Goal: Contribute content: Contribute content

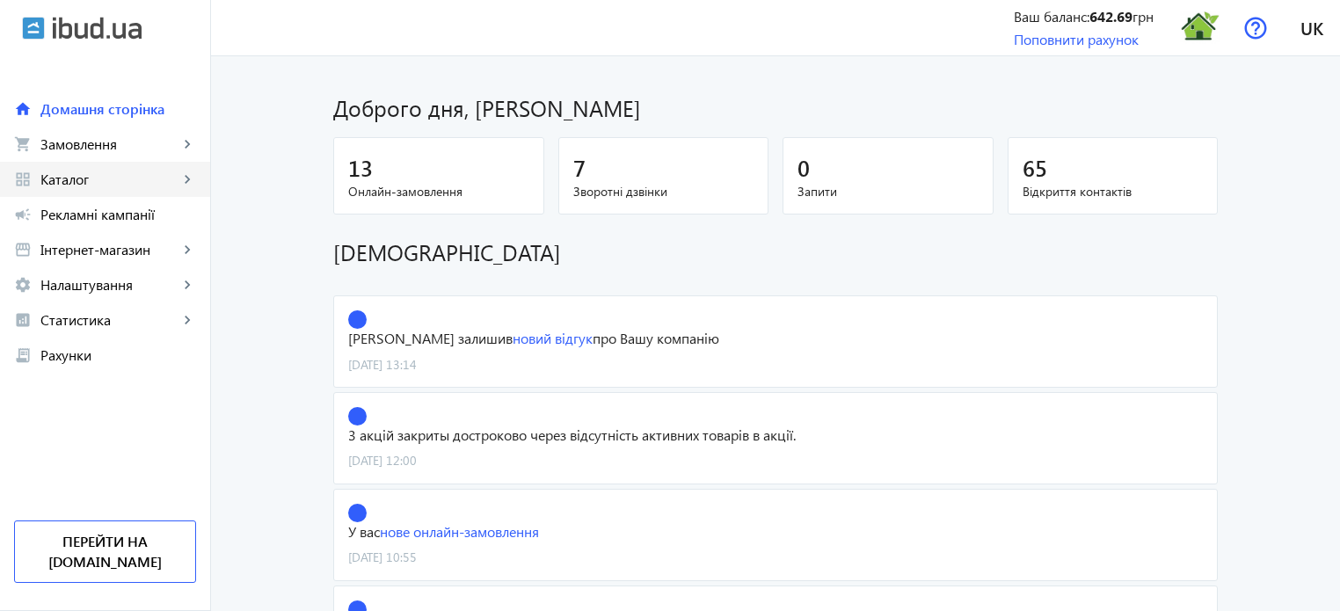
click at [157, 184] on span "Каталог" at bounding box center [109, 180] width 138 height 18
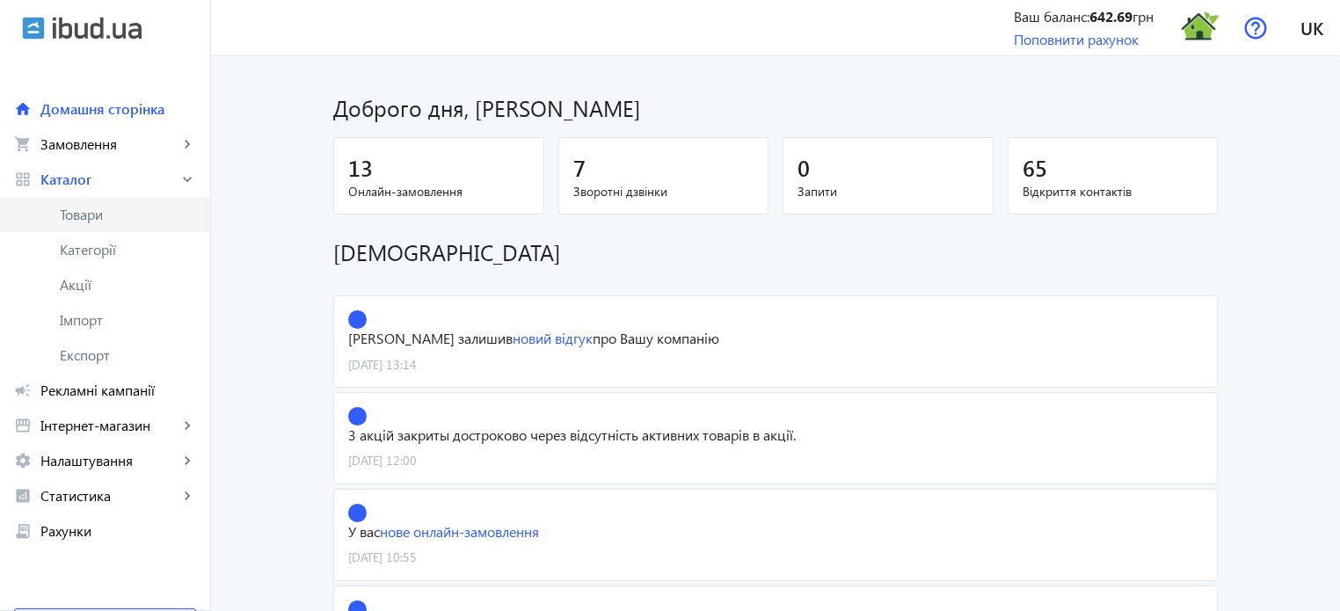
click at [106, 214] on span "Товари" at bounding box center [128, 215] width 136 height 18
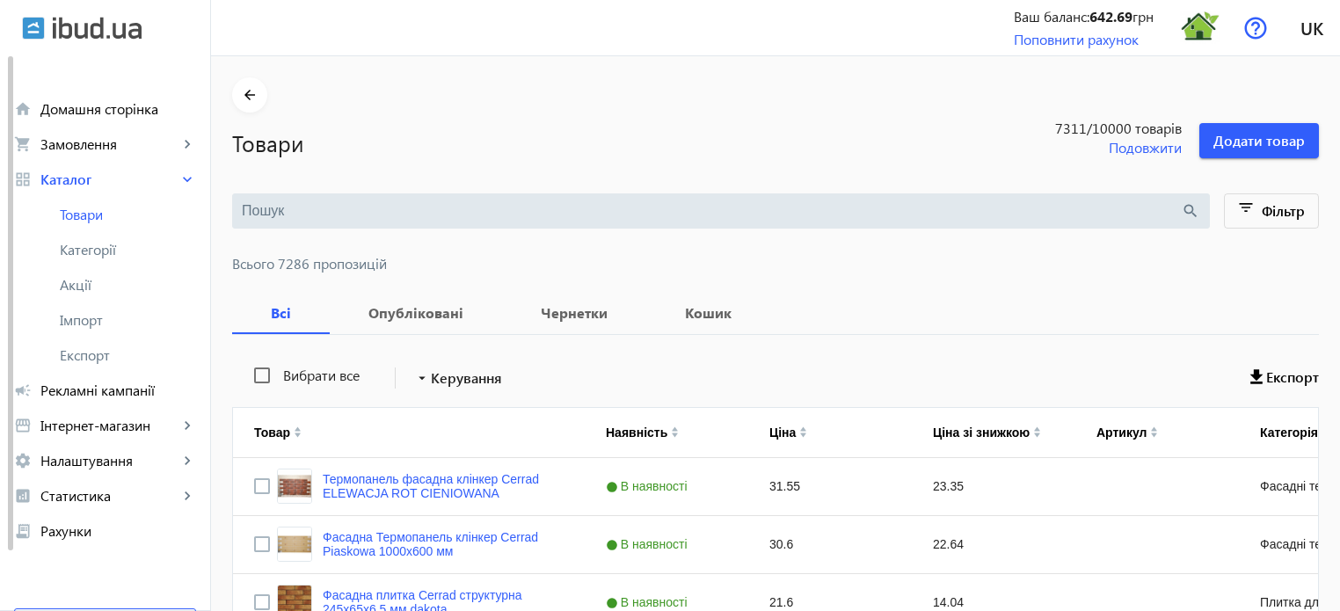
click at [320, 217] on input "search" at bounding box center [711, 210] width 939 height 19
click at [343, 123] on div "Товари 7311 /10000 товарів Подовжити Додати товар" at bounding box center [775, 136] width 1087 height 46
click at [313, 211] on input "search" at bounding box center [711, 210] width 939 height 19
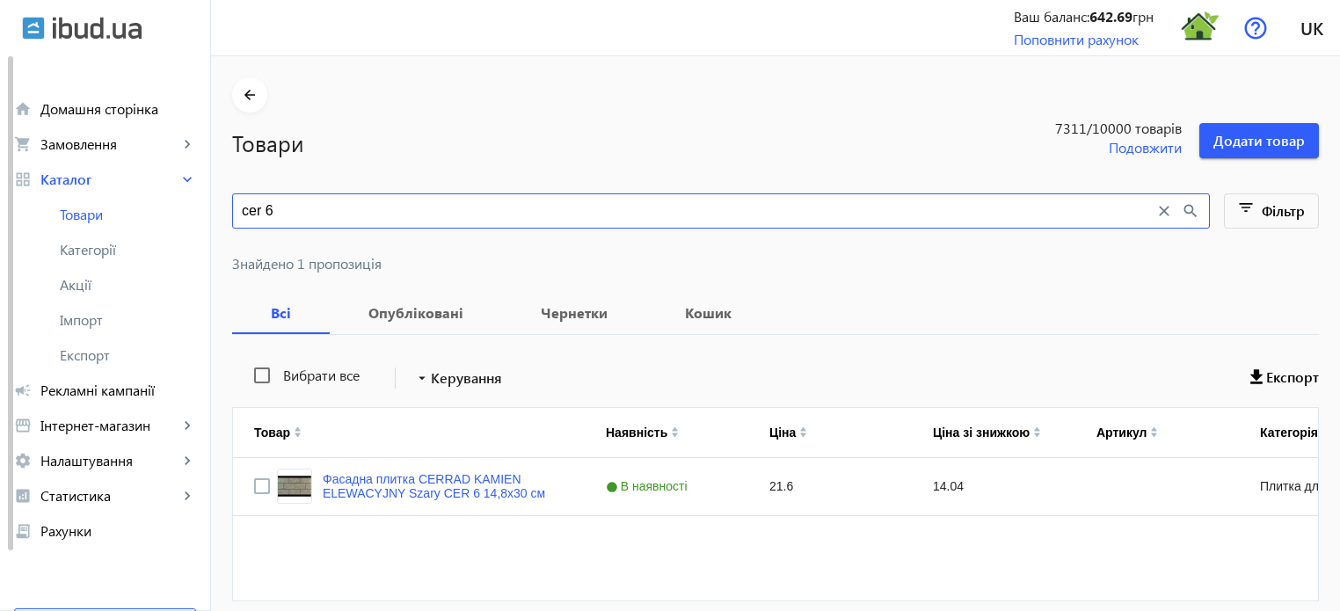
type input "cer 6"
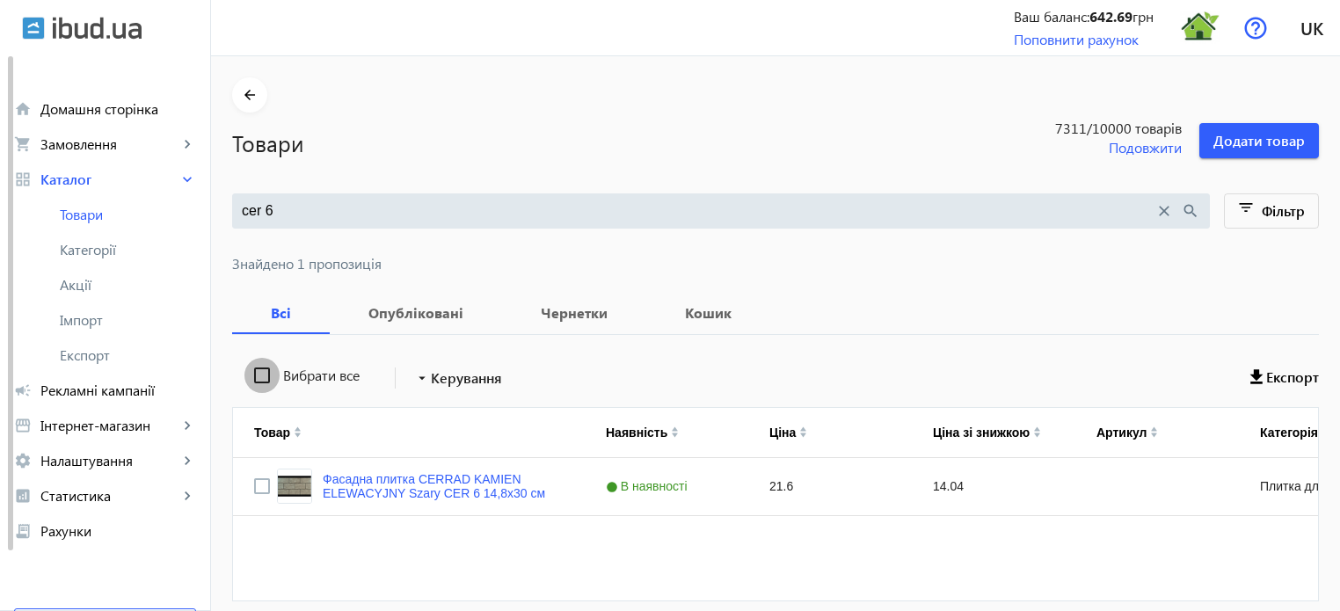
click at [257, 377] on input "Вибрати все" at bounding box center [261, 375] width 35 height 35
checkbox input "true"
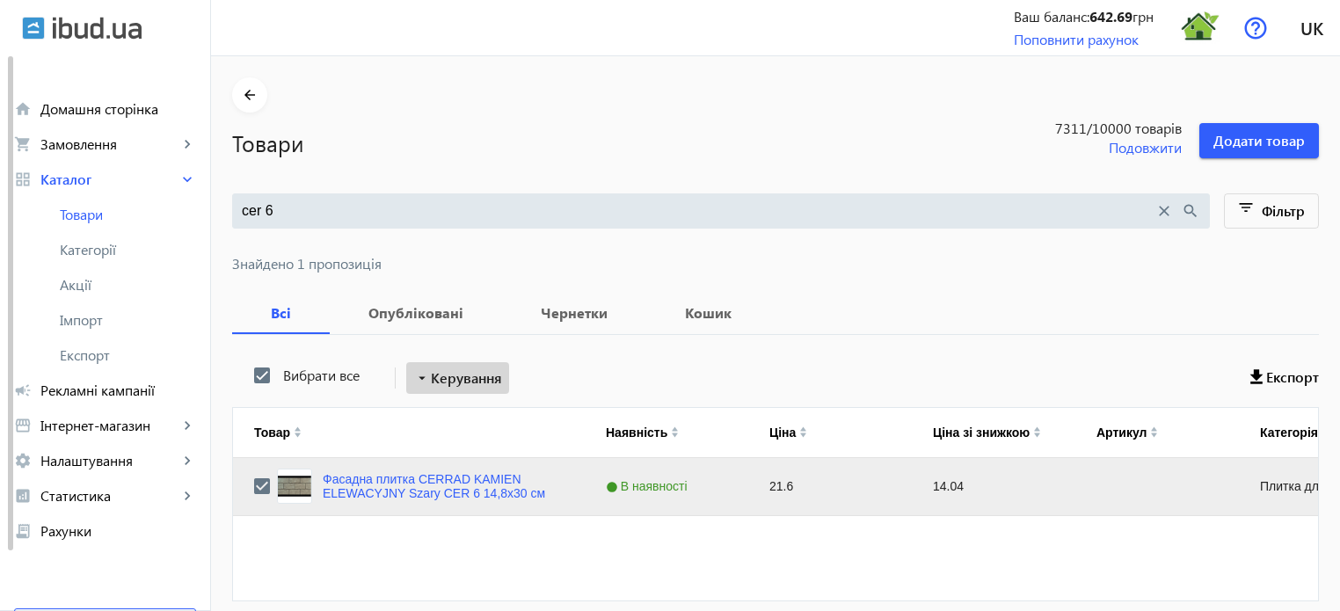
click at [440, 369] on span "Керування" at bounding box center [466, 377] width 71 height 21
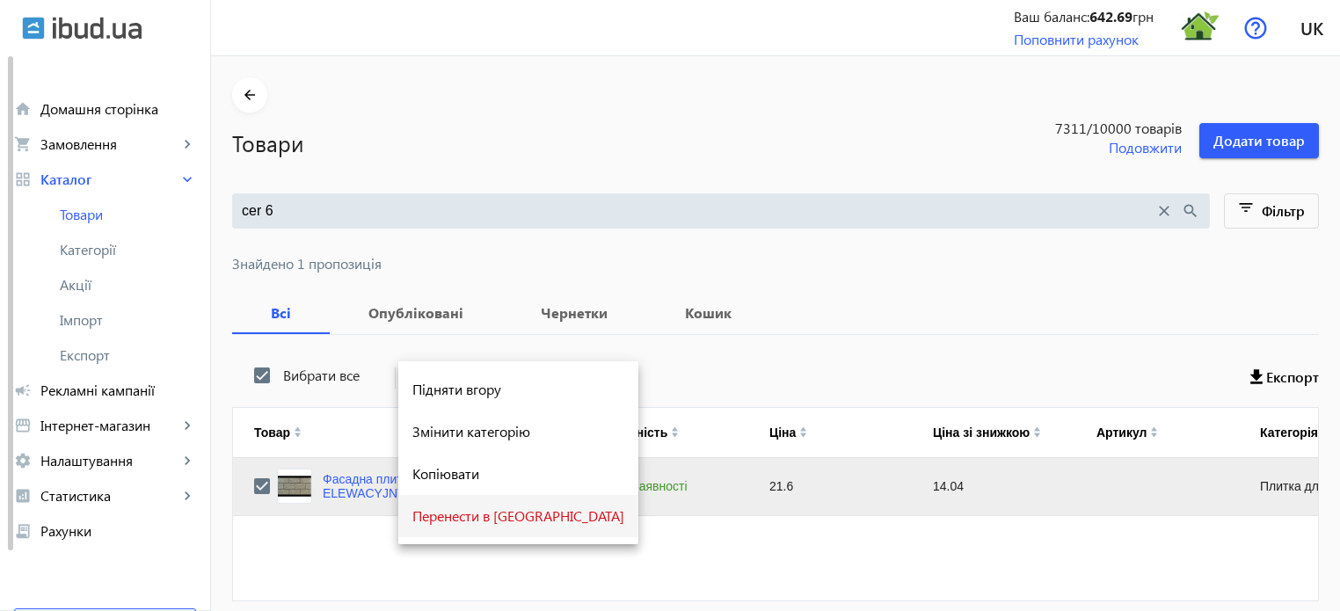
click at [470, 520] on span "Перенести в [GEOGRAPHIC_DATA]" at bounding box center [518, 516] width 212 height 14
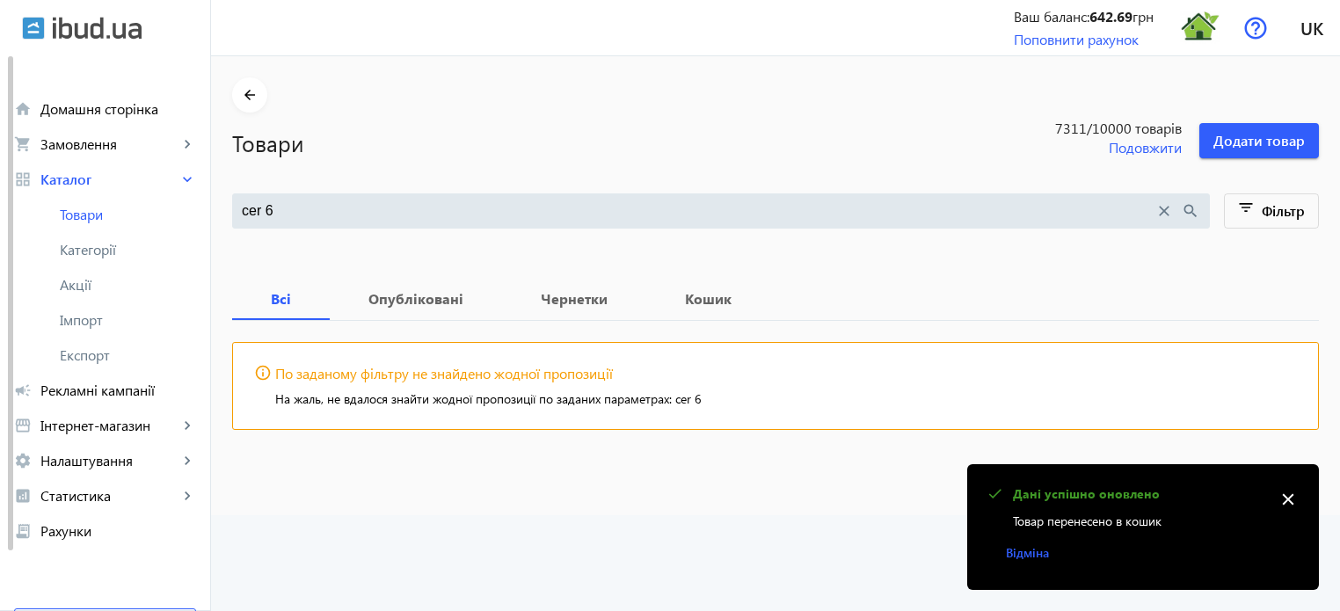
click at [1168, 213] on mat-icon "close" at bounding box center [1163, 210] width 19 height 19
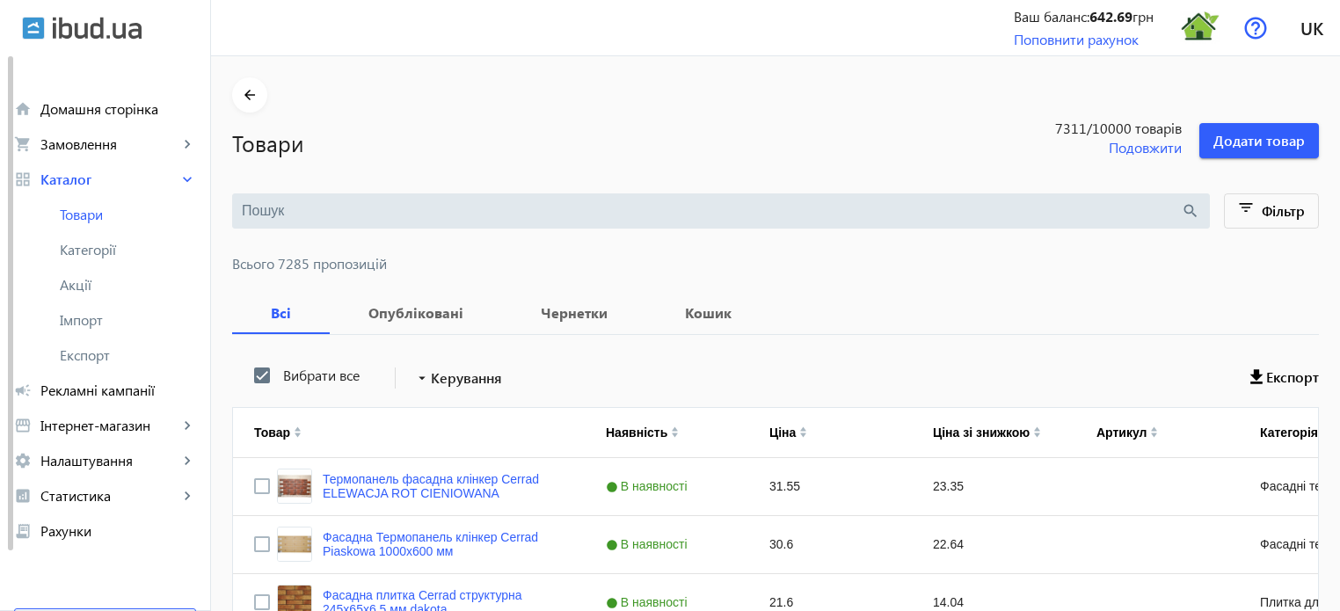
click at [280, 204] on input "search" at bounding box center [711, 210] width 939 height 19
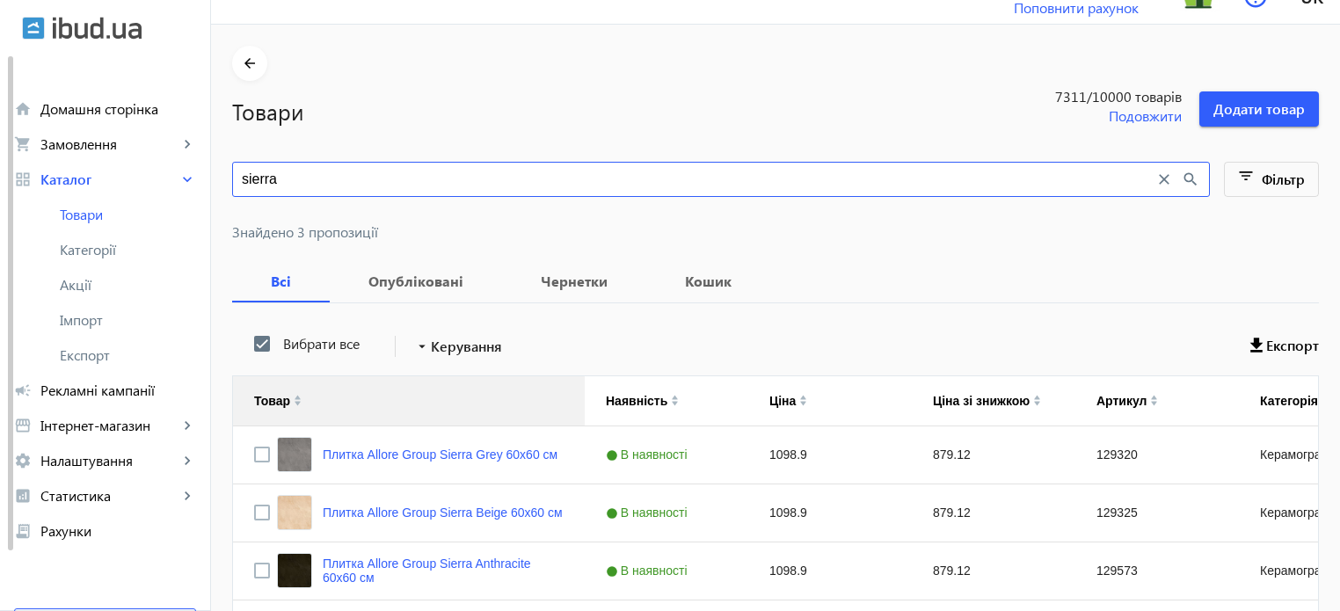
scroll to position [113, 0]
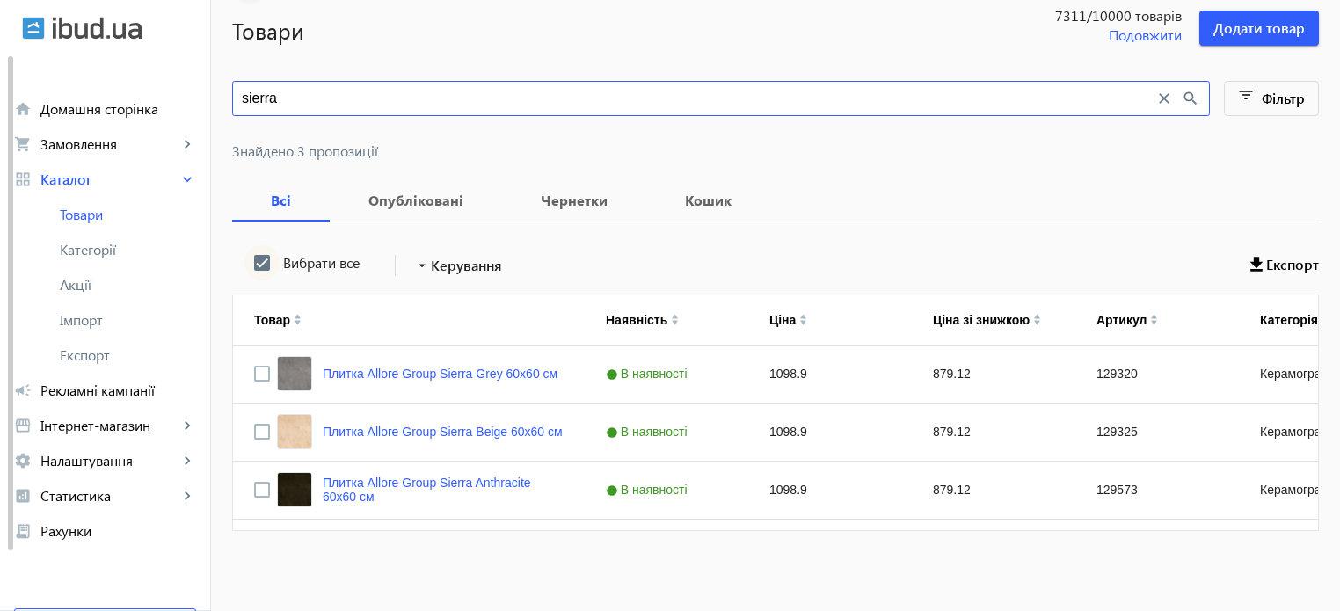
type input "sierra"
click at [256, 262] on input "Вибрати все" at bounding box center [261, 262] width 35 height 35
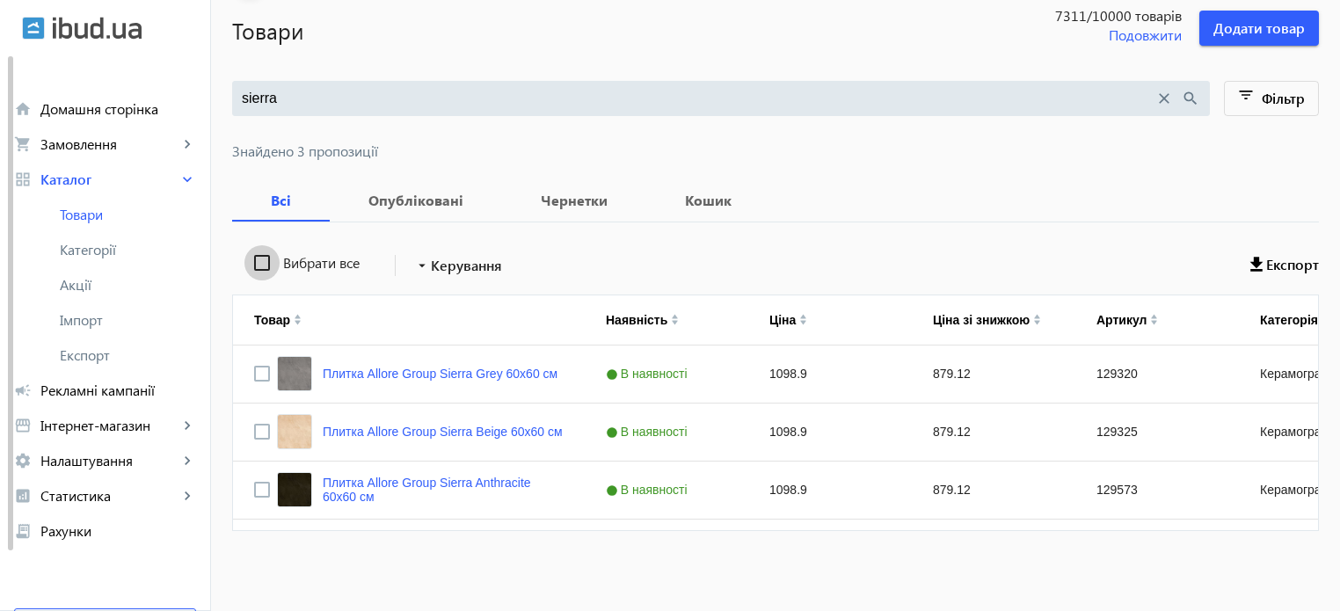
click at [257, 260] on input "Вибрати все" at bounding box center [261, 262] width 35 height 35
checkbox input "true"
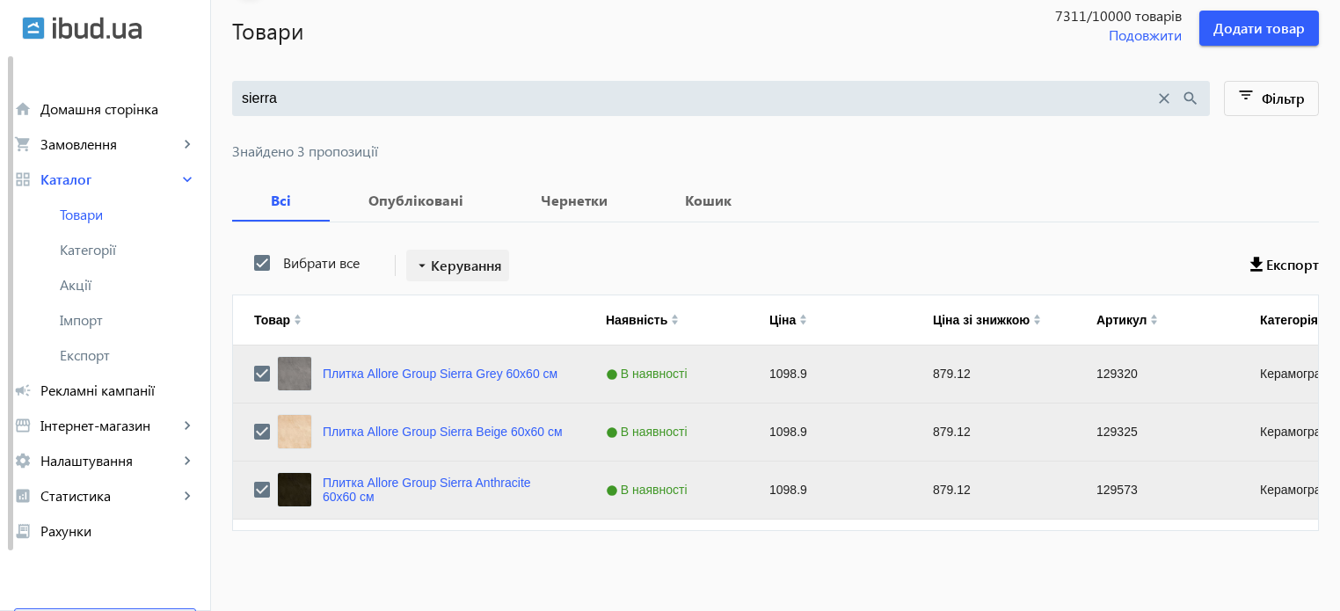
click at [471, 262] on span "Керування" at bounding box center [466, 265] width 71 height 21
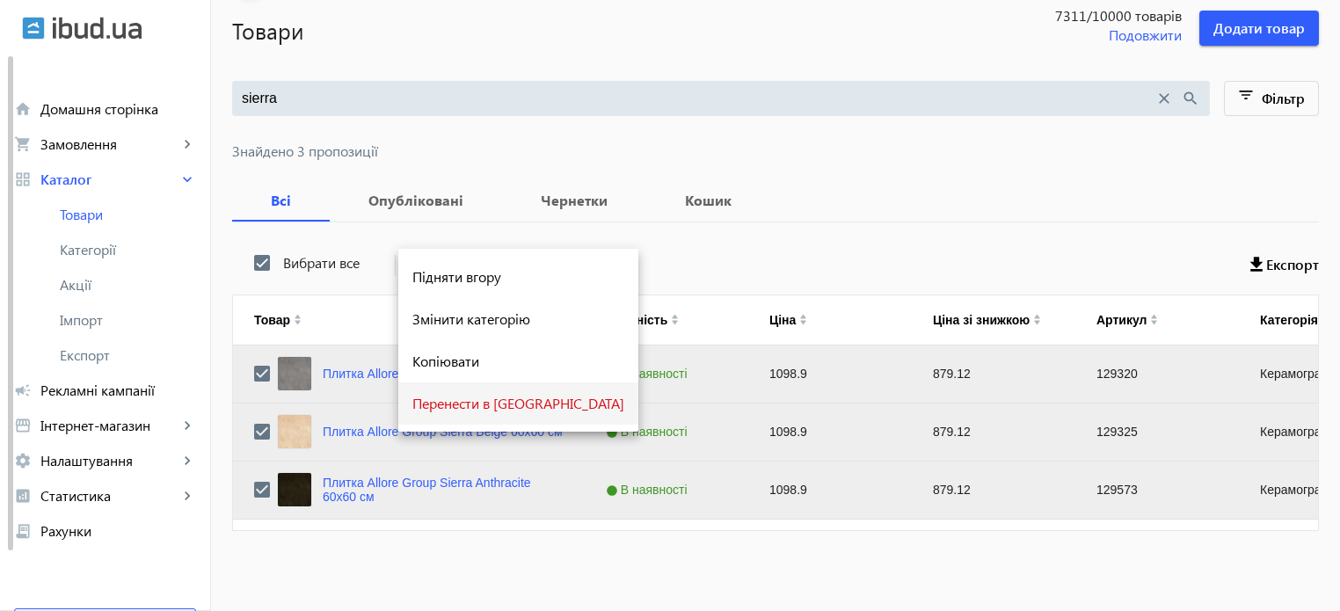
click at [459, 414] on button "Перенести в [GEOGRAPHIC_DATA]" at bounding box center [518, 403] width 240 height 42
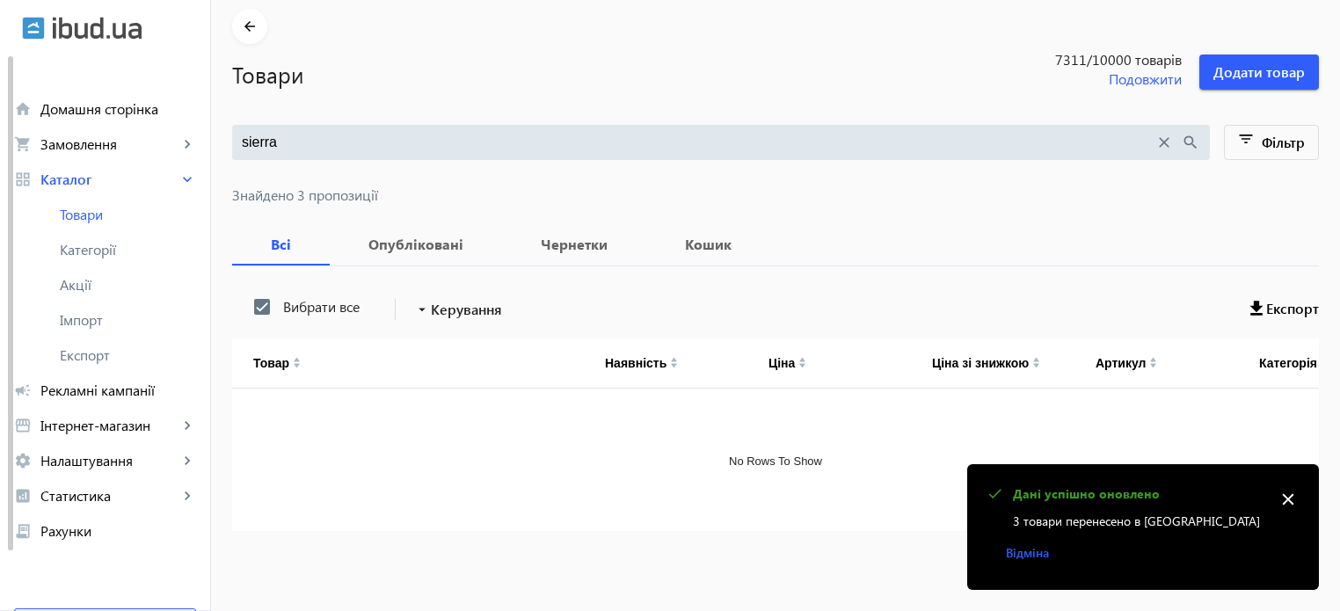
scroll to position [0, 0]
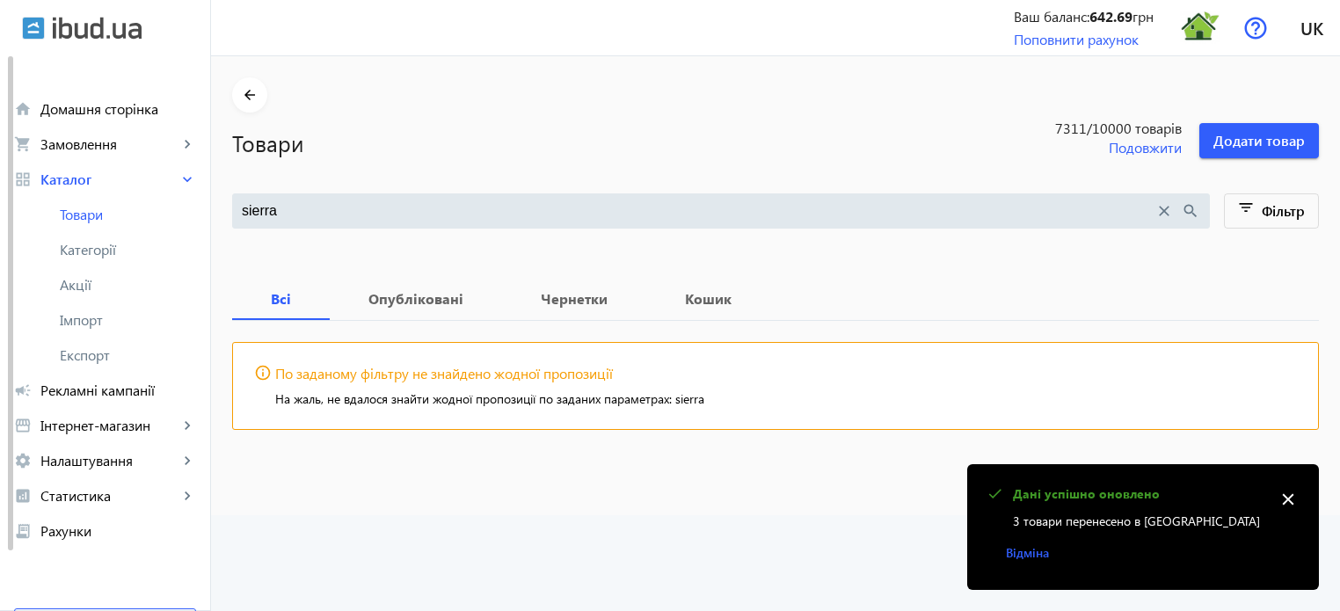
click at [1160, 209] on mat-icon "close" at bounding box center [1163, 210] width 19 height 19
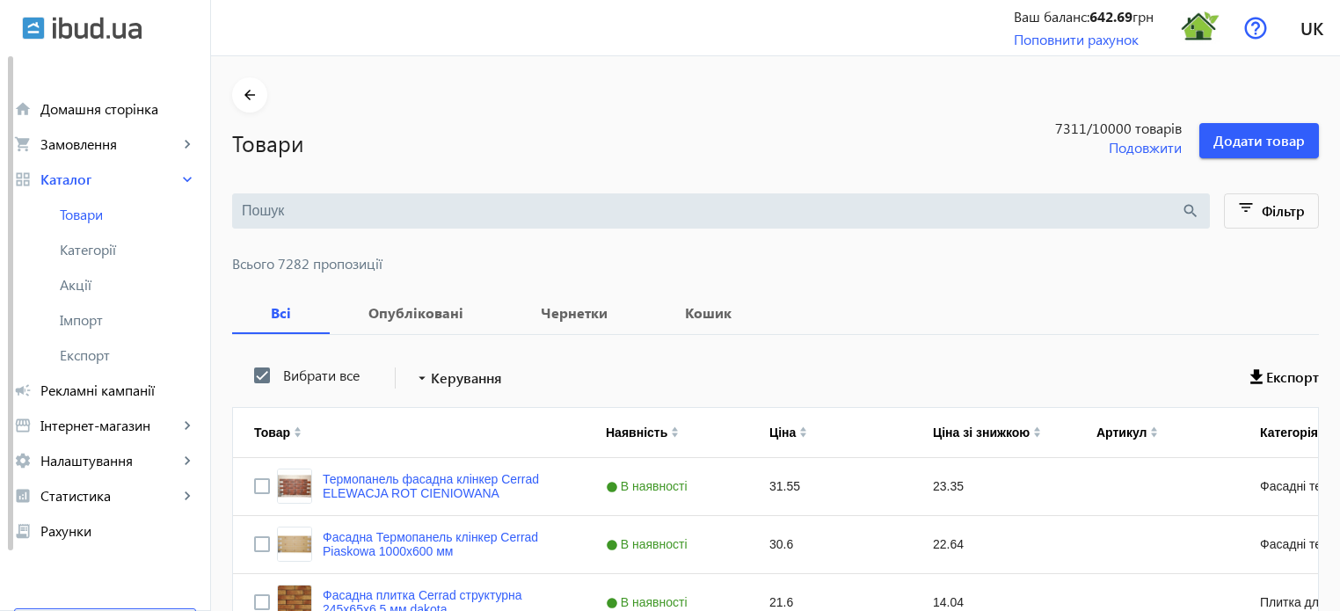
click at [249, 209] on input "search" at bounding box center [711, 210] width 939 height 19
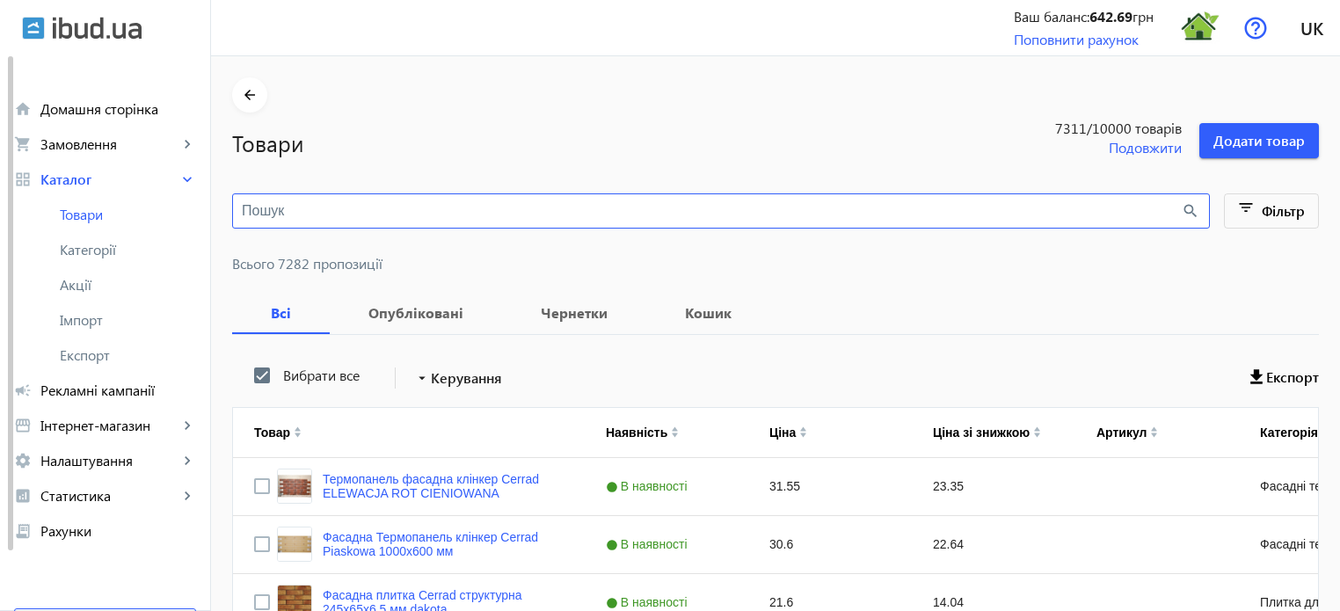
paste input "CALACATTA PRIMA"
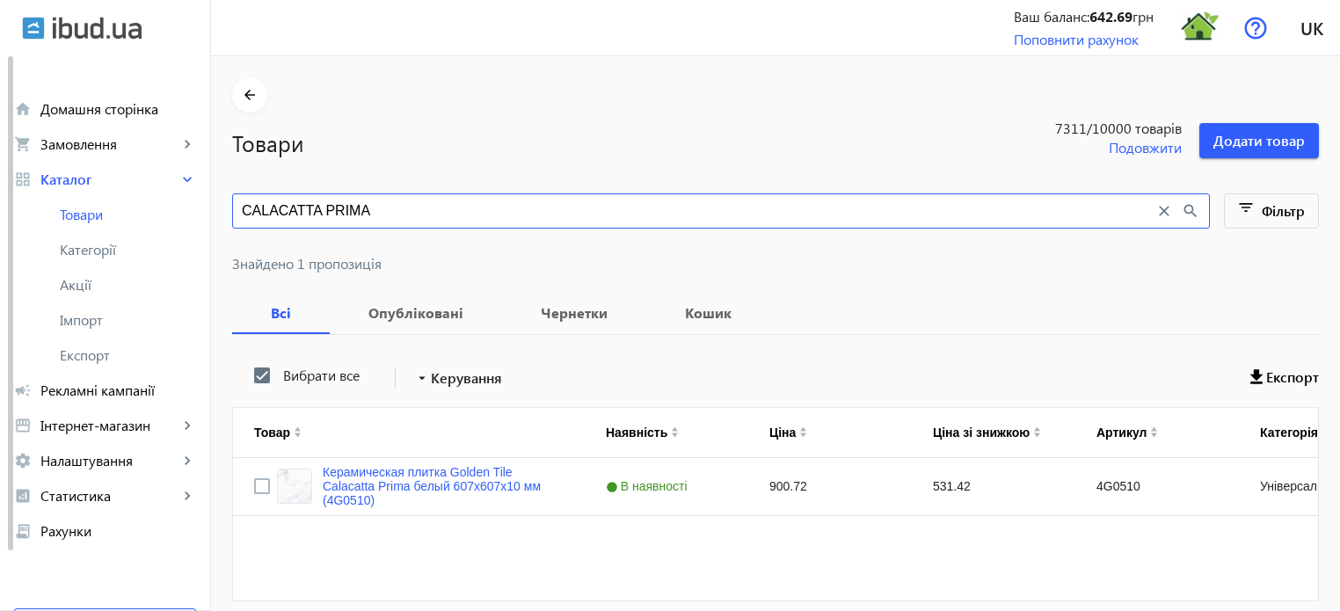
type input "CALACATTA PRIMA"
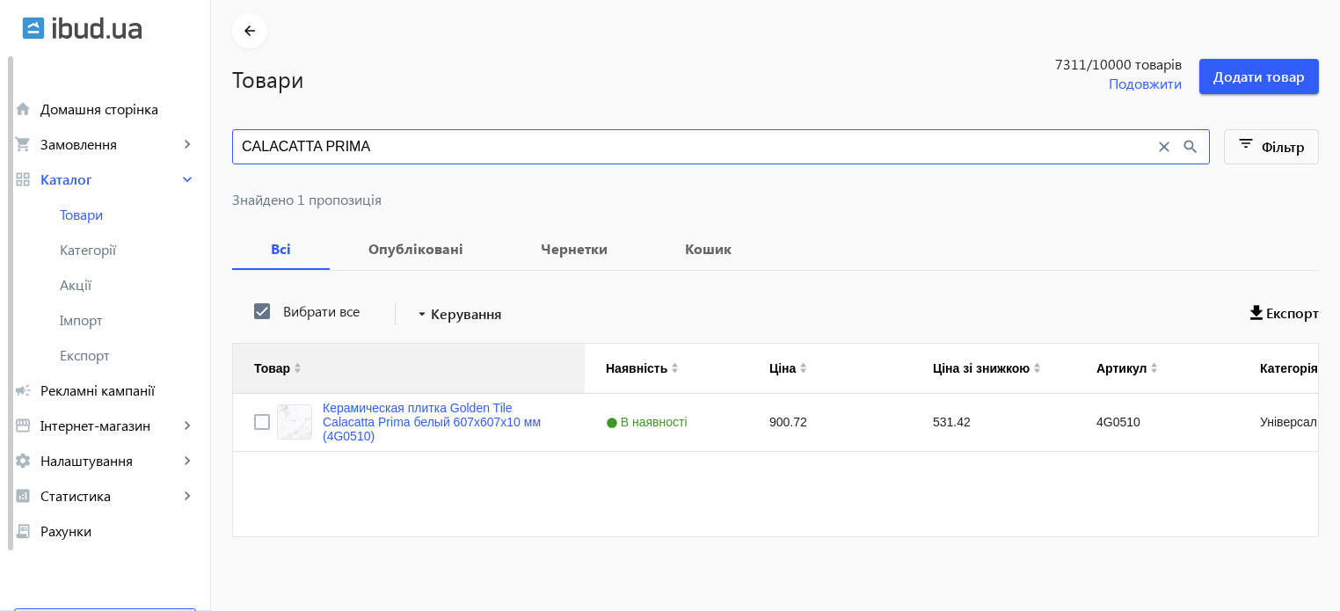
scroll to position [70, 0]
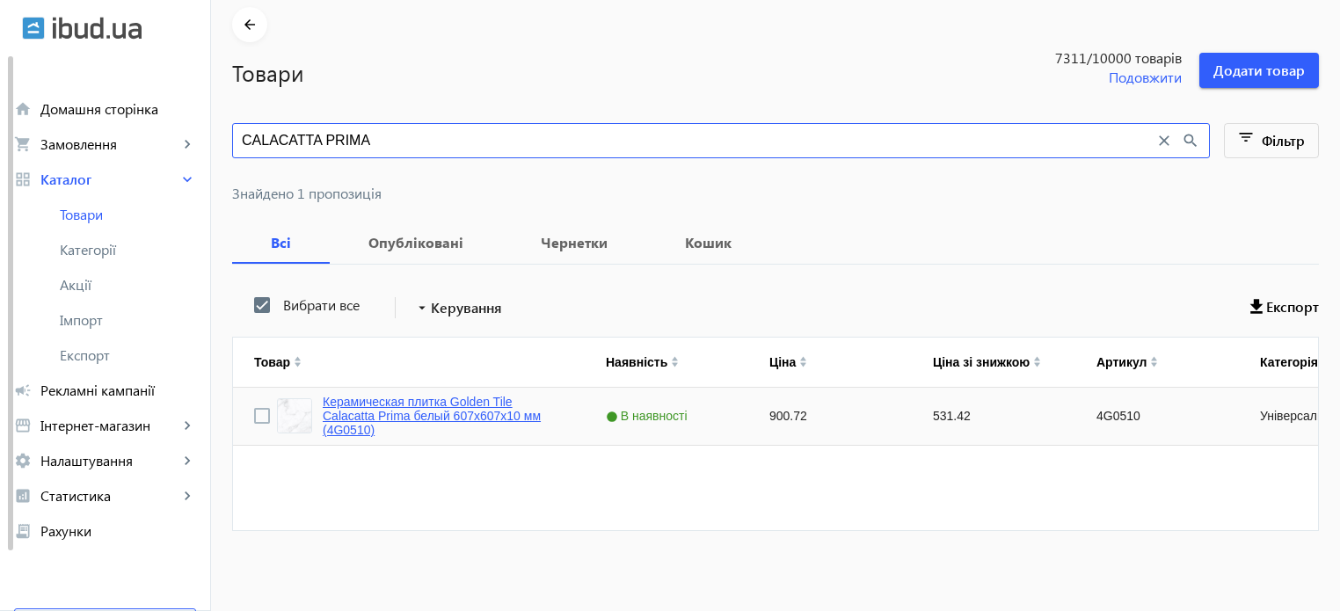
click at [449, 411] on link "Керамическая плитка Golden Tile Calacatta Prima белый 607x607x10 мм (4G0510)" at bounding box center [443, 416] width 241 height 42
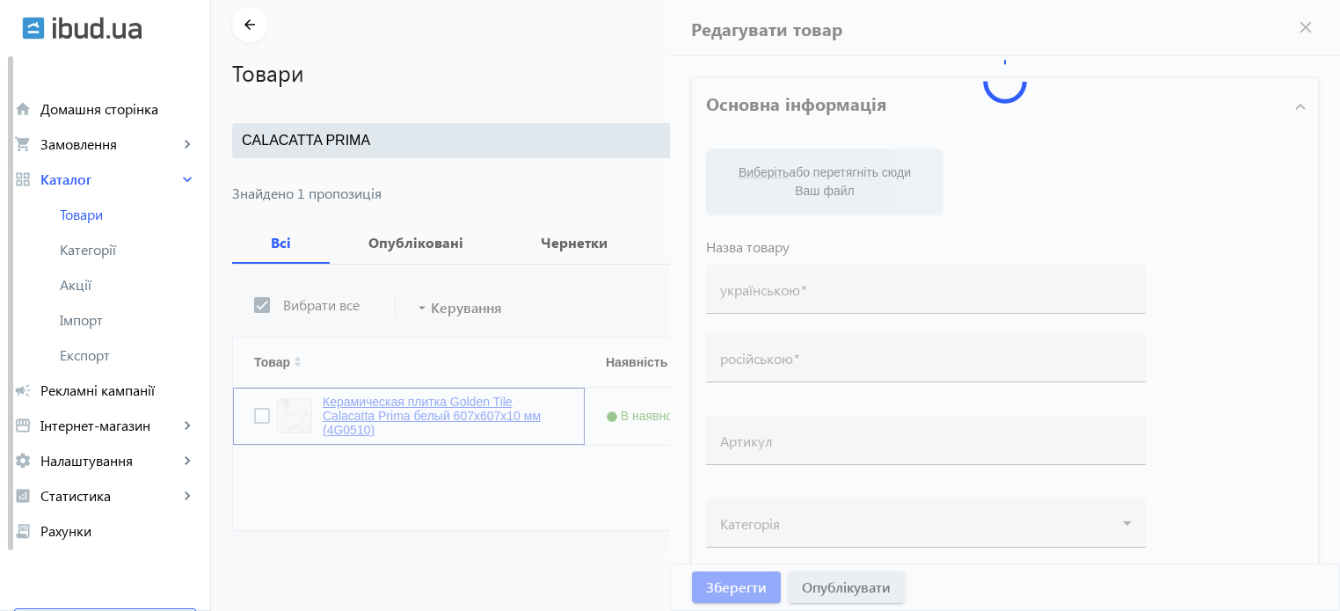
type input "Керамическая плитка Golden Tile Calacatta Prima белый 607x607x10 мм (4G0510)"
type input "4G0510"
type input "900.72"
type input "5"
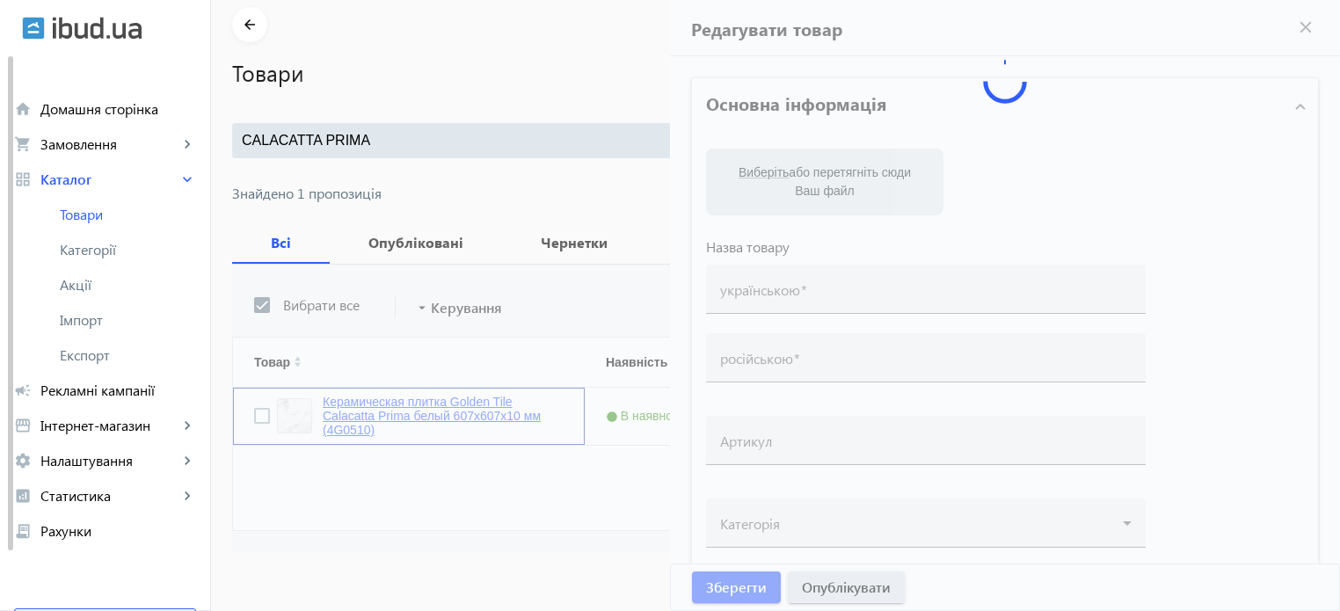
type input "1000"
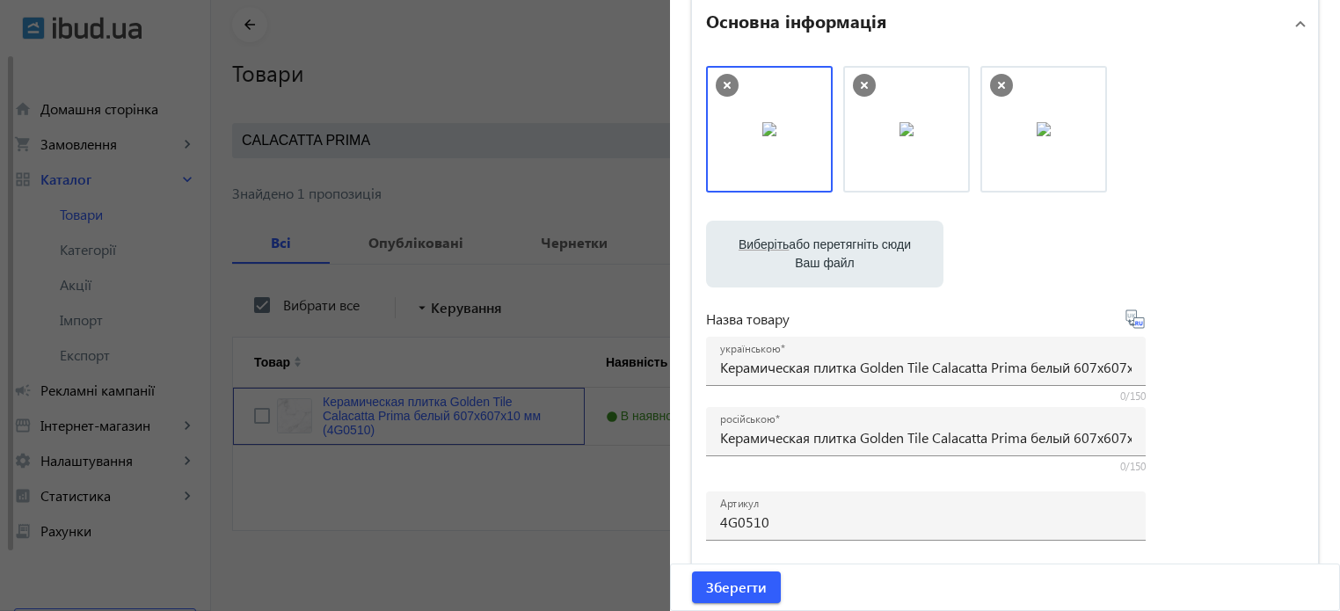
scroll to position [88, 0]
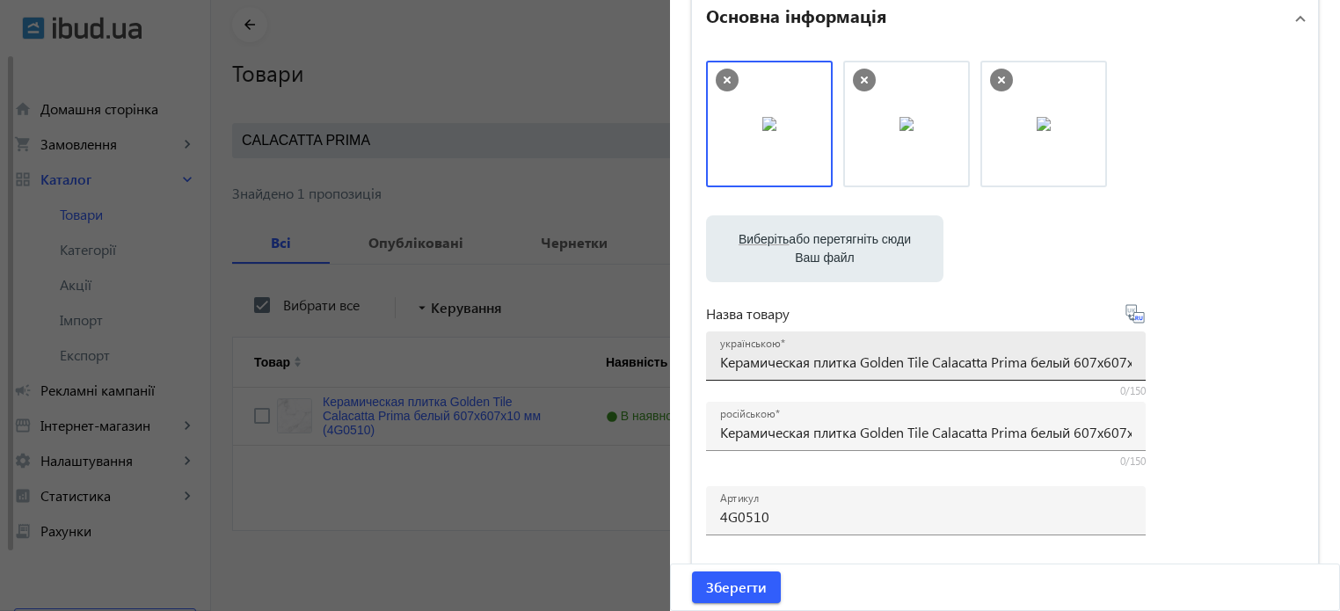
click at [1096, 359] on input "Керамическая плитка Golden Tile Calacatta Prima белый 607x607x10 мм (4G0510)" at bounding box center [925, 362] width 411 height 18
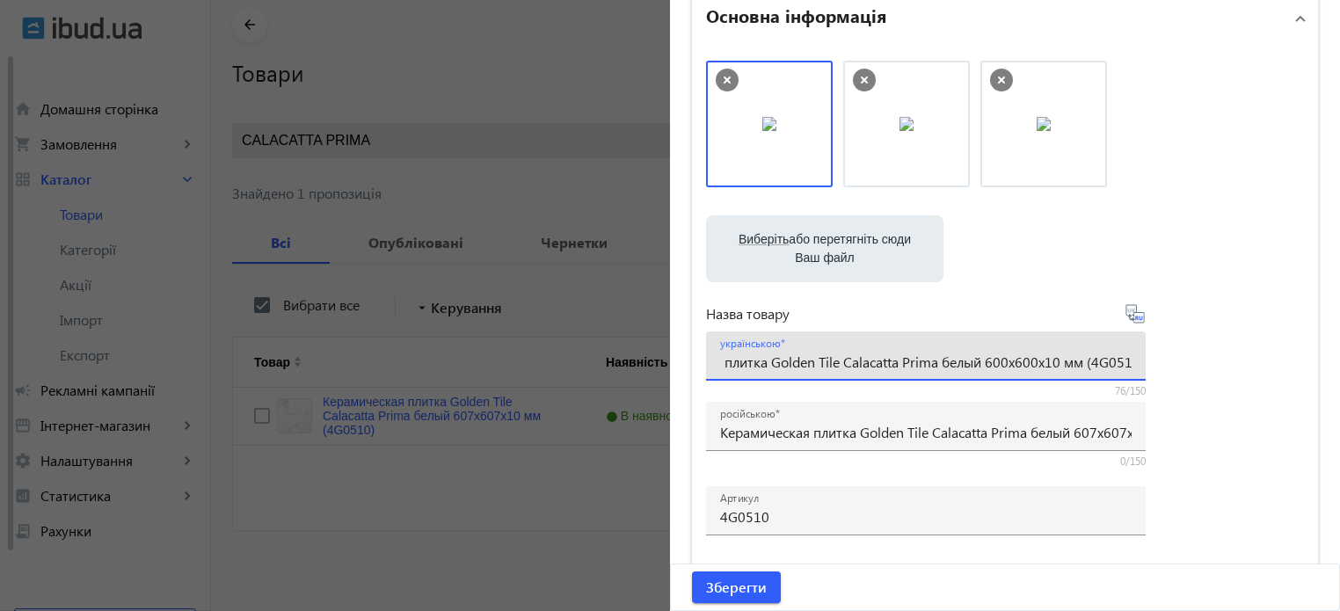
scroll to position [0, 107]
drag, startPoint x: 1065, startPoint y: 362, endPoint x: 1349, endPoint y: 350, distance: 284.2
click at [1339, 350] on html "arrow_back home Домашня сторінка shopping_cart Замовлення keyboard_arrow_right …" at bounding box center [670, 271] width 1340 height 682
click at [964, 362] on input "Керамическая плитка Golden Tile Calacatta Prima белый 600x600x10 мм (4G0510)" at bounding box center [925, 362] width 411 height 18
paste input "(4G0510)"
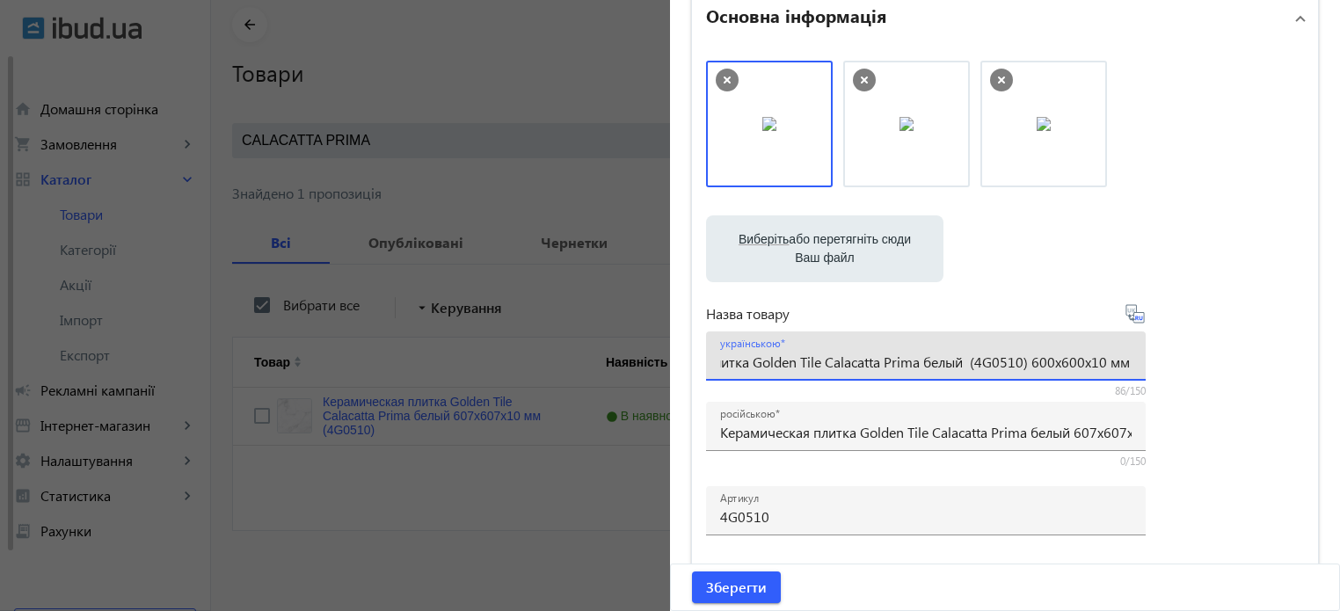
click at [1130, 360] on div "українською Керамическая плитка Golden Tile Calacatta Prima белый (4G0510) 600x…" at bounding box center [926, 355] width 440 height 49
drag, startPoint x: 1069, startPoint y: 358, endPoint x: 1346, endPoint y: 267, distance: 291.3
click at [1339, 312] on html "arrow_back home Домашня сторінка shopping_cart Замовлення keyboard_arrow_right …" at bounding box center [670, 271] width 1340 height 682
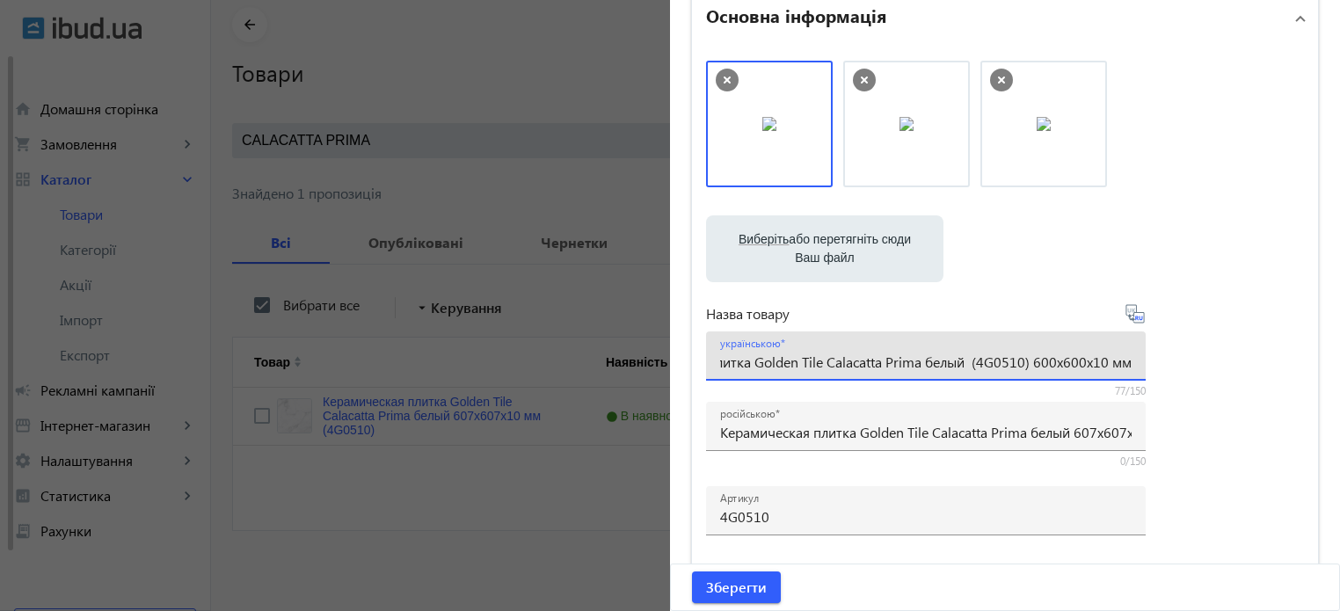
type input "Керамическая плитка Golden Tile Calacatta Prima белый (4G0510) 600x600x10 мм"
click at [1133, 319] on icon at bounding box center [1134, 313] width 21 height 21
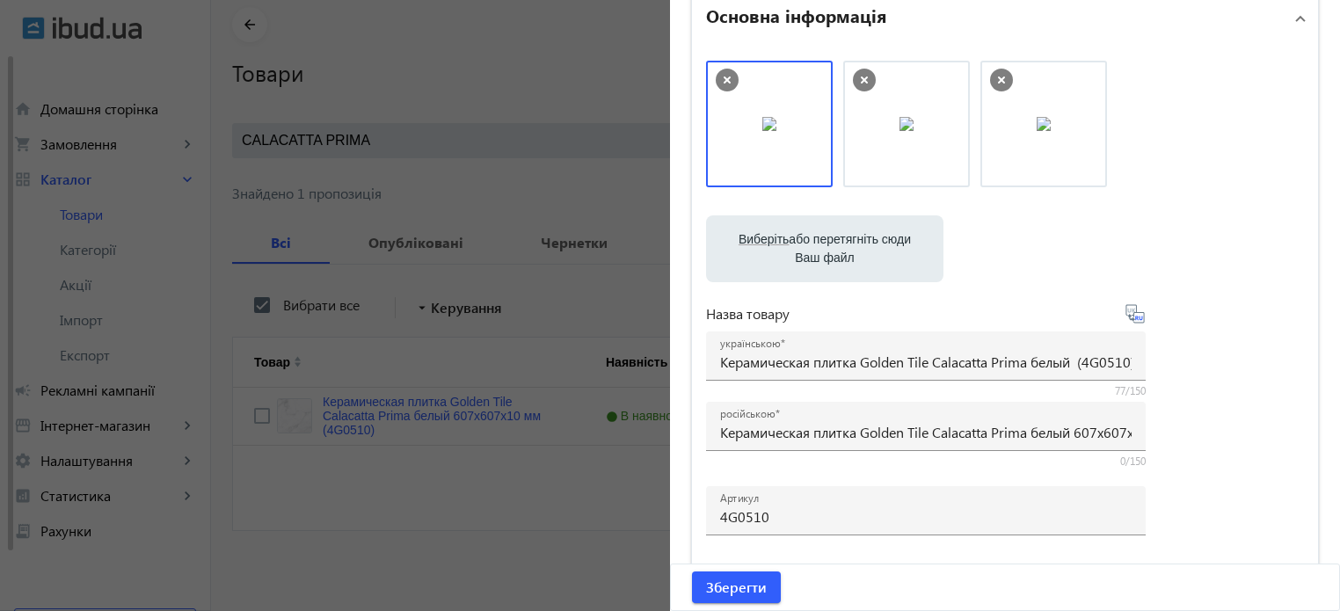
type input "Керамическая плитка Golden Tile Calacatta Prima белый (4G0510) 600x600x10 мм"
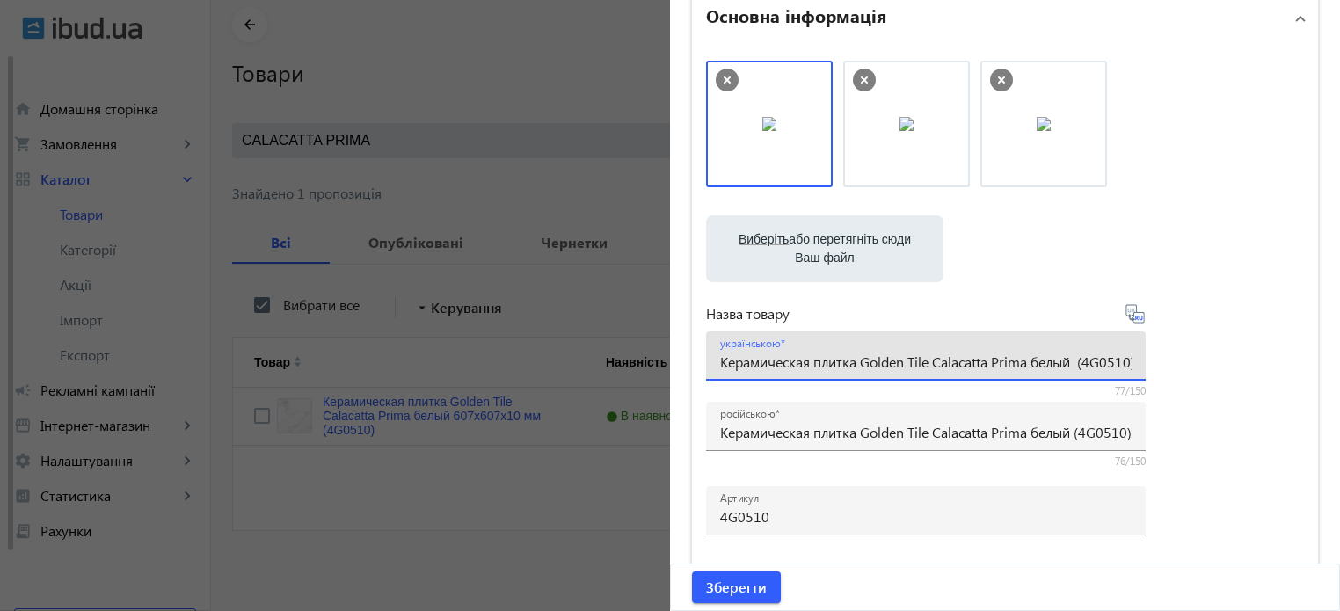
drag, startPoint x: 816, startPoint y: 363, endPoint x: 70, endPoint y: 263, distance: 752.1
click at [211, 274] on mat-sidenav-container "arrow_back Товари 7311 /10000 товарів Подовжити Додати товар CALACATTA PRIMA cl…" at bounding box center [775, 299] width 1129 height 626
click at [992, 363] on input "Плитка Golden Tile Calacatta Prima белый (4G0510) 600x600x10 мм" at bounding box center [925, 362] width 411 height 18
click at [1037, 367] on input "Плитка Golden Tile Calacatta Prima белый 4G0510) 600x600x10 мм" at bounding box center [925, 362] width 411 height 18
click at [1027, 356] on input "Плитка Golden Tile Calacatta Prima белый 4G0510 600x600x10 мм" at bounding box center [925, 362] width 411 height 18
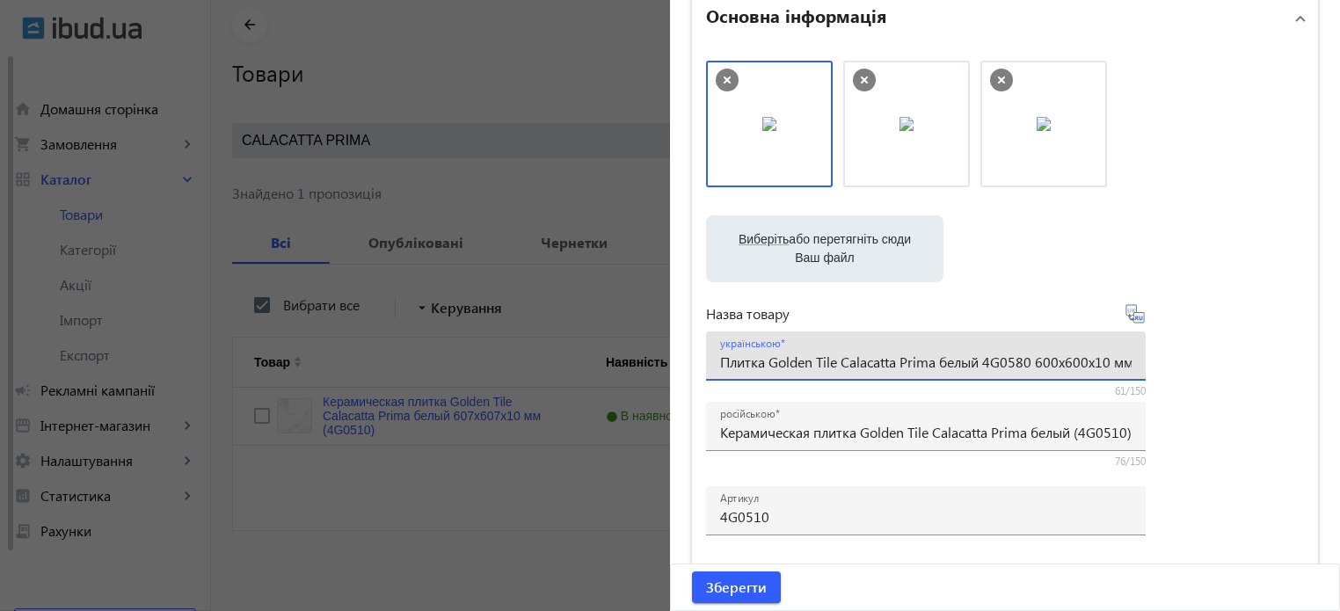
type input "Плитка Golden Tile Calacatta Prima белый 4G0580 600x600x10 мм"
click at [1133, 319] on icon at bounding box center [1134, 313] width 21 height 21
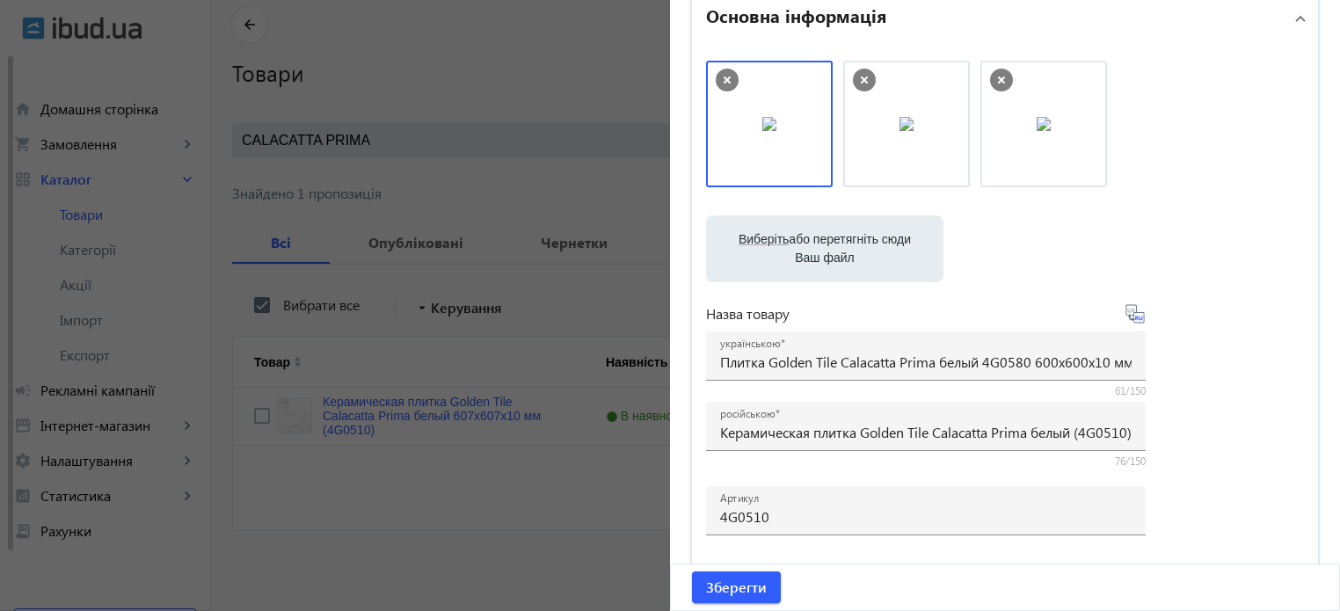
type input "Плитка Golden Tile Calacatta Prima белый 4G0580 600x600x10 мм"
drag, startPoint x: 767, startPoint y: 519, endPoint x: 770, endPoint y: 480, distance: 38.8
click at [767, 516] on input "4G0510" at bounding box center [925, 516] width 411 height 18
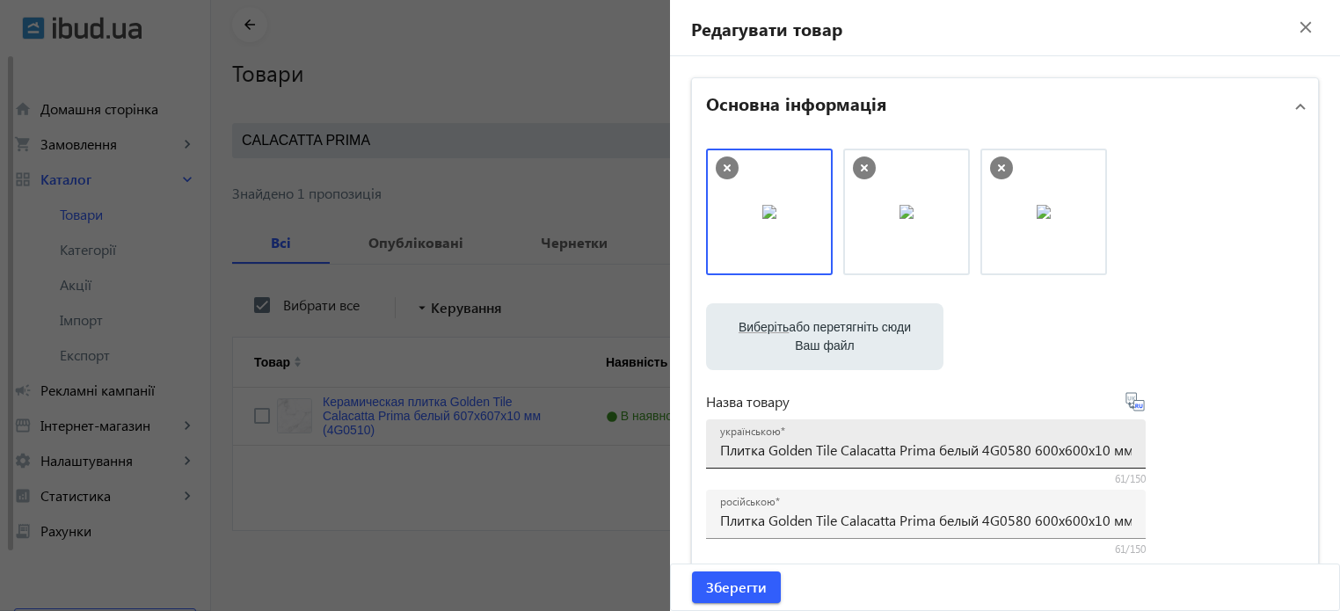
type input "4G0580"
drag, startPoint x: 716, startPoint y: 448, endPoint x: 1349, endPoint y: 403, distance: 634.5
click at [1339, 403] on html "arrow_back home Домашня сторінка shopping_cart Замовлення keyboard_arrow_right …" at bounding box center [670, 271] width 1340 height 682
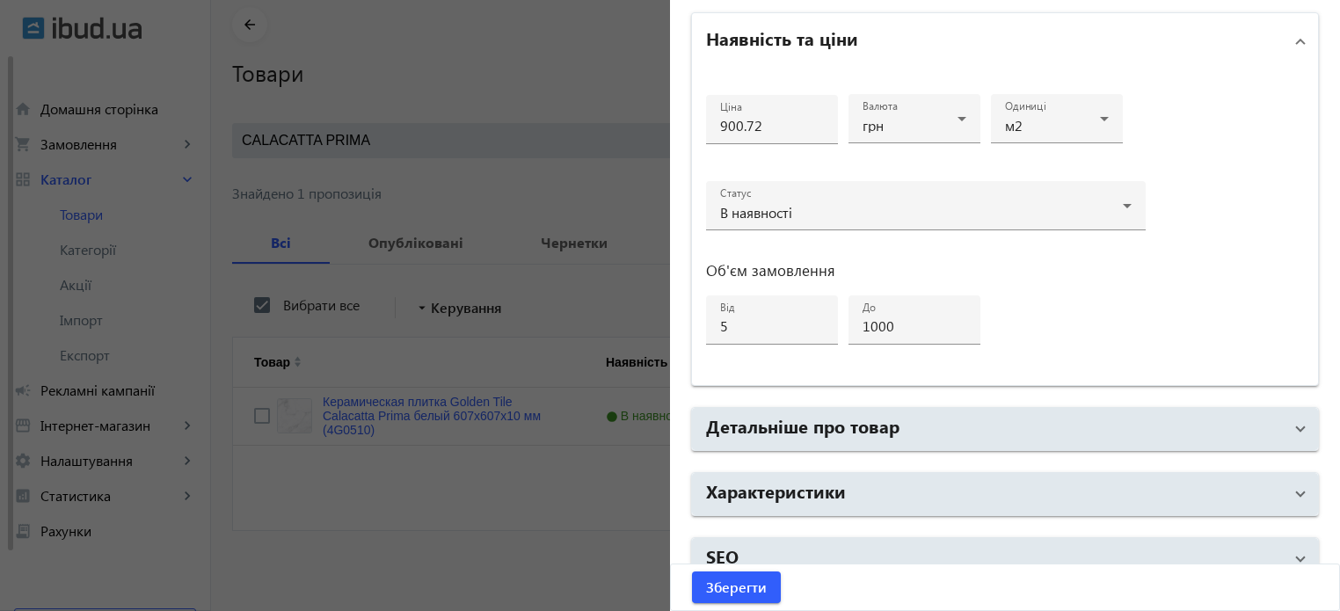
scroll to position [851, 0]
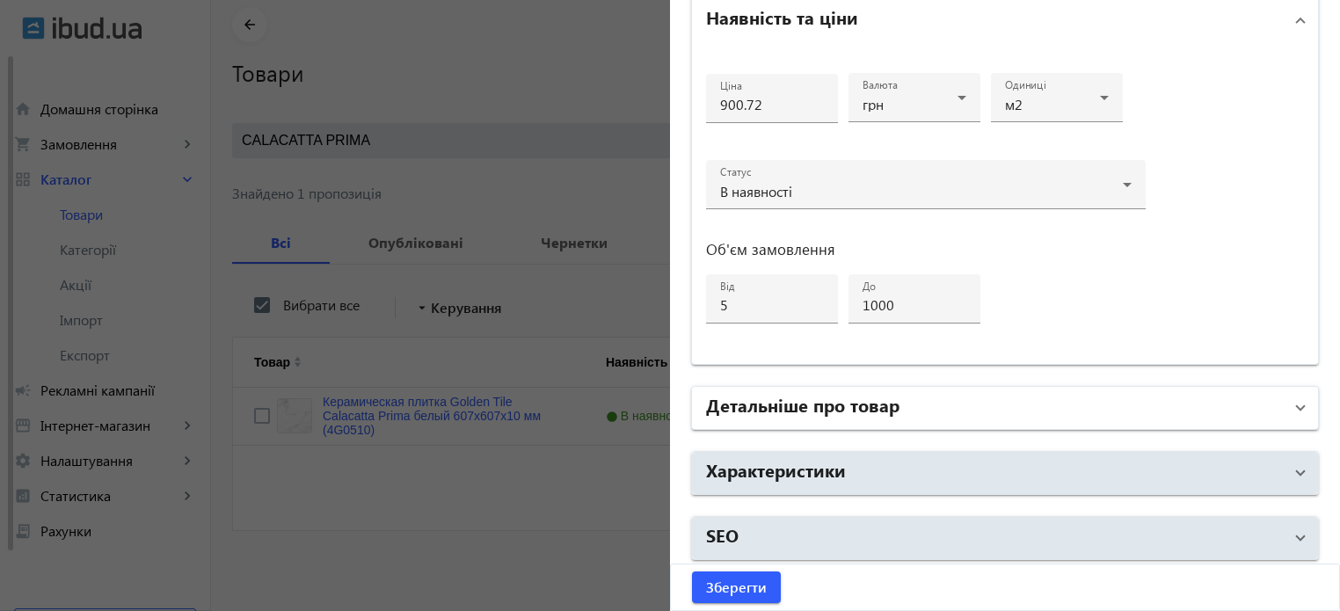
click at [770, 411] on h2 "Детальніше про товар" at bounding box center [802, 404] width 193 height 25
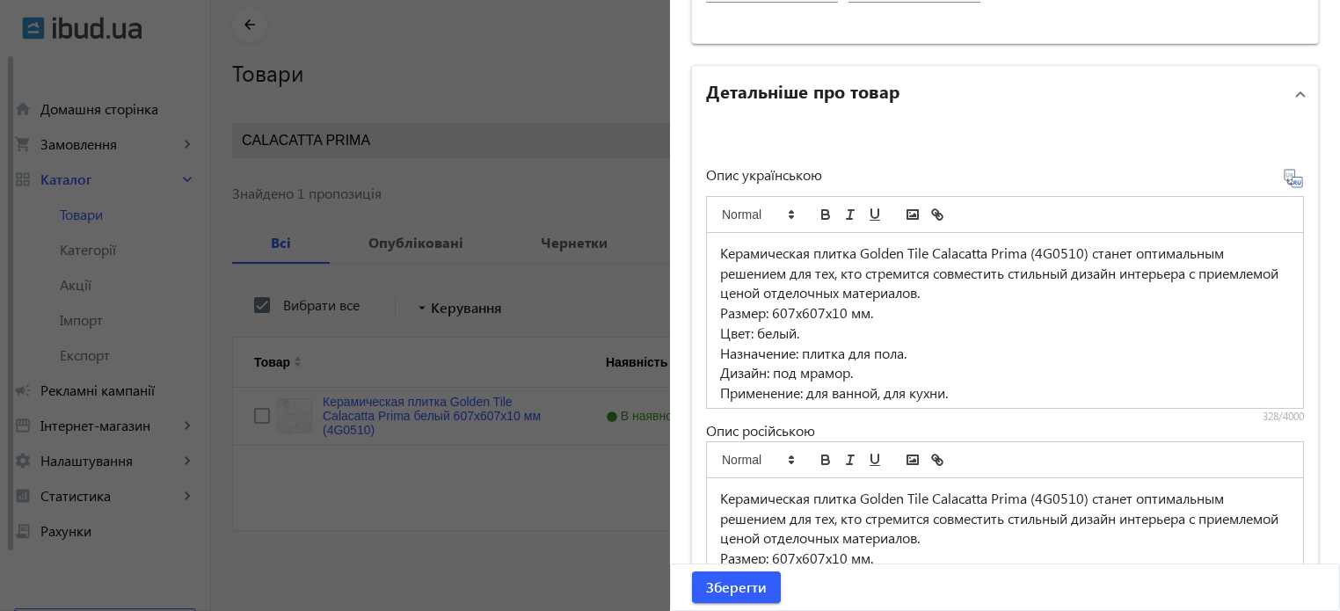
scroll to position [1203, 0]
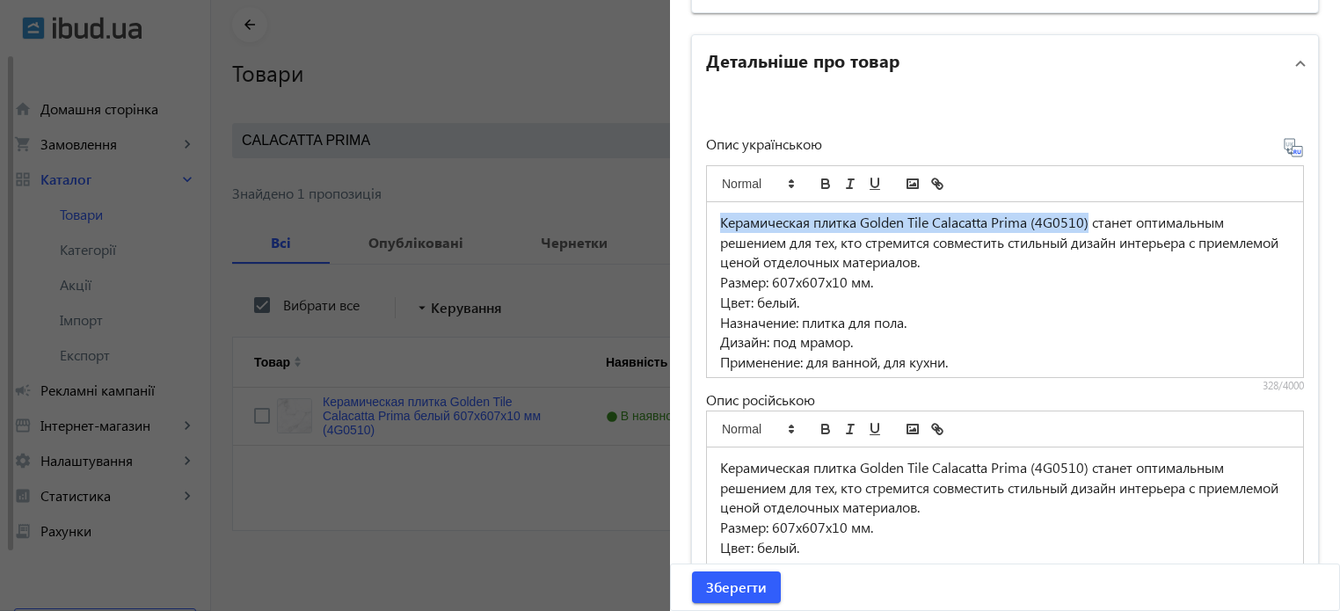
drag, startPoint x: 1086, startPoint y: 217, endPoint x: 0, endPoint y: 116, distance: 1090.3
click at [211, 116] on mat-sidenav-container "arrow_back Товари 7311 /10000 товарів Подовжити Додати товар CALACATTA PRIMA cl…" at bounding box center [775, 299] width 1129 height 626
click at [1109, 217] on p "Плитка Golden Tile Calacatta Prima белый 4G0580 600x600x10 мм станет оптимальны…" at bounding box center [1005, 243] width 570 height 60
click at [791, 275] on p "Размер: 607x607x10 мм." at bounding box center [1005, 283] width 570 height 20
click at [840, 276] on p "Размер: 600x600x10 мм." at bounding box center [1005, 283] width 570 height 20
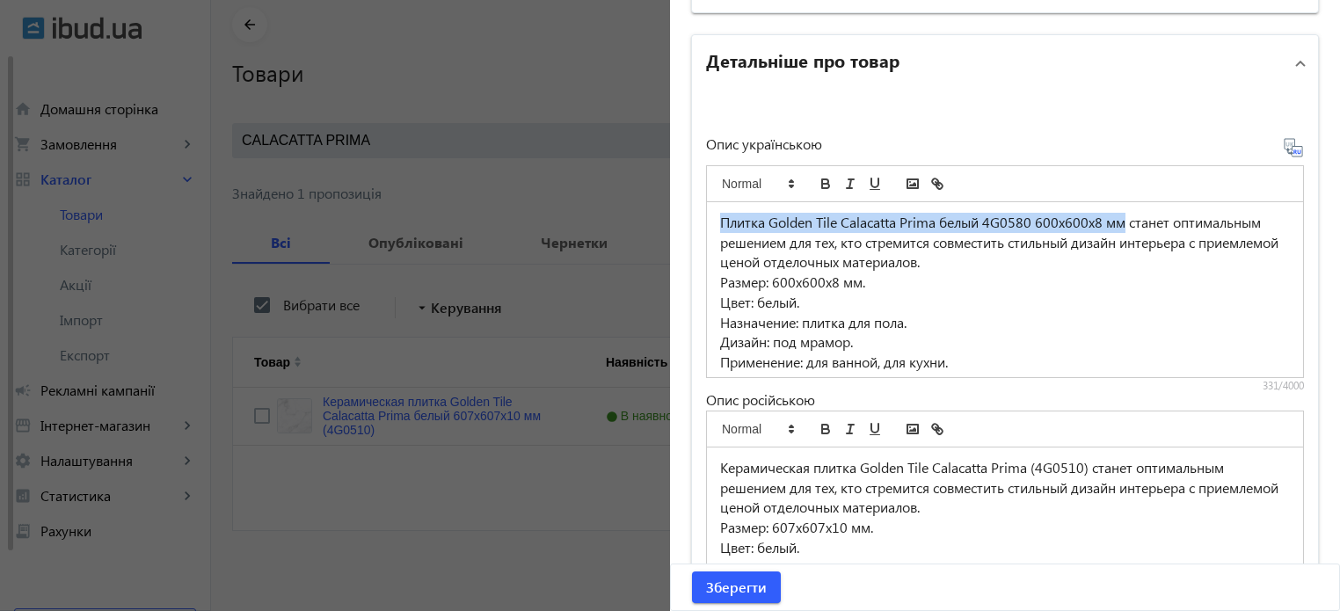
drag, startPoint x: 1122, startPoint y: 220, endPoint x: 352, endPoint y: 190, distance: 770.6
click at [352, 190] on mat-sidenav-container "arrow_back Товари 7311 /10000 товарів Подовжити Додати товар CALACATTA PRIMA cl…" at bounding box center [775, 299] width 1129 height 626
click at [824, 176] on icon "bold" at bounding box center [826, 184] width 16 height 16
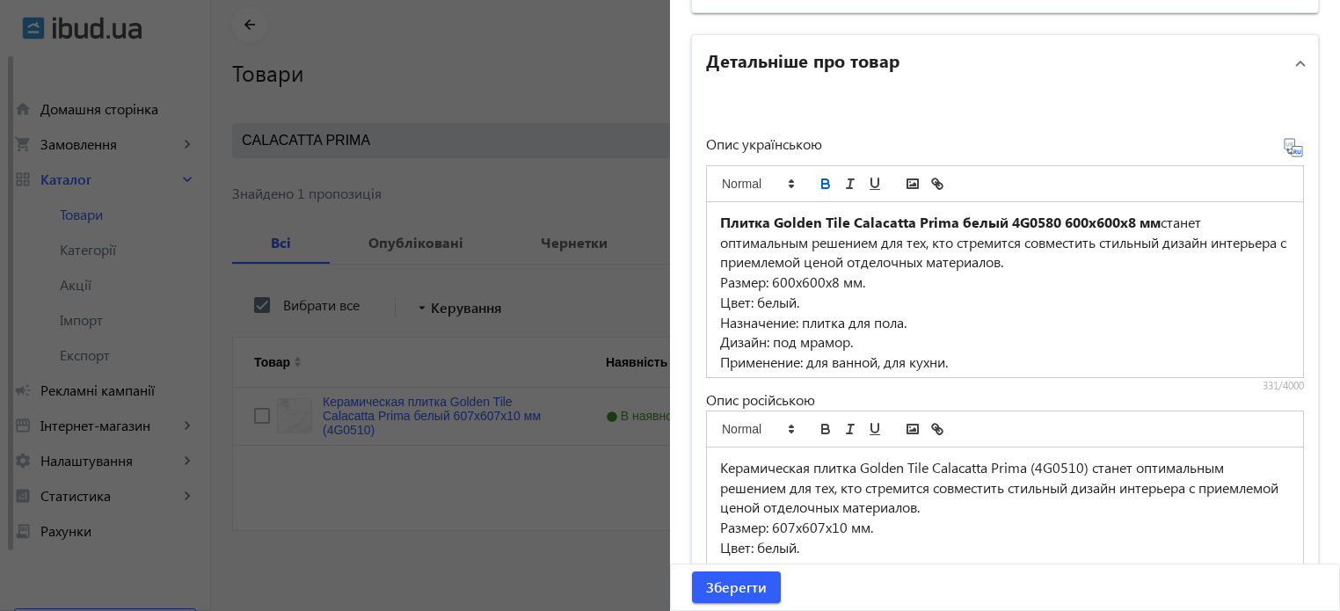
click at [1283, 148] on icon at bounding box center [1293, 147] width 21 height 21
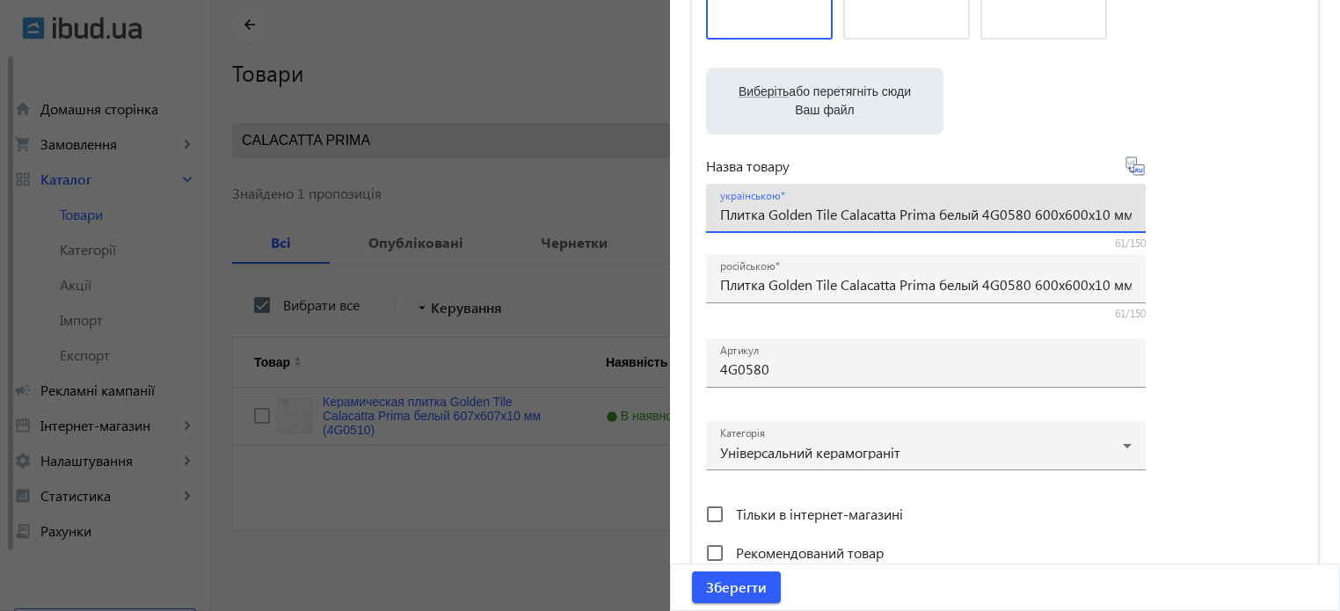
scroll to position [0, 5]
drag, startPoint x: 790, startPoint y: 214, endPoint x: 1349, endPoint y: 205, distance: 559.1
click at [1339, 205] on html "arrow_back home Домашня сторінка shopping_cart Замовлення keyboard_arrow_right …" at bounding box center [670, 271] width 1340 height 682
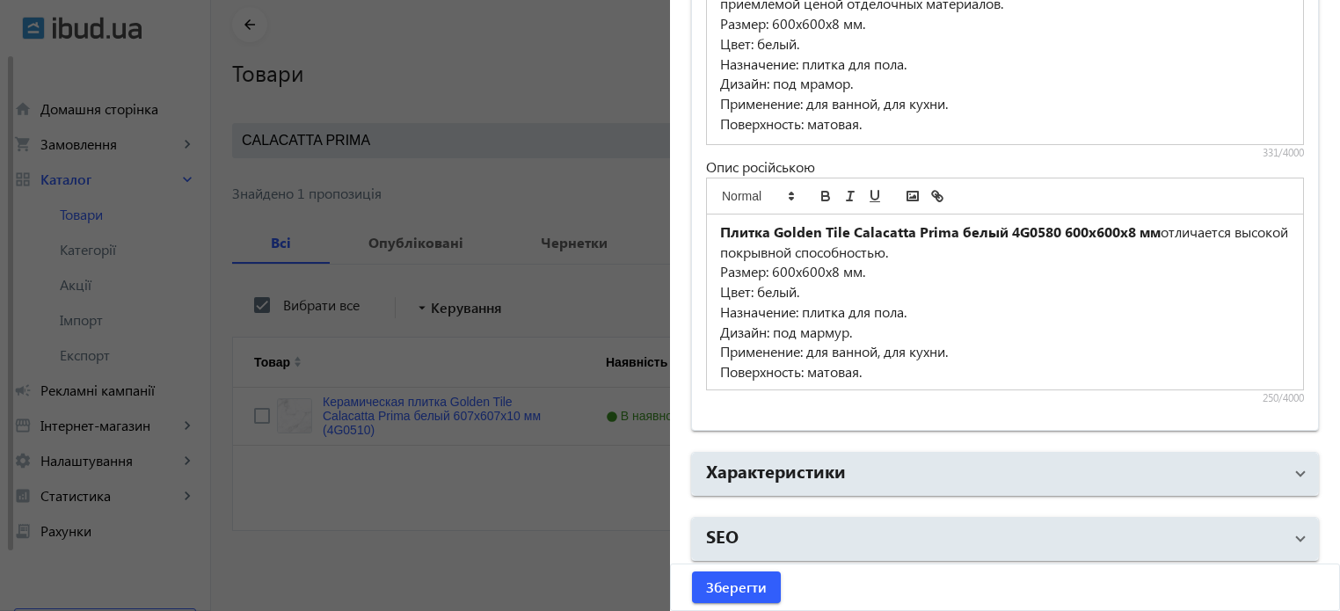
scroll to position [5, 0]
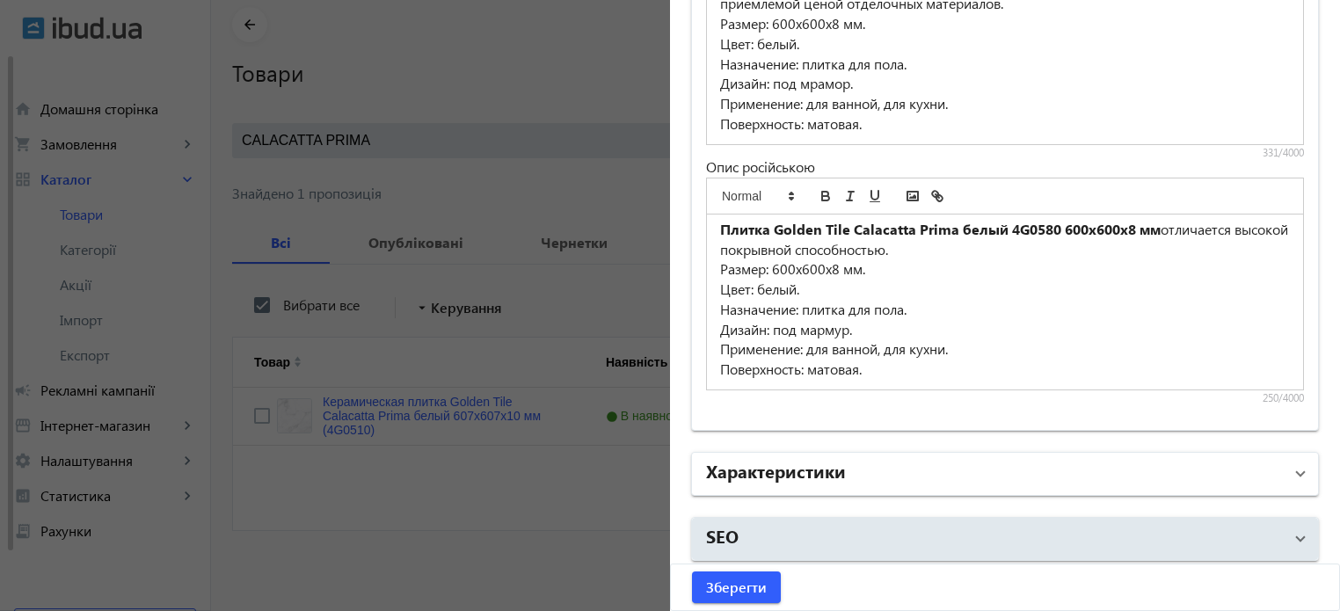
click at [796, 481] on mat-panel-title "Характеристики" at bounding box center [994, 474] width 577 height 32
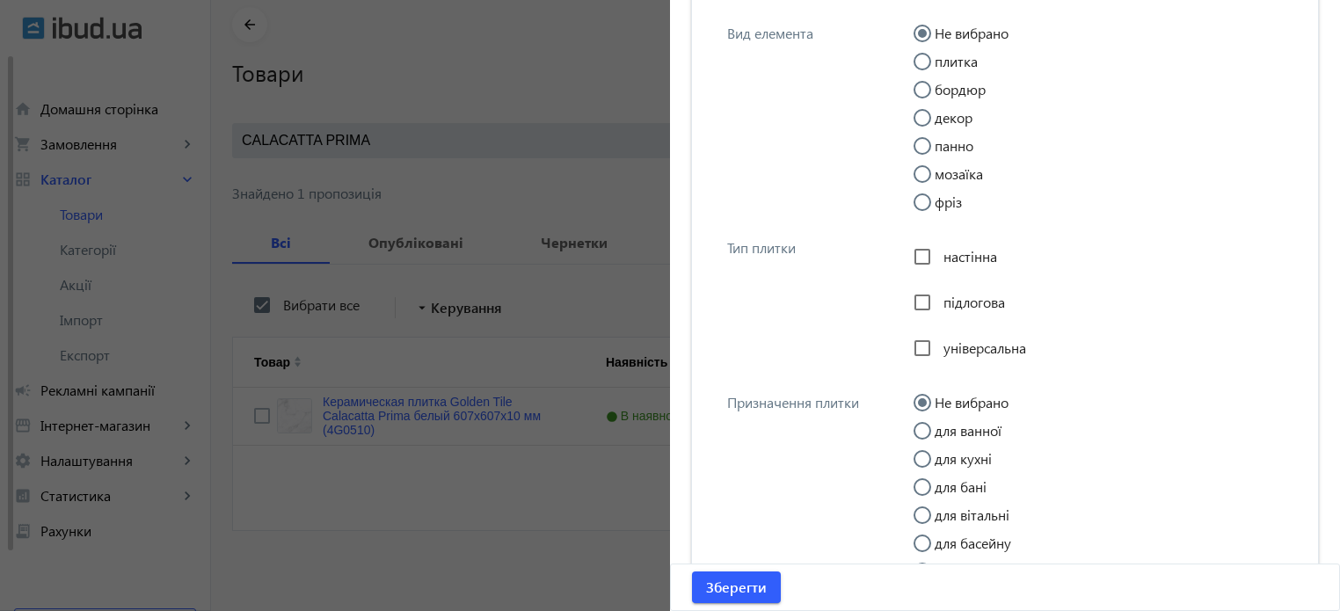
scroll to position [2051, 0]
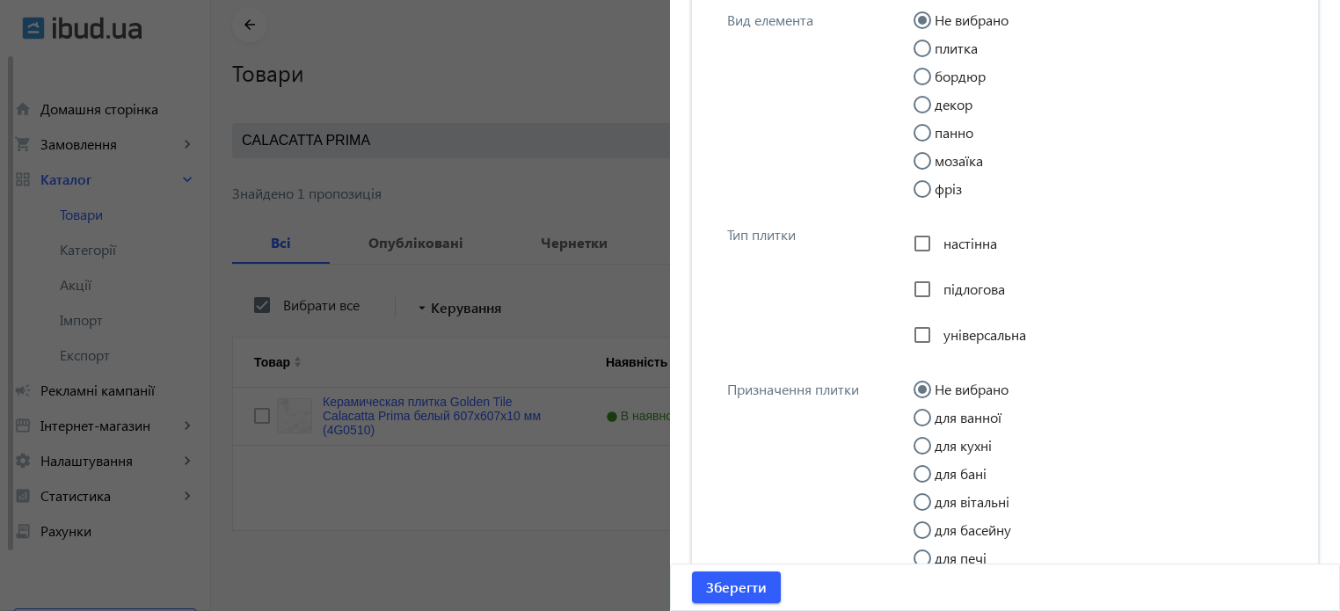
click at [919, 41] on input "плитка" at bounding box center [930, 57] width 35 height 35
radio input "true"
click at [916, 283] on input "підлогова" at bounding box center [922, 289] width 35 height 35
checkbox input "true"
click at [918, 244] on input "настінна" at bounding box center [922, 243] width 35 height 35
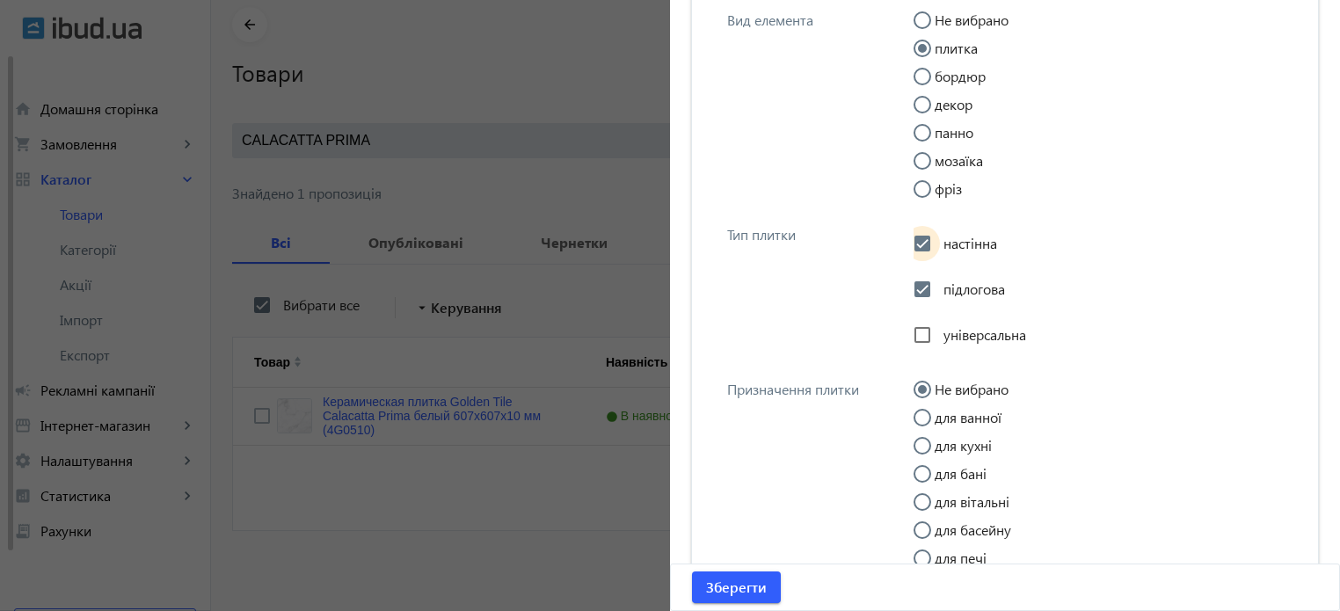
checkbox input "true"
click at [919, 332] on input "універсальна" at bounding box center [922, 334] width 35 height 35
checkbox input "true"
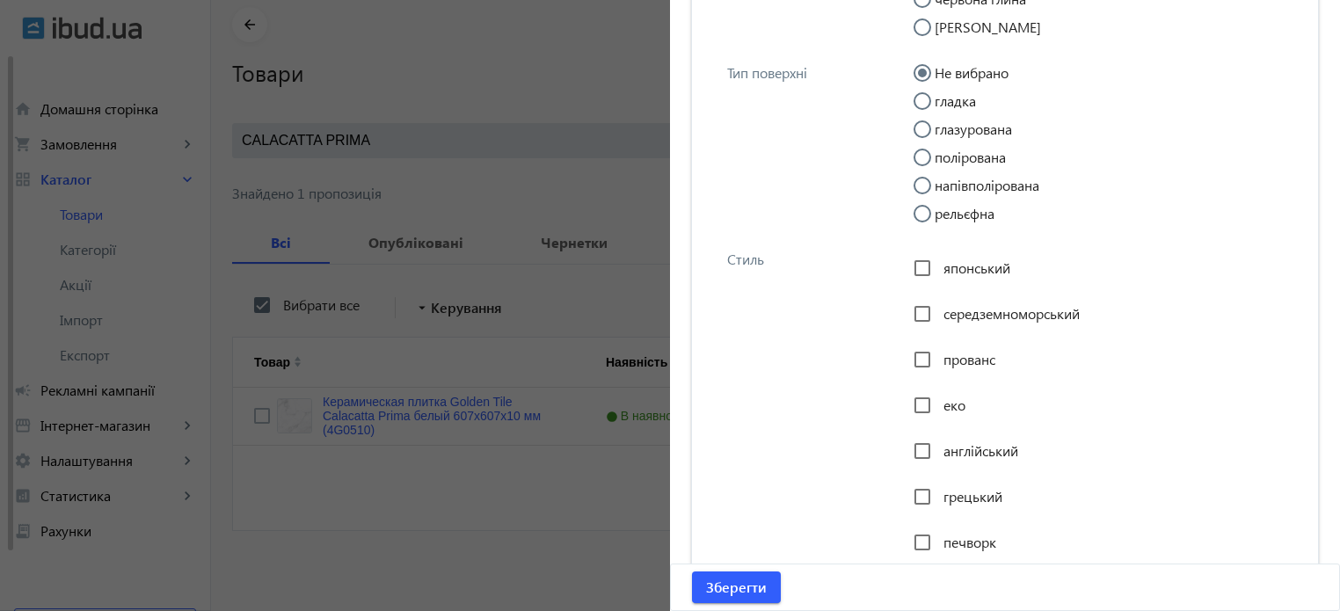
scroll to position [3106, 0]
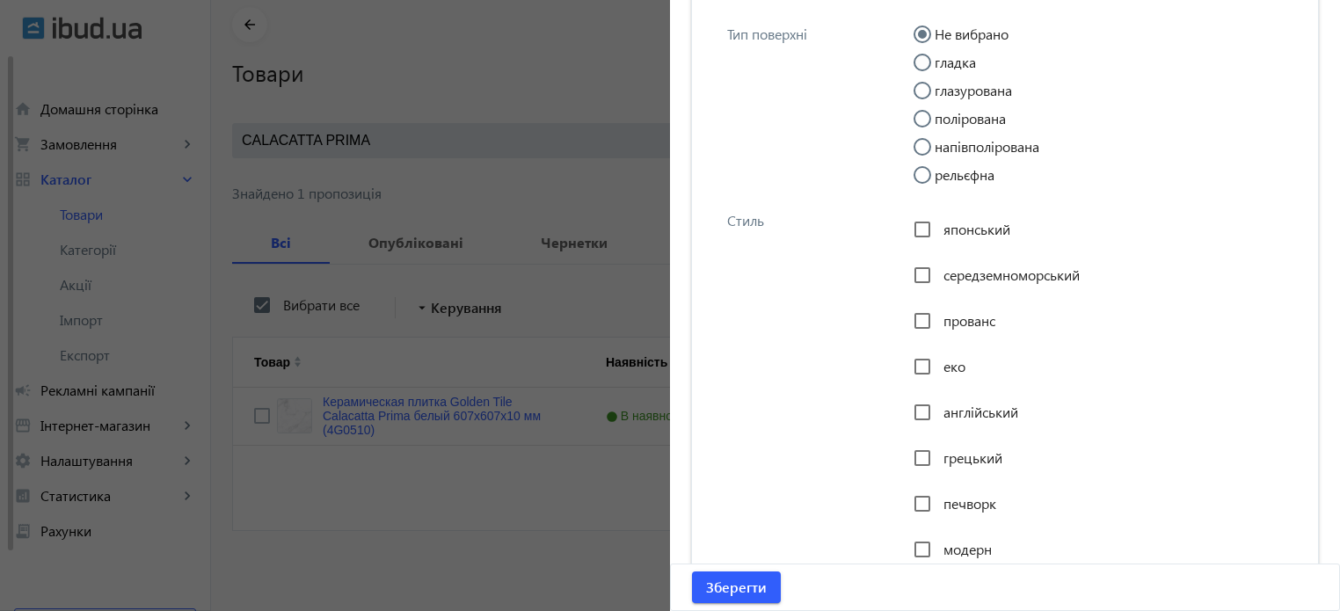
click at [918, 69] on input "гладка" at bounding box center [930, 71] width 35 height 35
radio input "true"
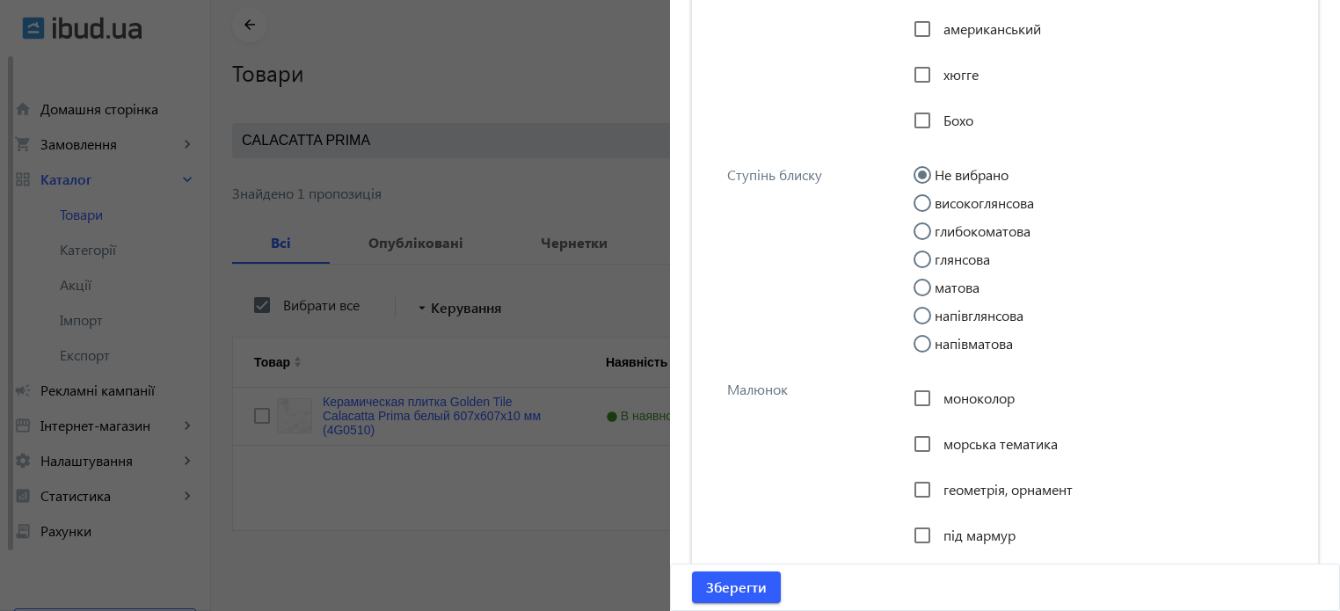
scroll to position [4336, 0]
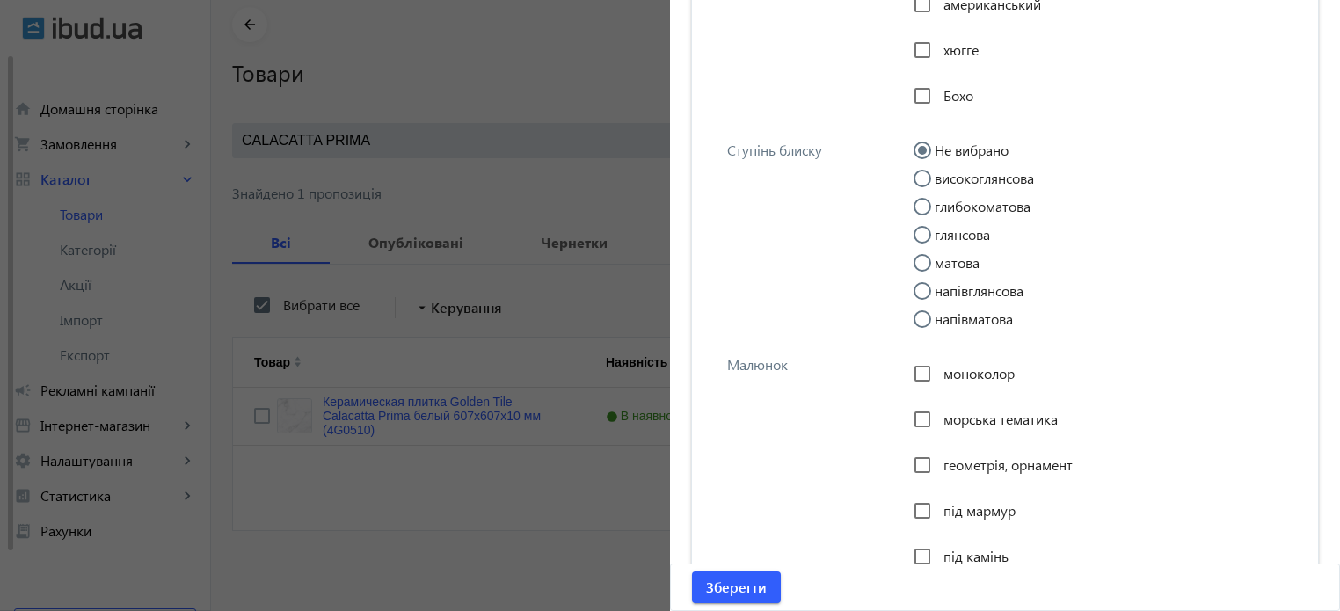
click at [917, 276] on input "матова" at bounding box center [930, 271] width 35 height 35
radio input "true"
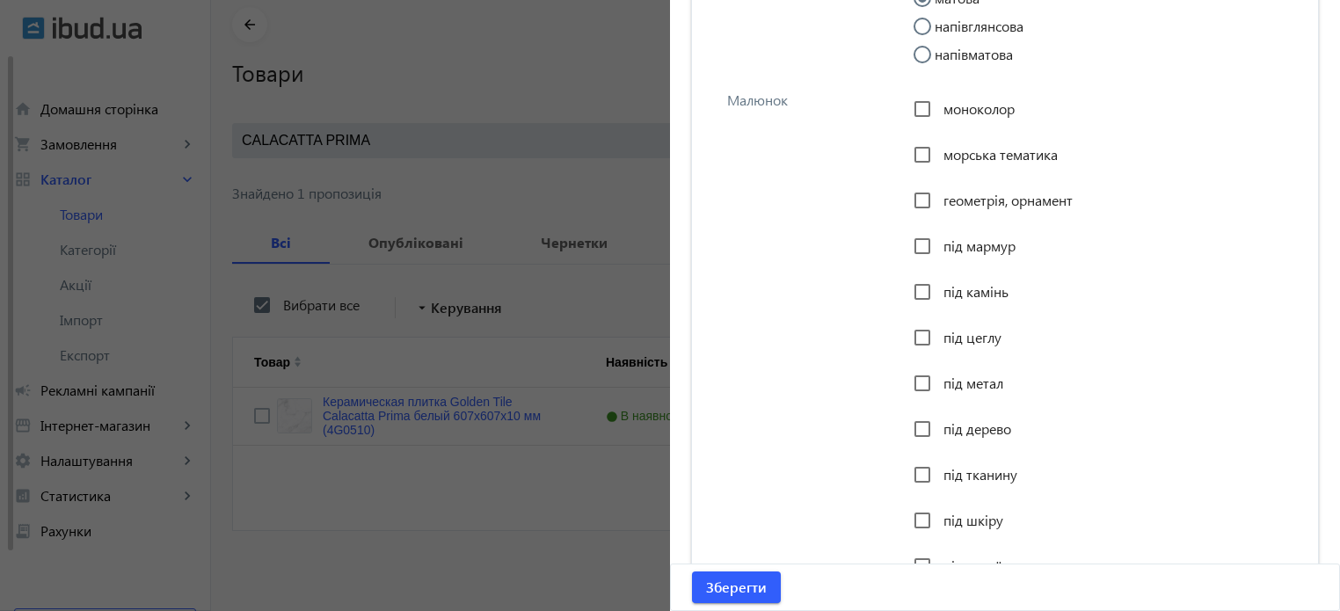
scroll to position [4600, 0]
click at [920, 256] on input "під мармур" at bounding box center [922, 246] width 35 height 35
checkbox input "true"
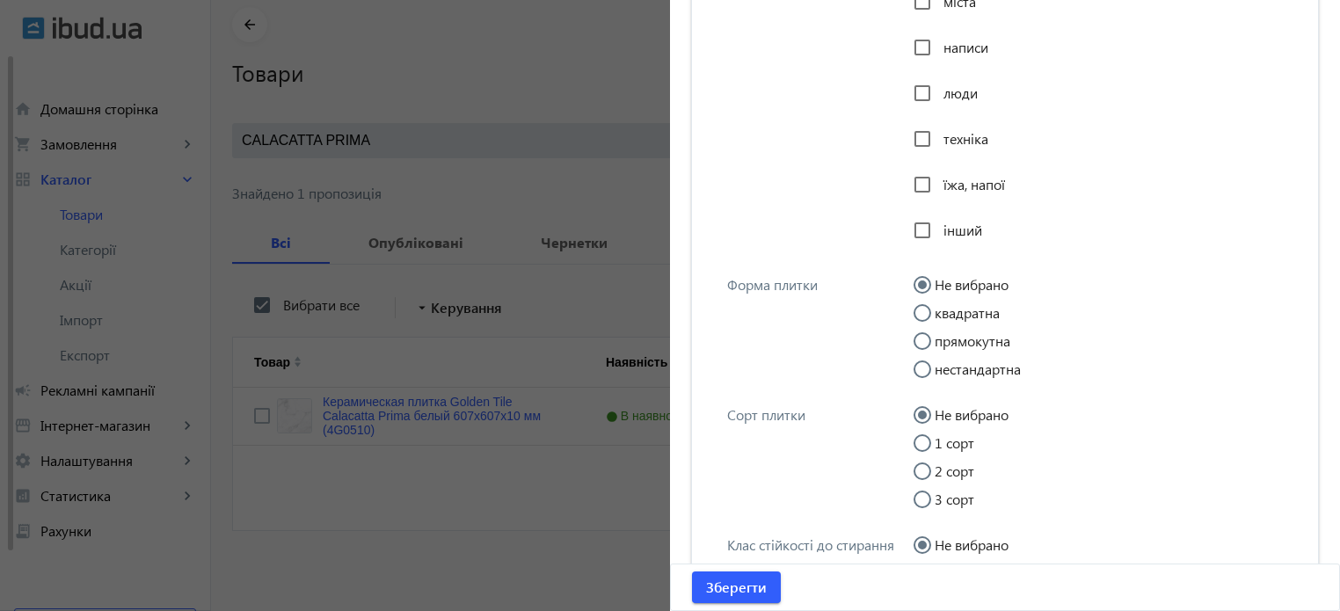
scroll to position [5831, 0]
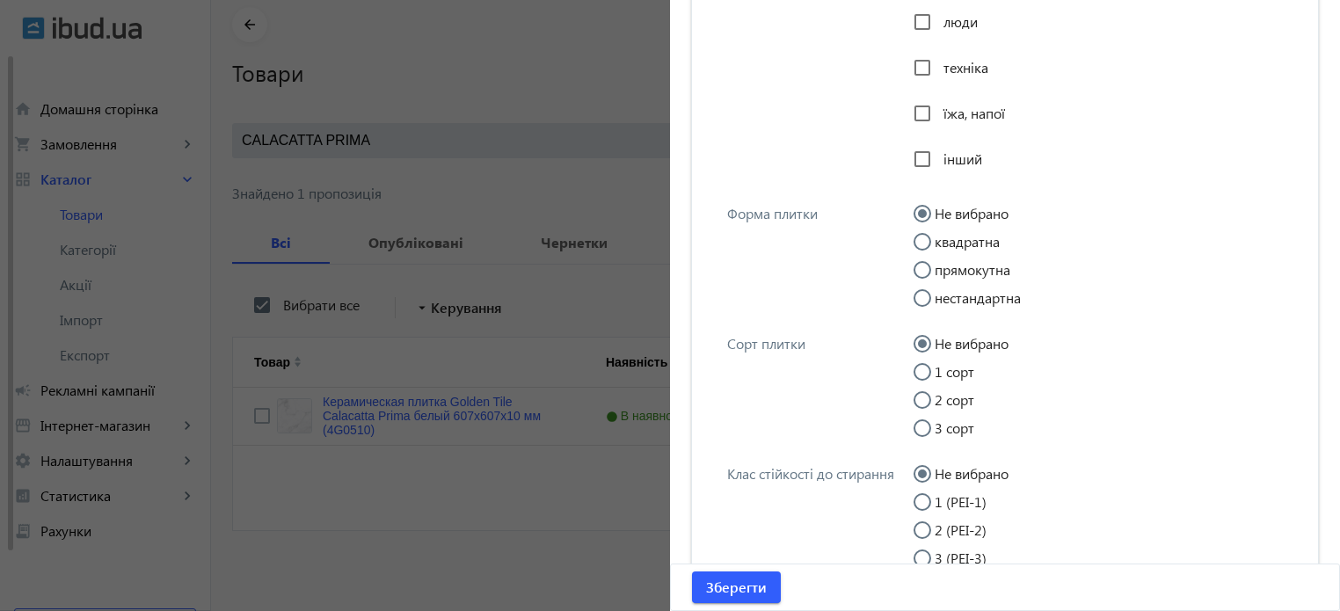
click at [917, 253] on input "квадратна" at bounding box center [930, 250] width 35 height 35
radio input "true"
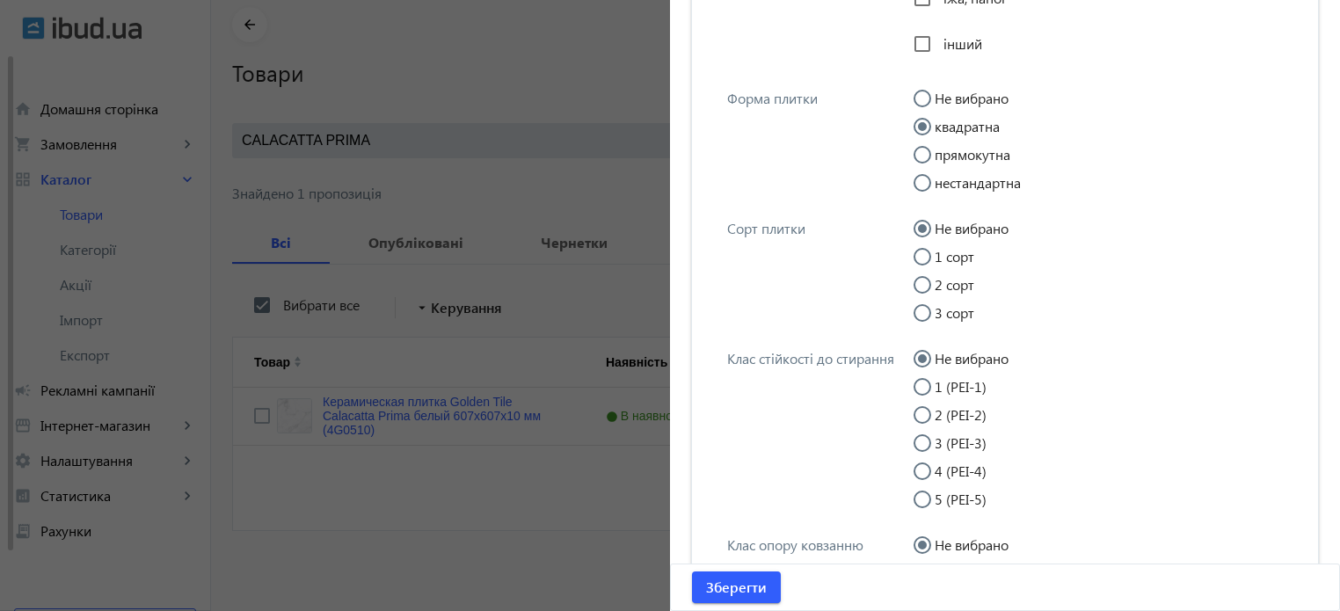
scroll to position [6007, 0]
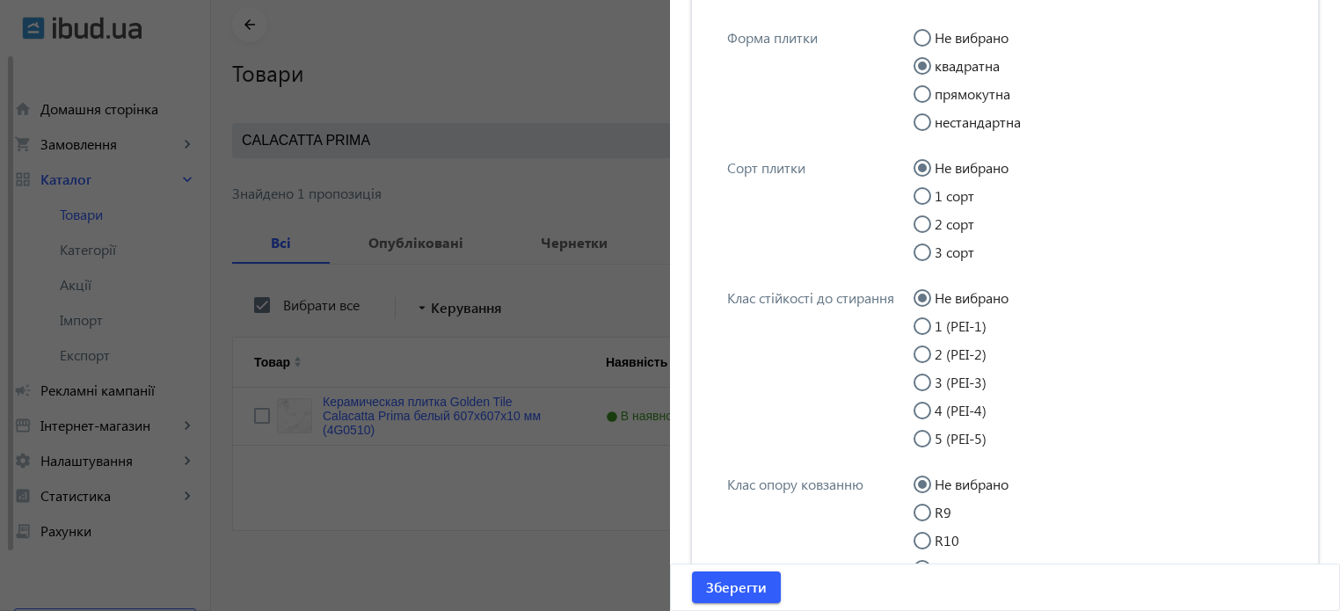
click at [918, 210] on input "1 сорт" at bounding box center [930, 204] width 35 height 35
radio input "true"
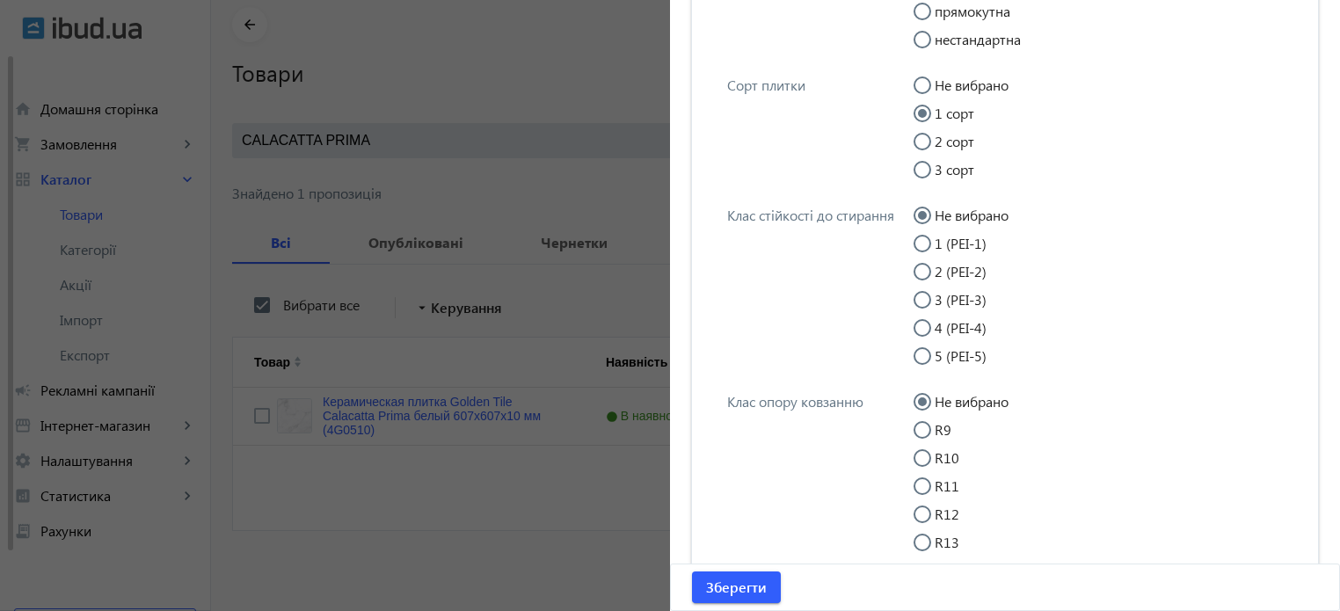
scroll to position [6095, 0]
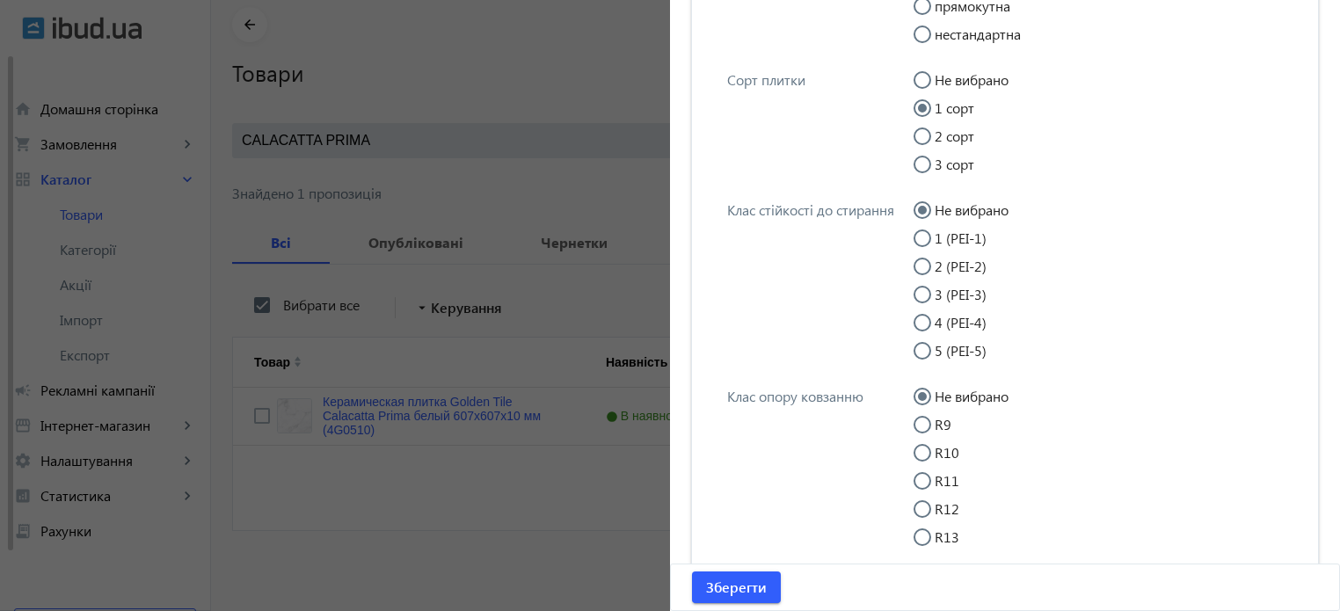
click at [919, 331] on input "4 (PEI-4)" at bounding box center [930, 331] width 35 height 35
radio input "true"
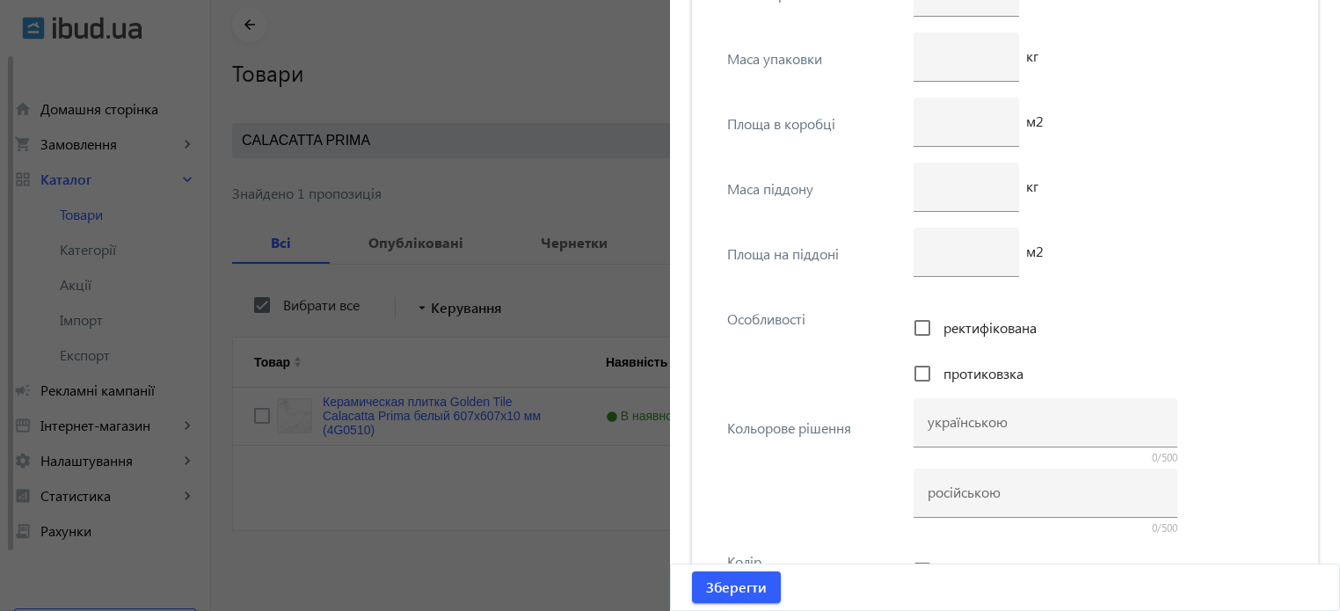
scroll to position [7765, 0]
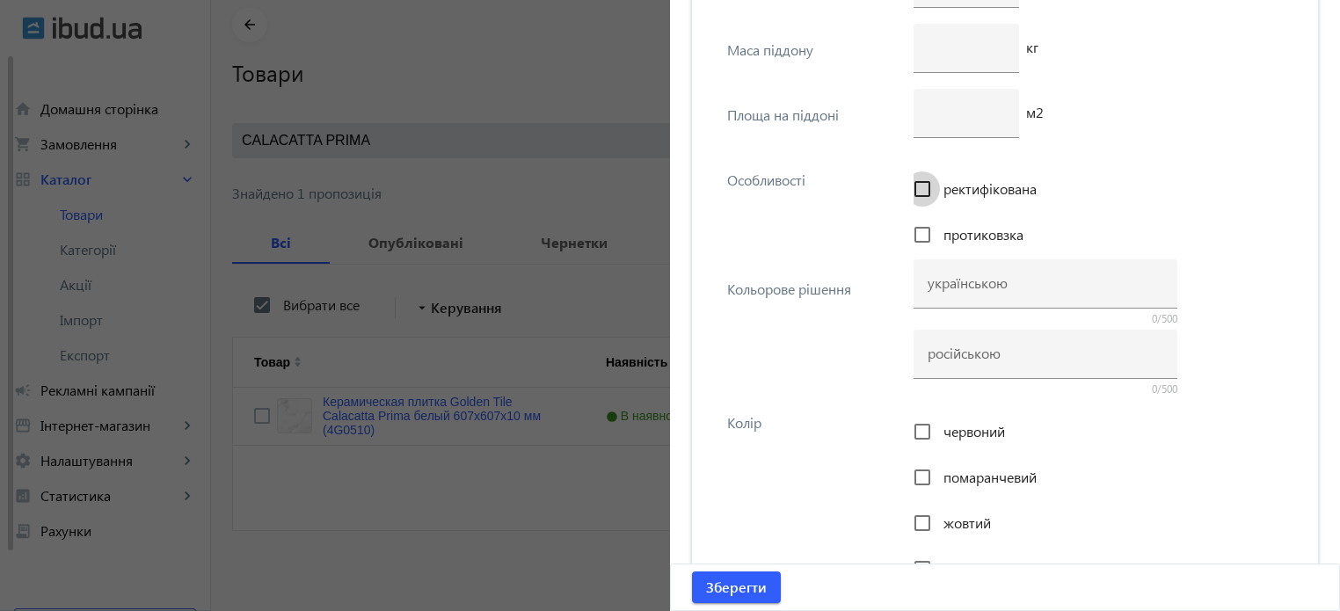
click at [919, 207] on input "ректифікована" at bounding box center [922, 188] width 35 height 35
checkbox input "true"
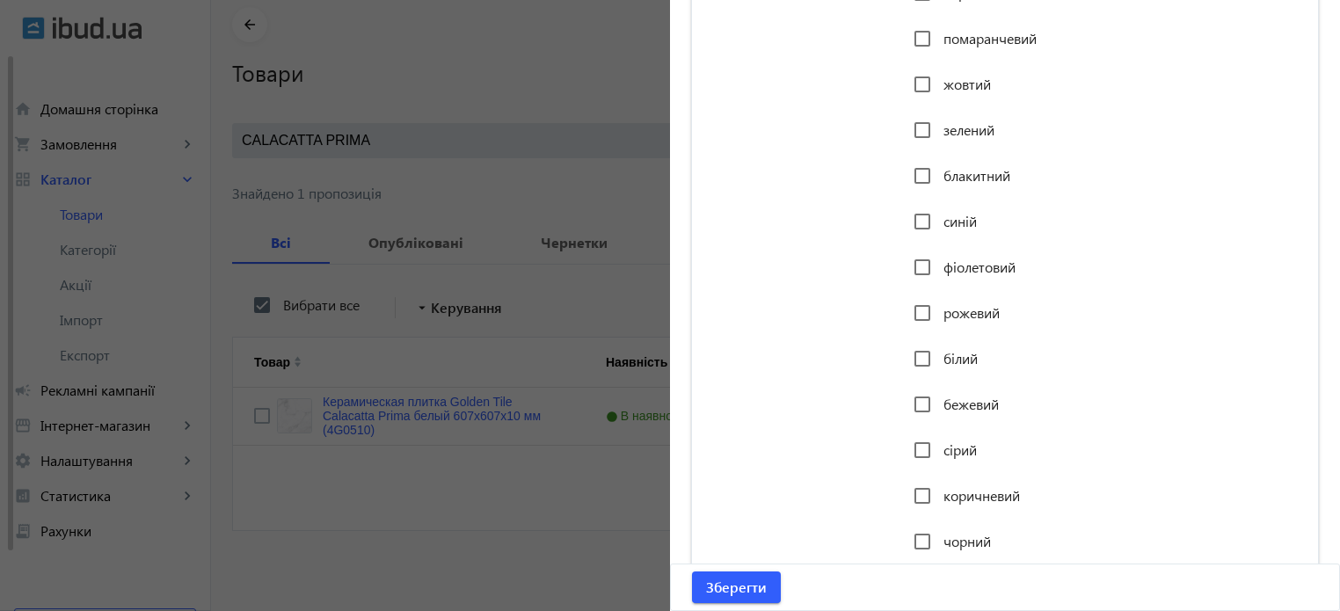
scroll to position [8204, 0]
click at [920, 368] on input "білий" at bounding box center [922, 357] width 35 height 35
checkbox input "true"
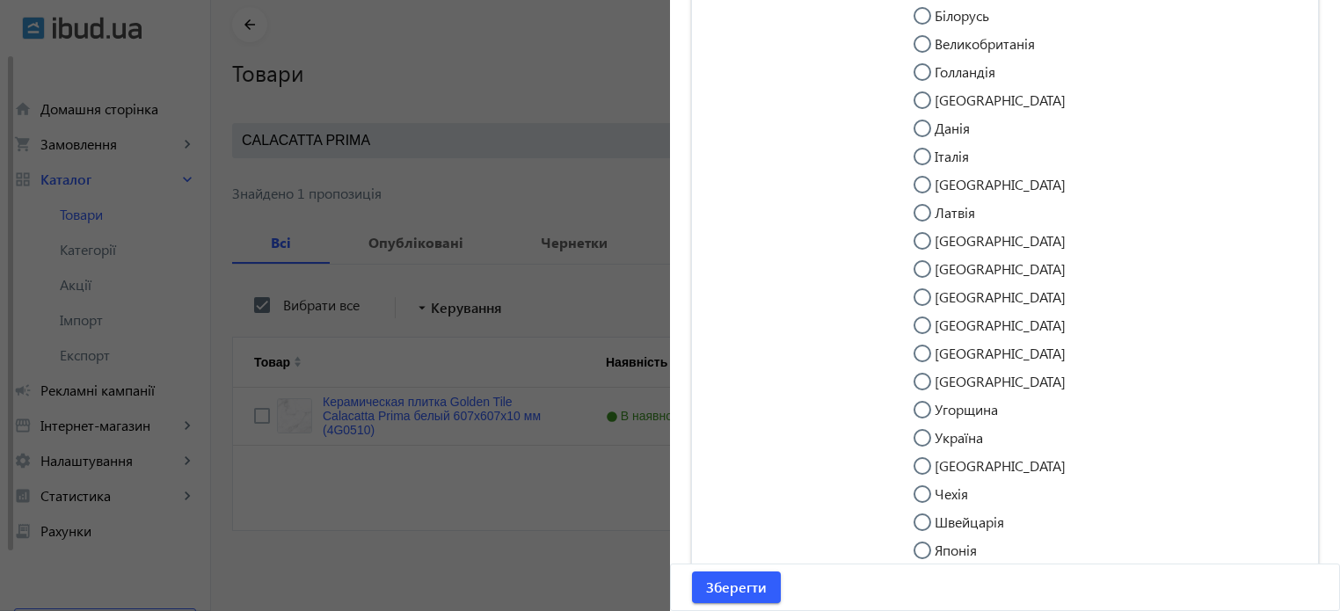
scroll to position [9083, 0]
click at [922, 460] on input "Україна" at bounding box center [930, 445] width 35 height 35
radio input "true"
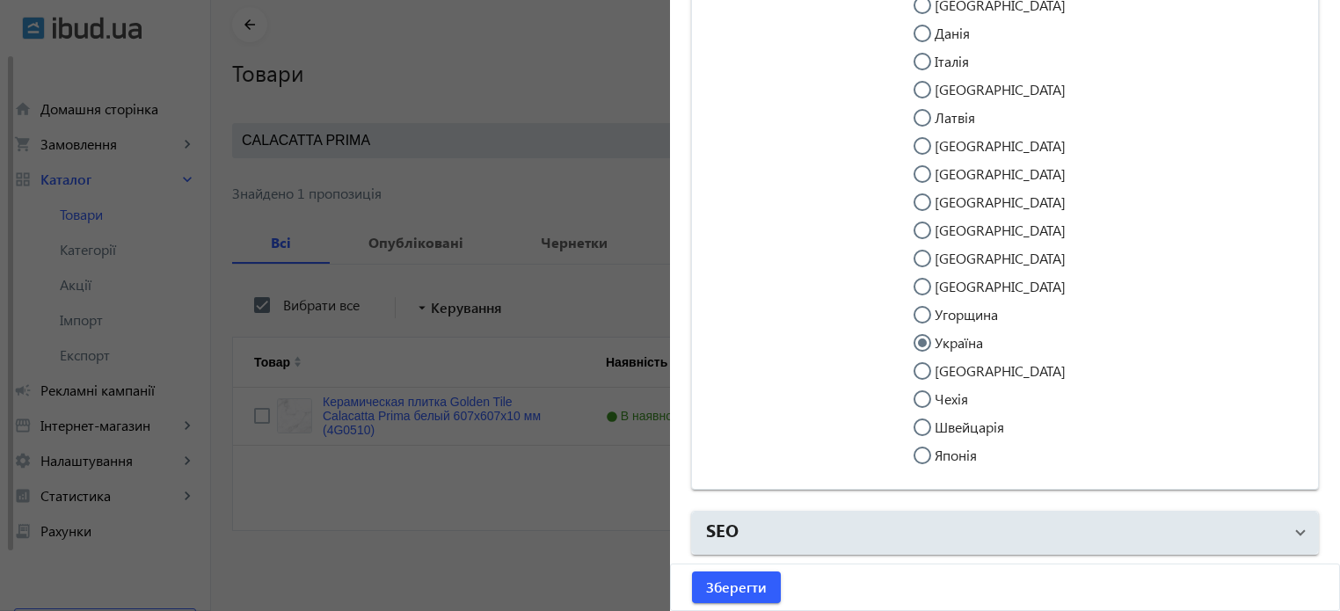
scroll to position [9201, 0]
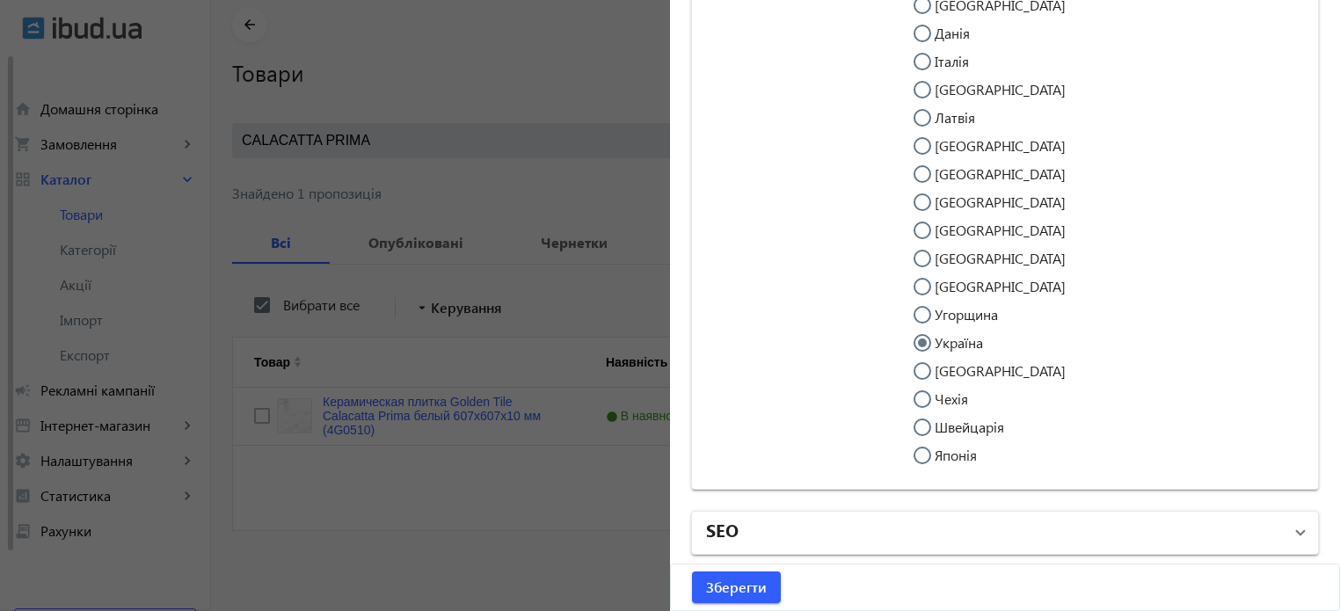
click at [786, 539] on mat-panel-title "SEO" at bounding box center [994, 533] width 577 height 32
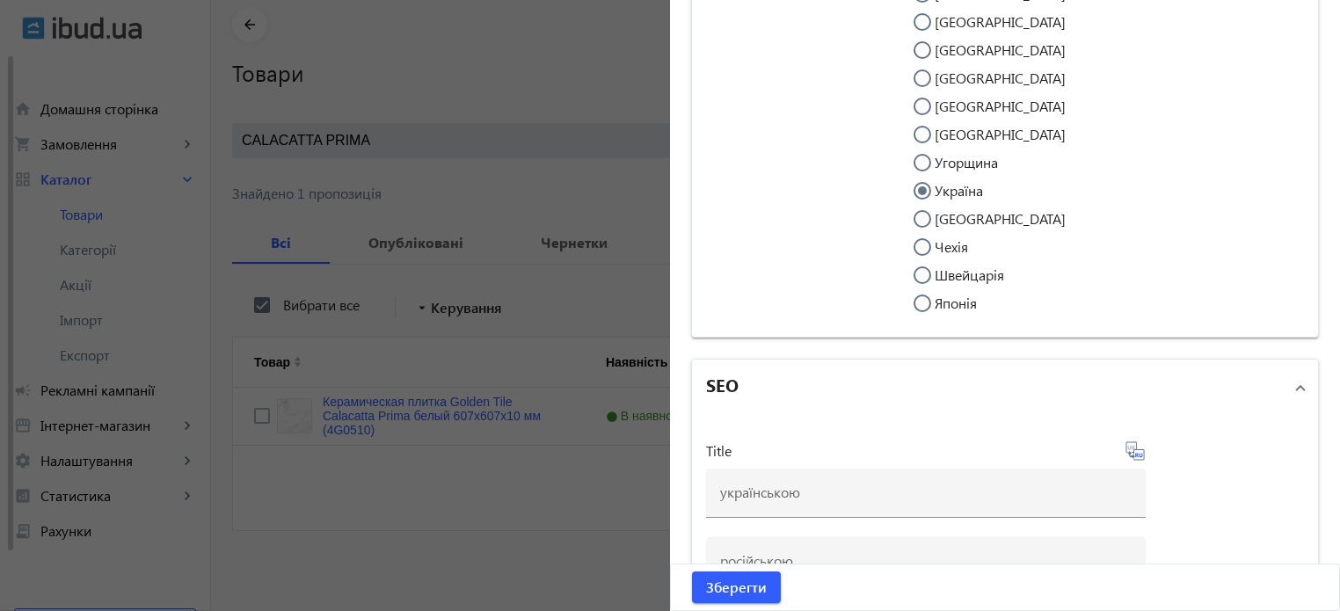
scroll to position [9729, 0]
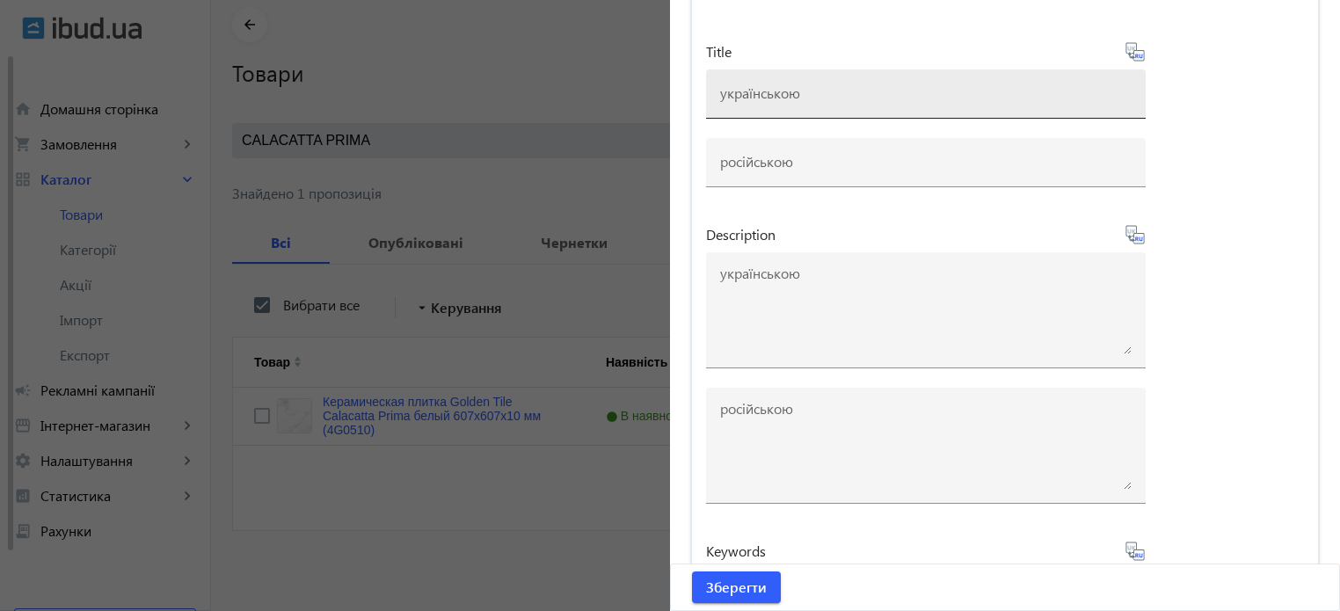
click at [750, 119] on div at bounding box center [925, 93] width 411 height 49
paste input "Плитка Golden Tile Calacatta Prima белый 4G0580 600x600x10 мм"
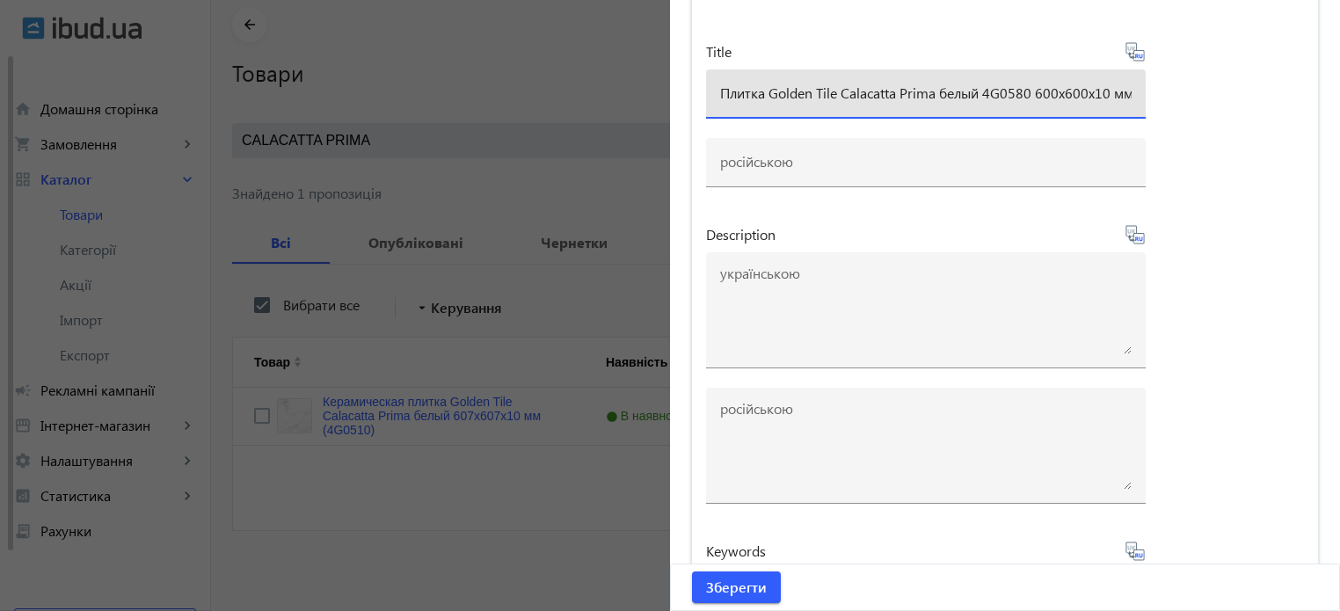
scroll to position [0, 5]
click at [1101, 102] on input "Плитка Golden Tile Calacatta Prima белый 4G0580 600x600x10 мм" at bounding box center [925, 93] width 411 height 18
type input "Плитка Golden Tile Calacatta Prima белый 4G0580 600x600x8 мм"
click at [1132, 62] on icon at bounding box center [1134, 51] width 21 height 21
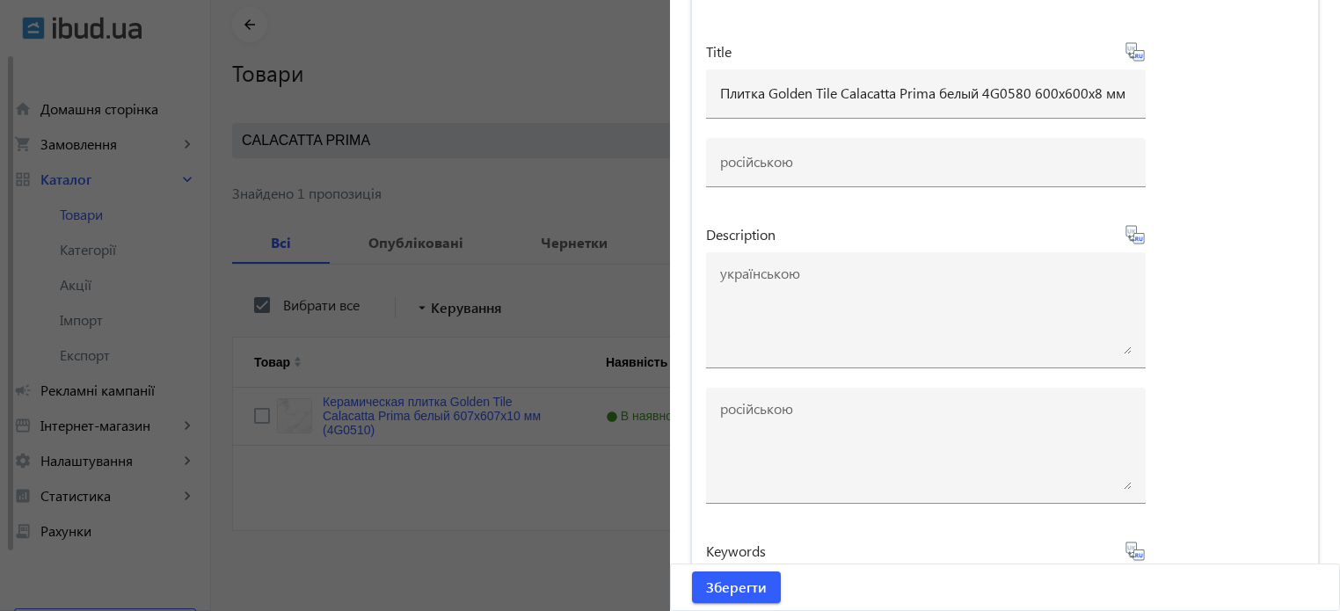
type input "Плитка Golden Tile Calacatta Prima белый 4G0580 600x600x8 мм"
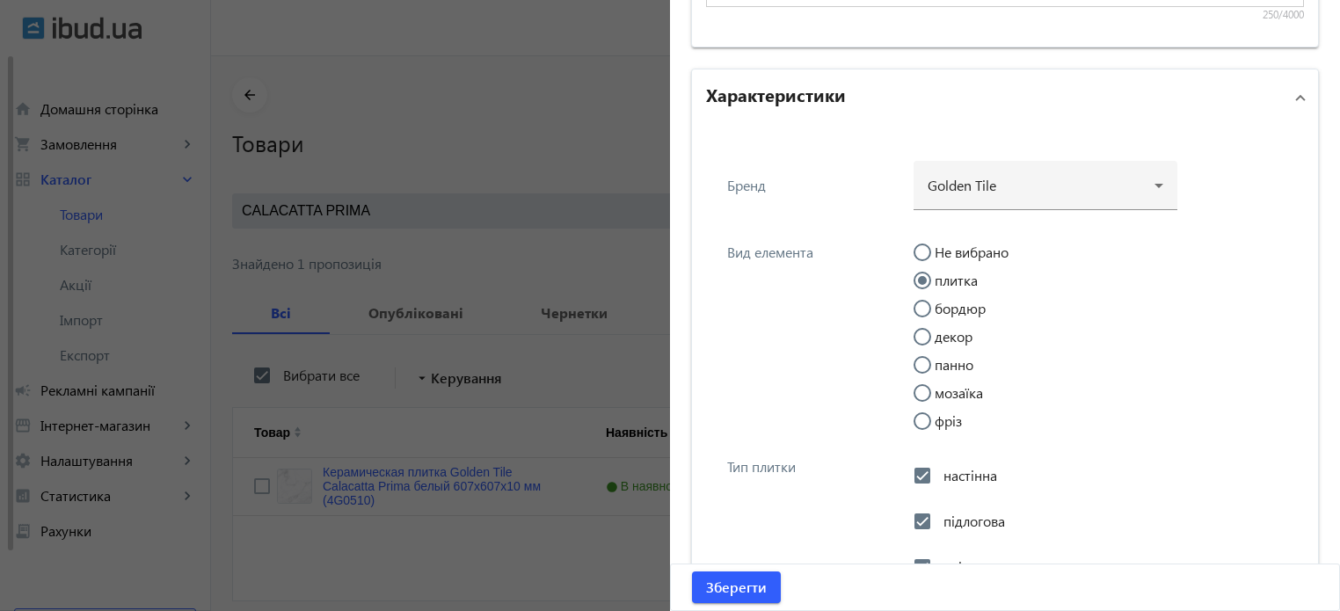
scroll to position [1817, 0]
click at [820, 91] on h2 "Характеристики" at bounding box center [776, 96] width 140 height 25
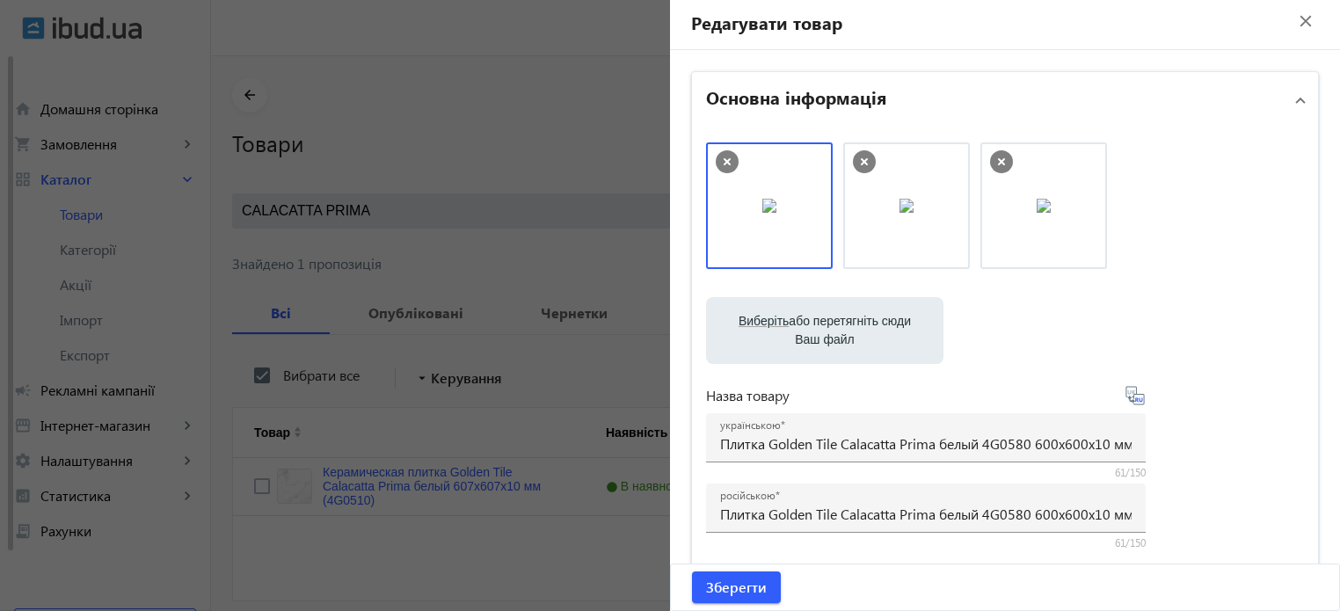
scroll to position [0, 0]
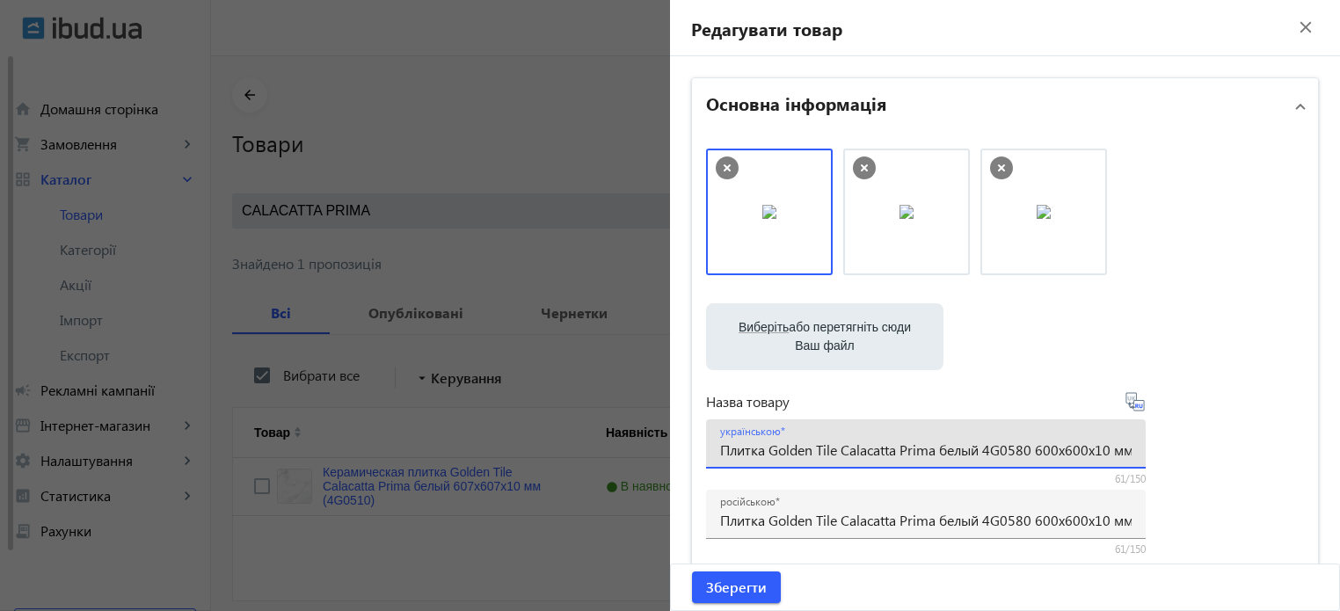
drag, startPoint x: 1108, startPoint y: 450, endPoint x: 1101, endPoint y: 342, distance: 108.4
click at [1108, 439] on div "українською Плитка Golden Tile Calacatta Prima белый 4G0580 600x600x10 мм" at bounding box center [925, 443] width 411 height 49
type input "Плитка Golden Tile Calacatta Prima белый 4G0580 600x600x8 мм"
click at [1137, 400] on icon at bounding box center [1134, 401] width 18 height 18
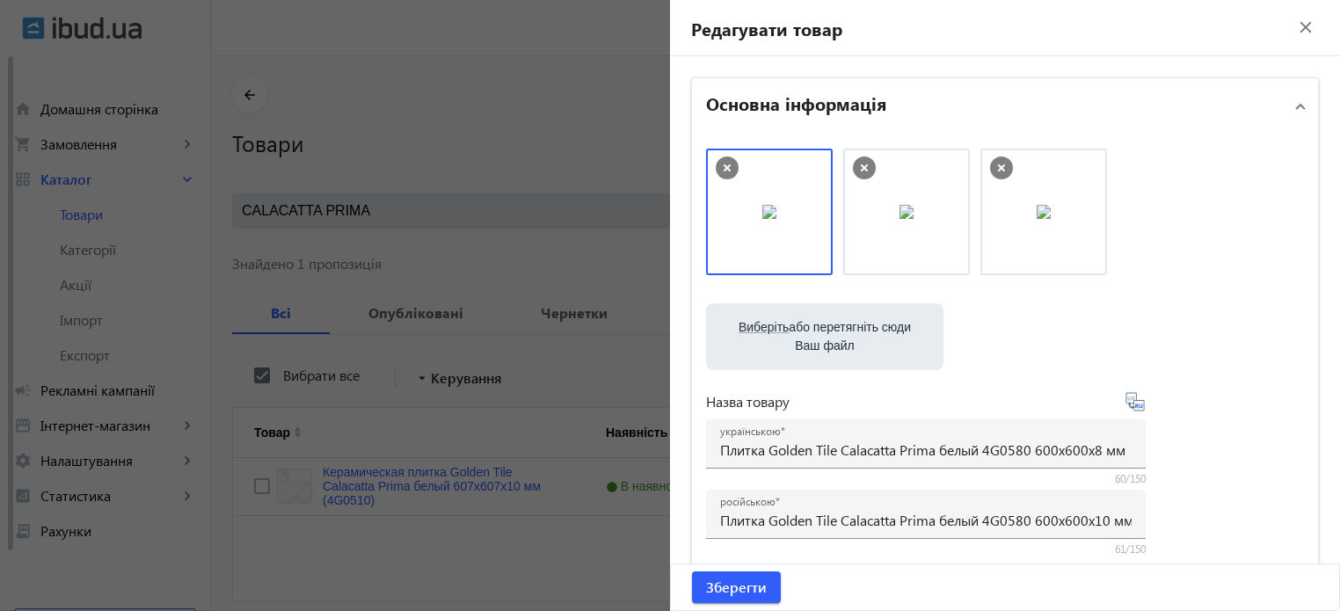
type input "Плитка Golden Tile Calacatta Prima белый 4G0580 600x600x8 мм"
click at [1131, 451] on div "українською Плитка Golden Tile Calacatta Prima белый 4G0580 600x600x8 мм" at bounding box center [926, 443] width 440 height 49
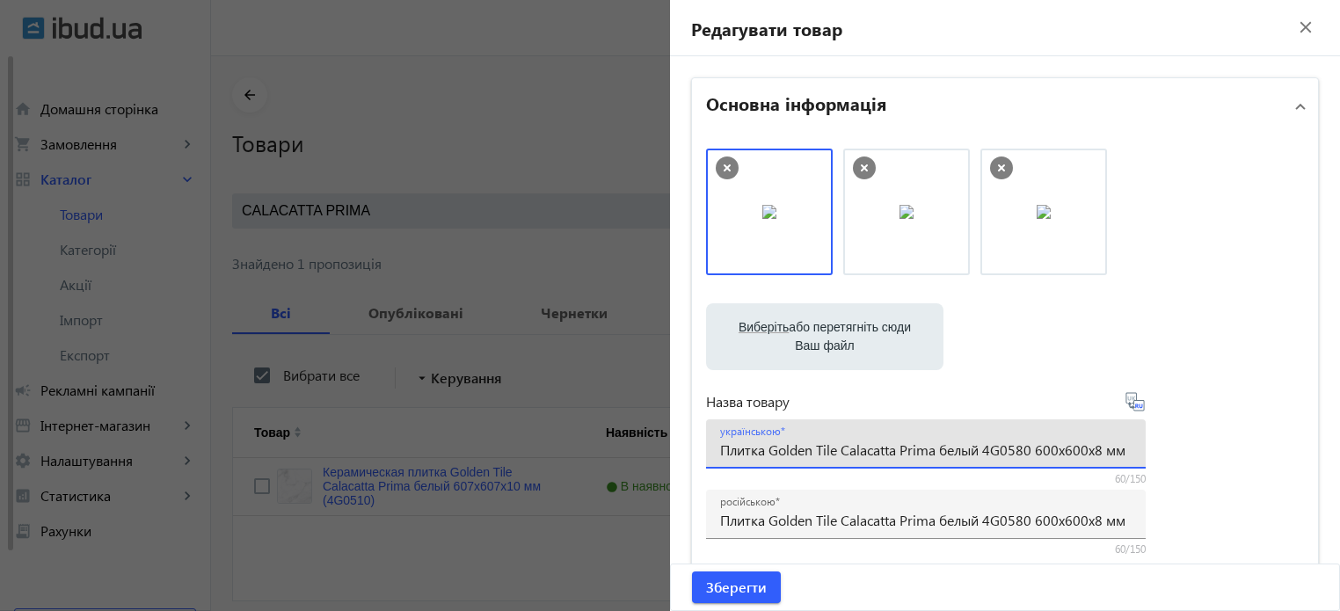
drag, startPoint x: 1125, startPoint y: 447, endPoint x: 0, endPoint y: 238, distance: 1144.3
click at [211, 238] on mat-sidenav-container "arrow_back Товари 7311 /10000 товарів Подовжити Додати товар CALACATTA PRIMA cl…" at bounding box center [775, 369] width 1129 height 626
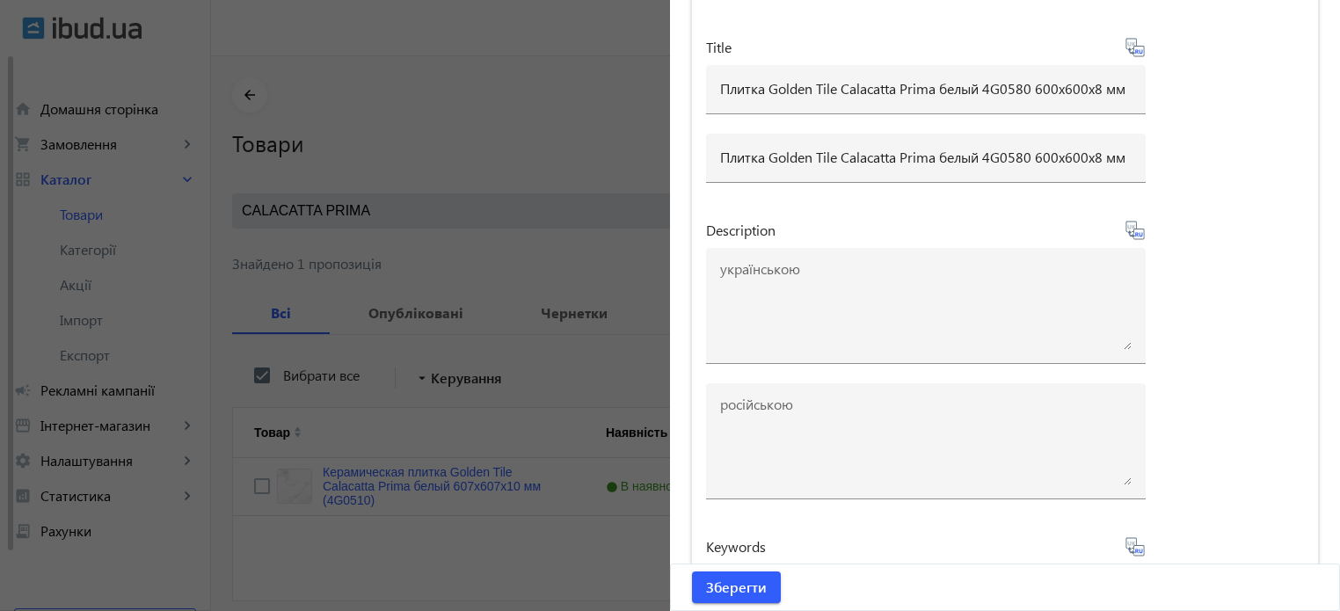
scroll to position [1961, 0]
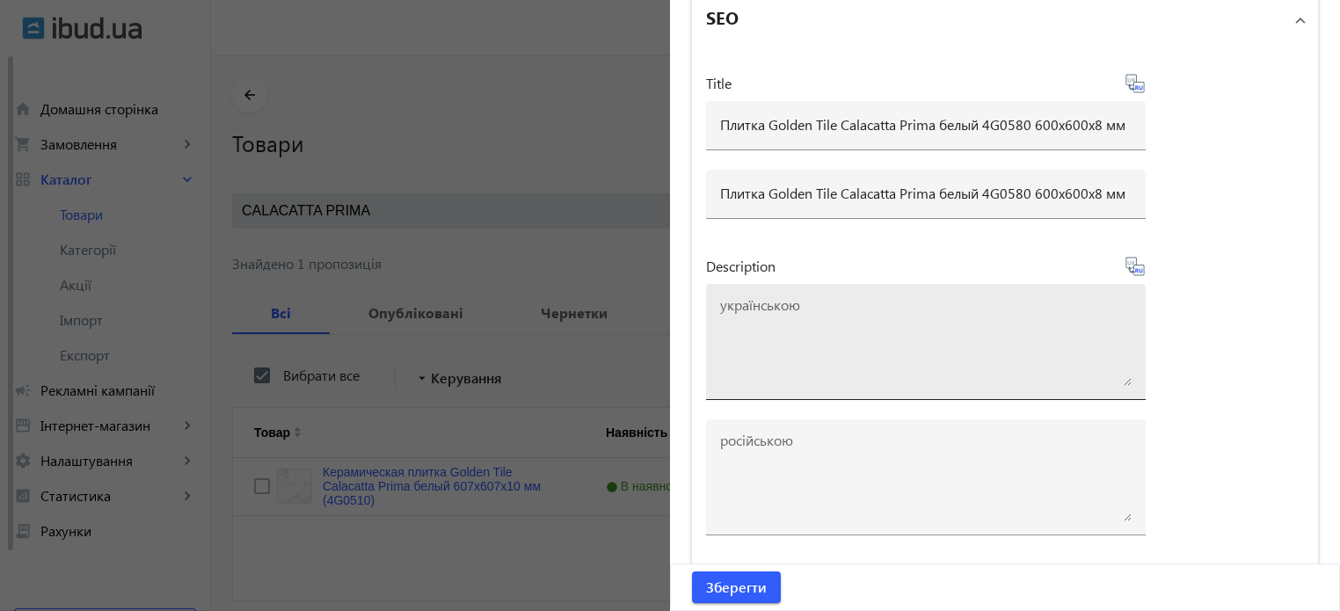
click at [810, 334] on textarea at bounding box center [925, 342] width 411 height 88
paste textarea "Плитка Golden Tile Calacatta Prima белый 4G0580 600x600x8 мм"
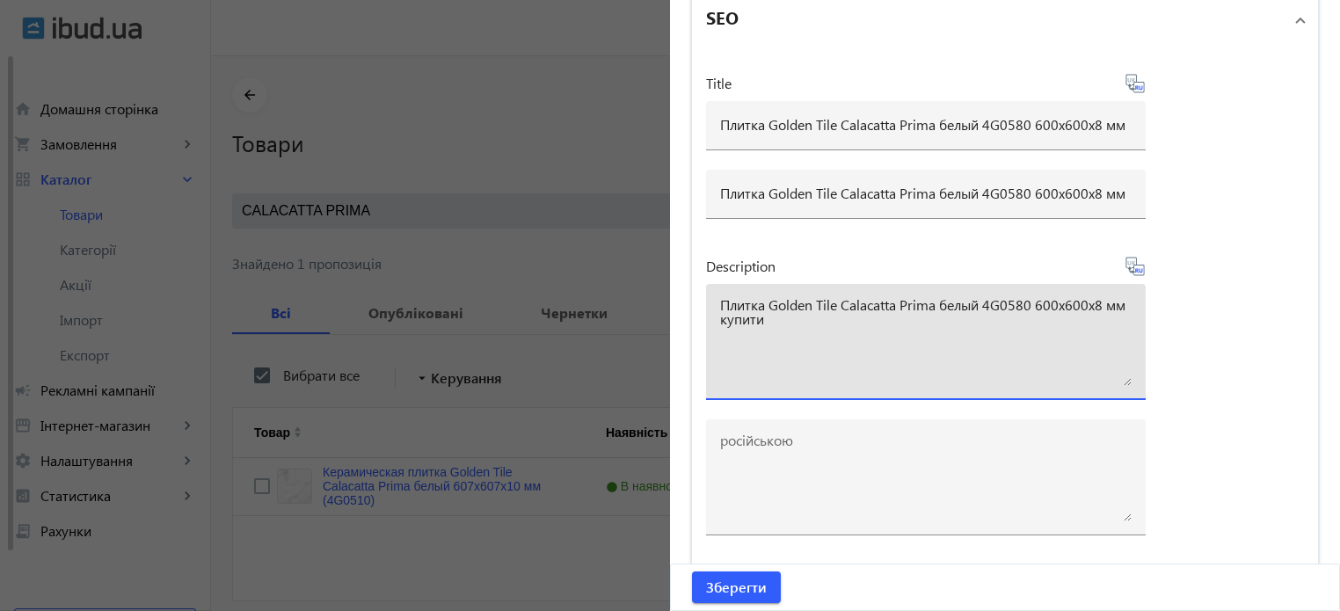
type textarea "Плитка Golden Tile Calacatta Prima белый 4G0580 600x600x8 мм купити"
click at [1139, 268] on icon at bounding box center [1141, 270] width 4 height 4
type textarea "Плитка Golden Tile Calacatta Prima белый 4G0580 600x600x8 мм купить"
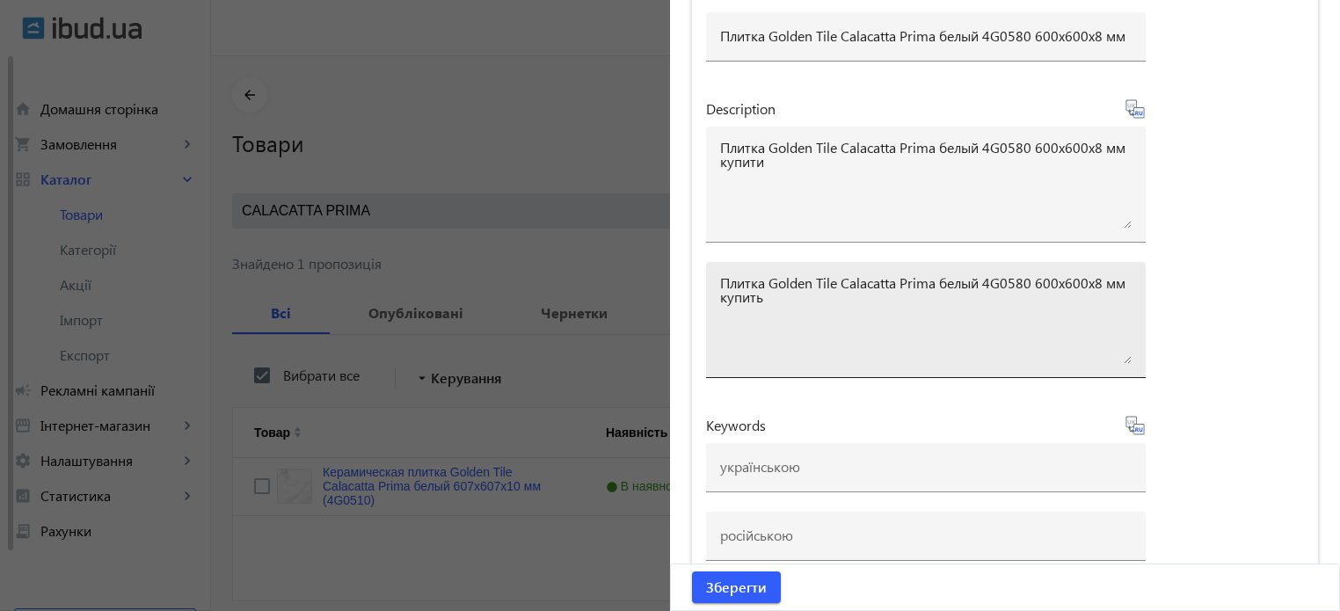
scroll to position [2137, 0]
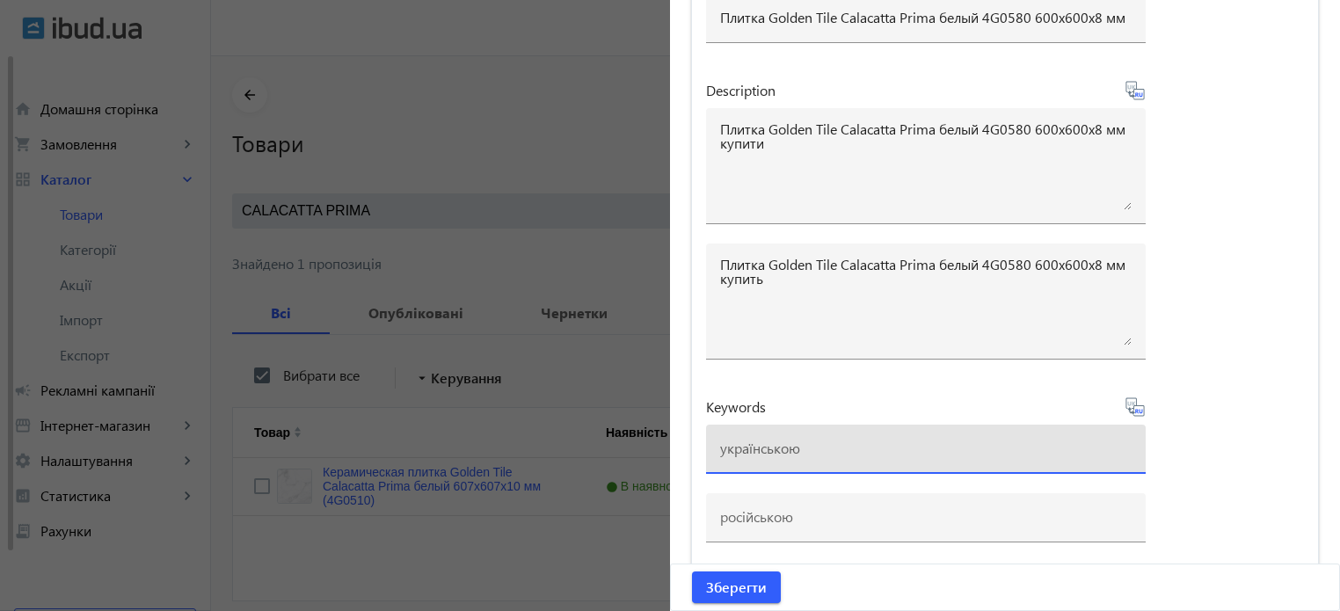
click at [738, 442] on input at bounding box center [925, 448] width 411 height 18
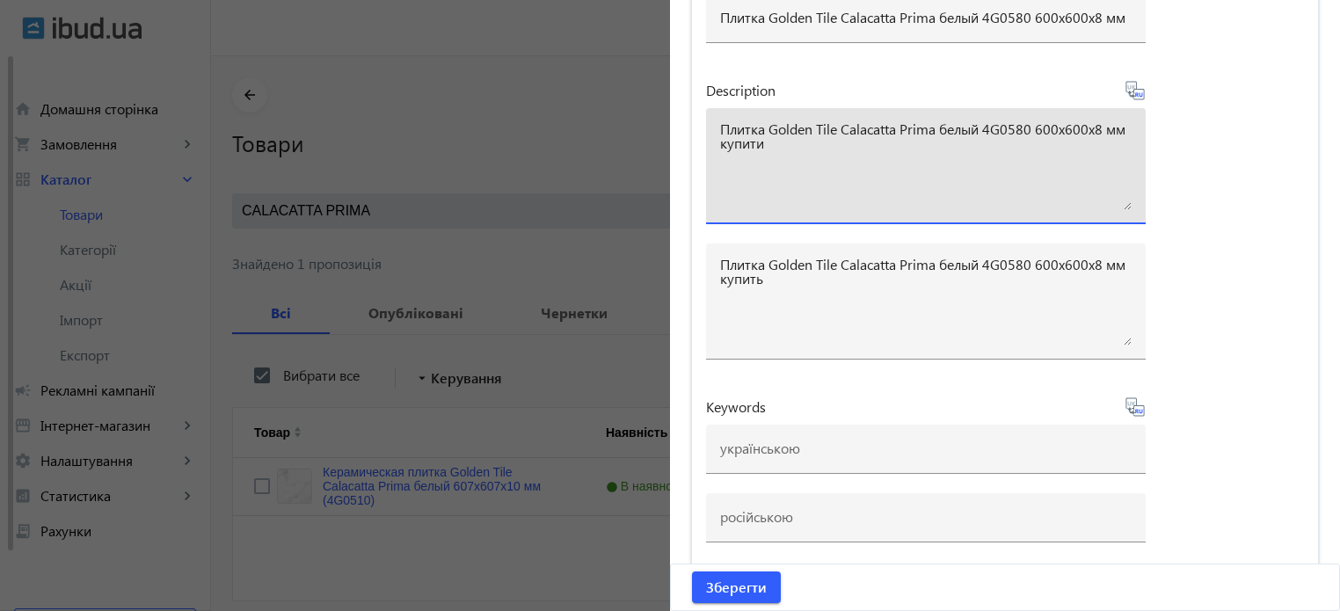
drag, startPoint x: 761, startPoint y: 141, endPoint x: 679, endPoint y: 113, distance: 87.0
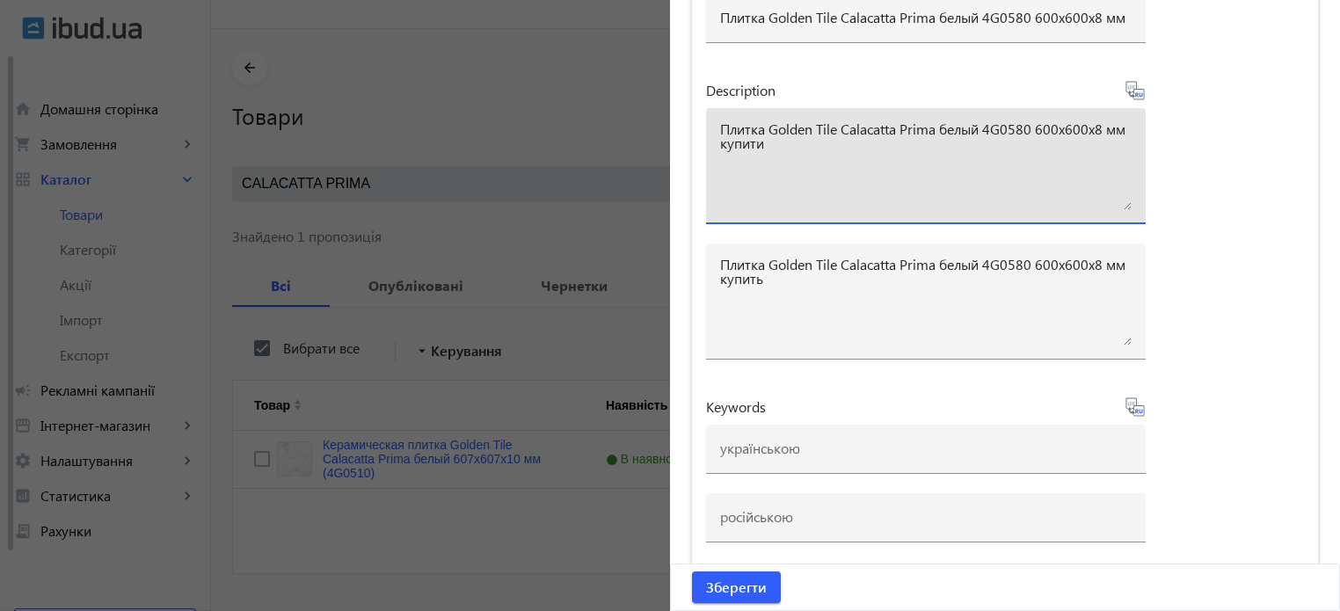
scroll to position [70, 0]
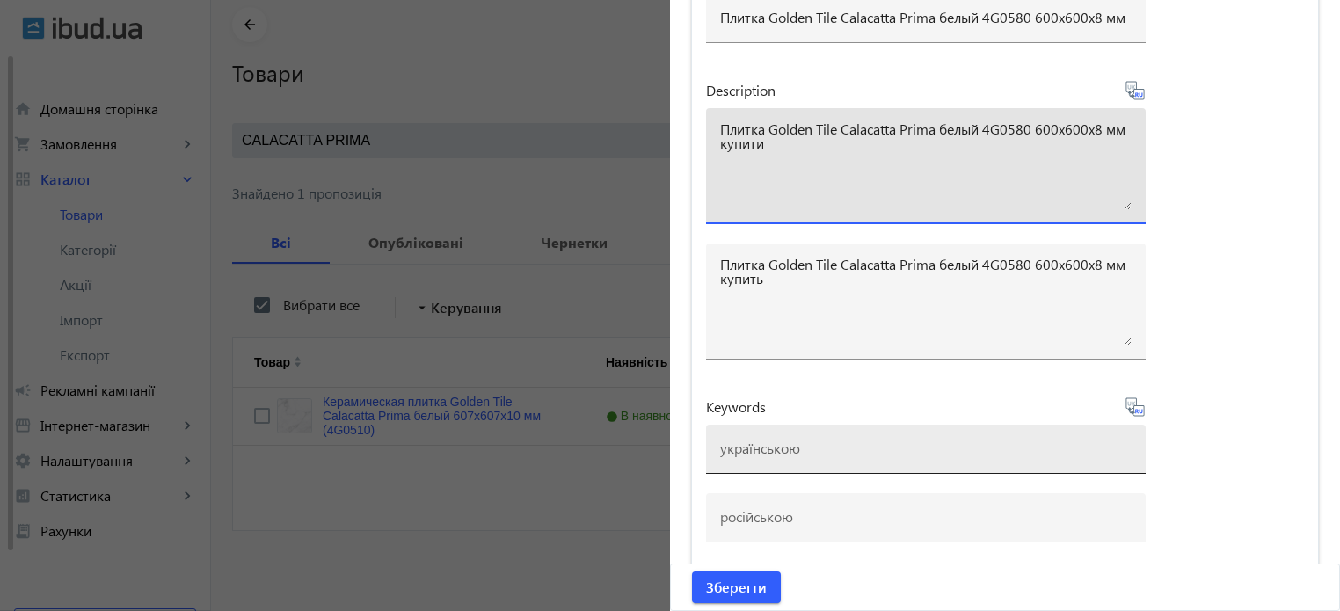
click at [745, 452] on div at bounding box center [925, 449] width 411 height 49
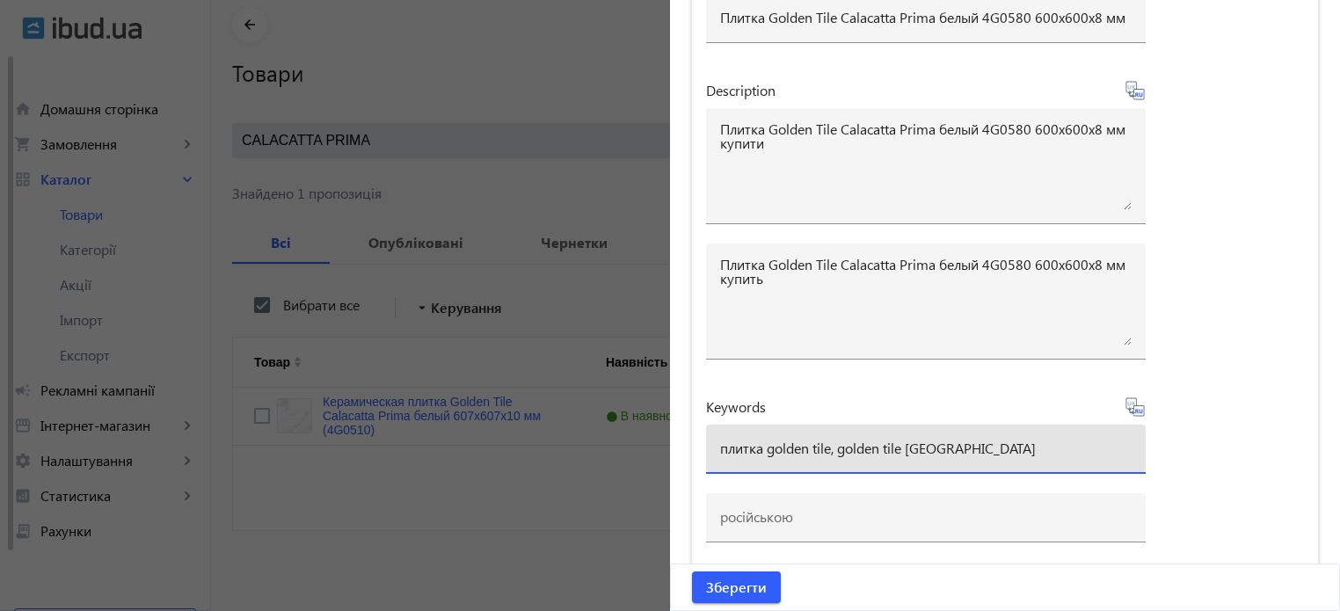
drag, startPoint x: 905, startPoint y: 442, endPoint x: 1051, endPoint y: 428, distance: 146.6
click at [1051, 428] on div "плитка golden tile, golden tile [GEOGRAPHIC_DATA]" at bounding box center [925, 449] width 411 height 49
paste input "calacatta-prima"
type input "плитка golden tile, golden tile calacatta prima"
click at [1135, 409] on icon at bounding box center [1134, 406] width 21 height 21
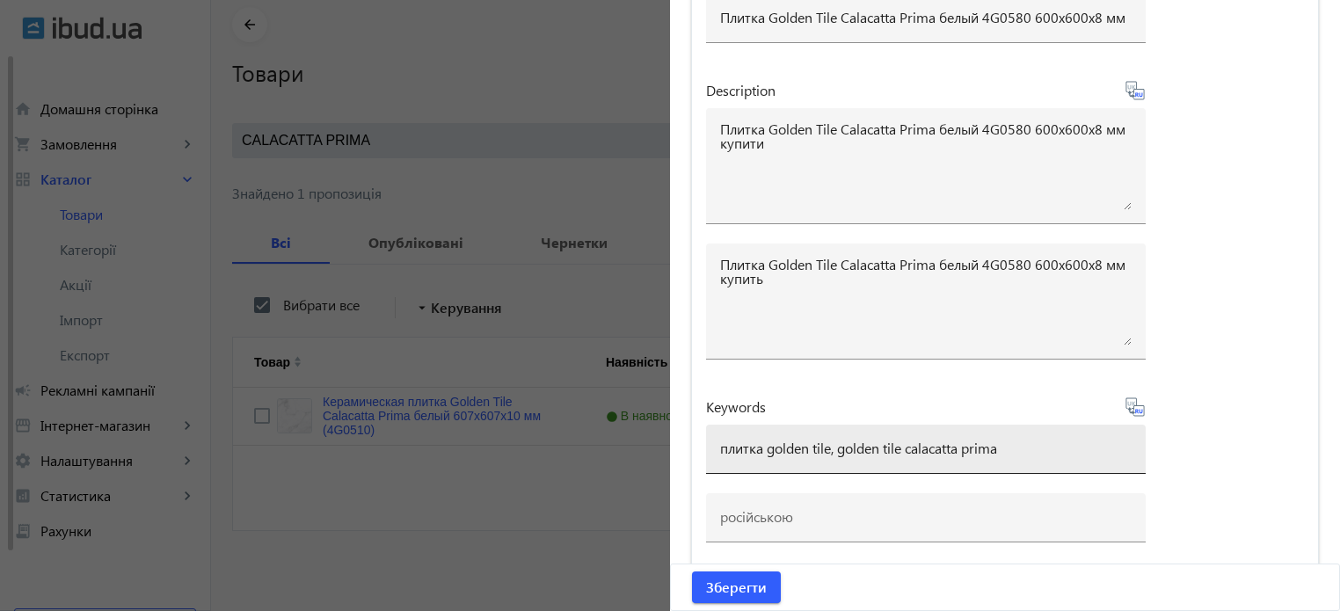
type input "плитка golden tile, golden tile calacatta prima"
drag, startPoint x: 1025, startPoint y: 449, endPoint x: 0, endPoint y: 389, distance: 1026.7
click at [211, 389] on mat-sidenav-container "arrow_back Товари 7311 /10000 товарів Подовжити Додати товар CALACATTA PRIMA cl…" at bounding box center [775, 299] width 1129 height 626
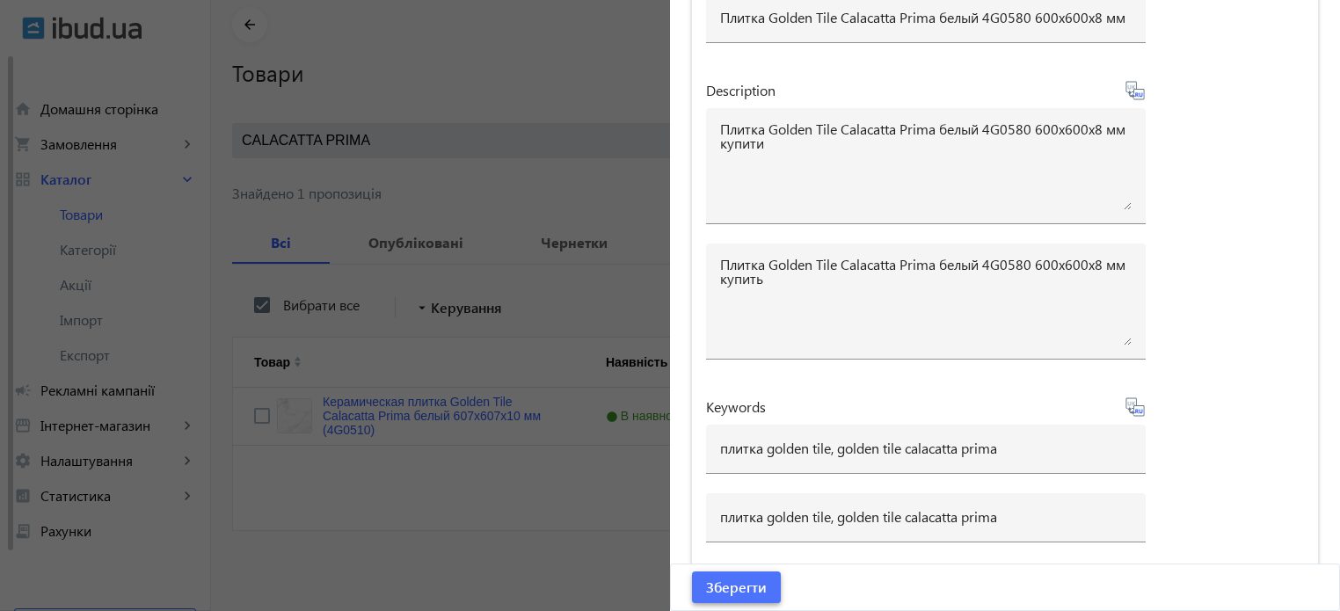
click at [743, 586] on span "Зберегти" at bounding box center [736, 587] width 61 height 19
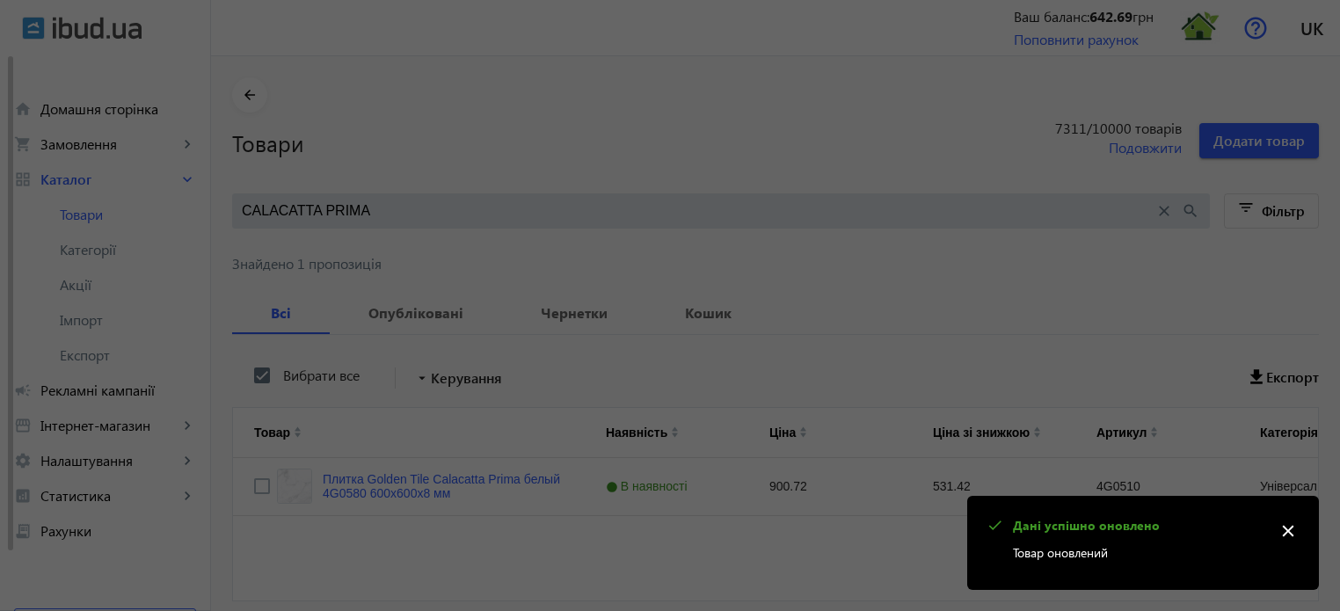
scroll to position [0, 0]
